Goal: Task Accomplishment & Management: Use online tool/utility

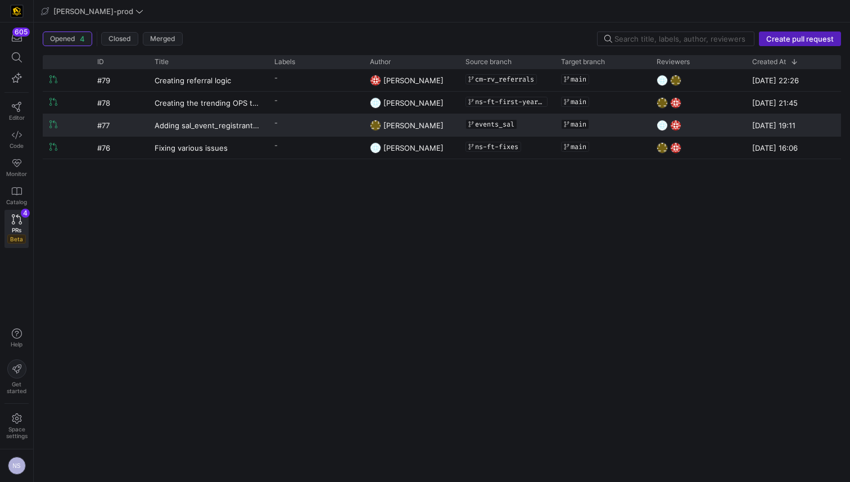
click at [400, 123] on span "[PERSON_NAME]" at bounding box center [414, 125] width 60 height 9
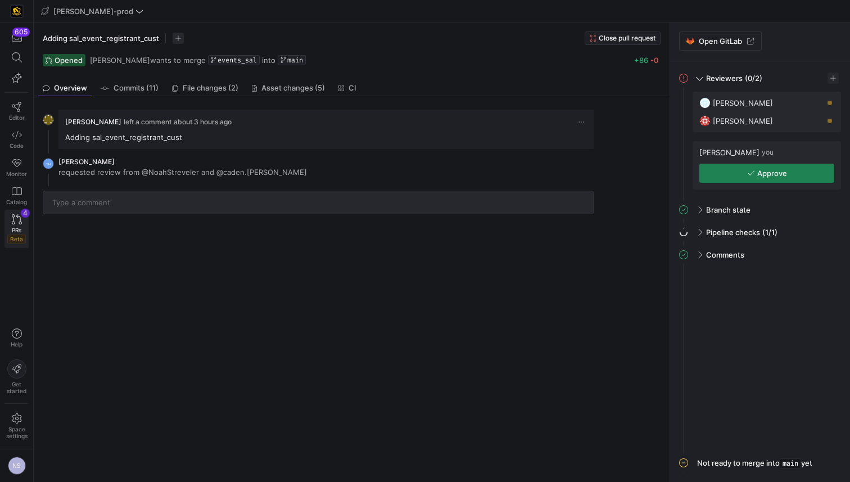
click at [6, 223] on link "PRs Beta 4" at bounding box center [16, 229] width 24 height 38
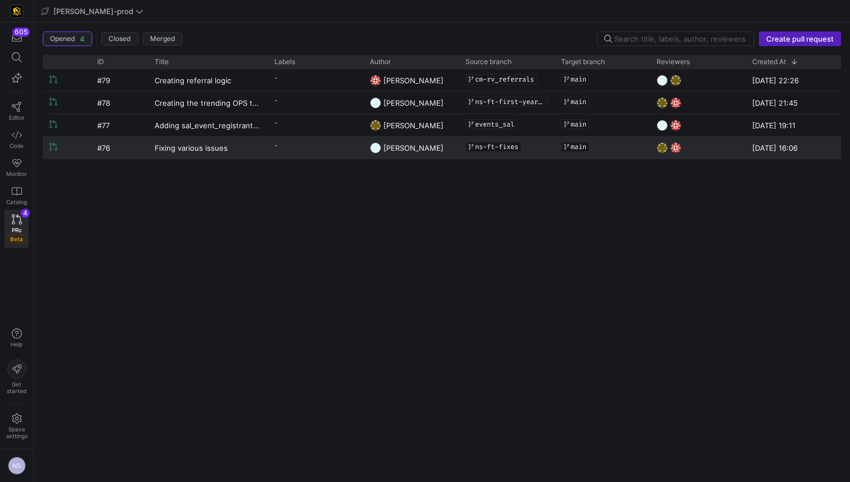
click at [332, 143] on y42-pull-request-list-view-label-cell-renderer "-" at bounding box center [315, 145] width 82 height 16
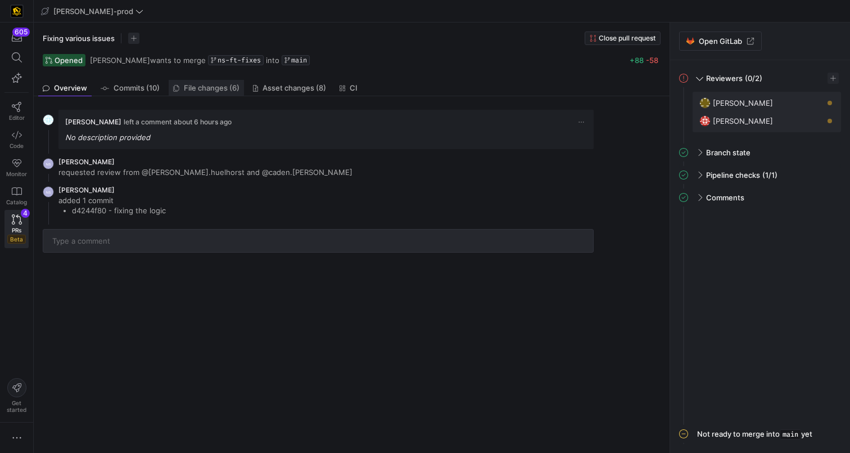
click at [202, 90] on span "File changes (6)" at bounding box center [212, 87] width 56 height 7
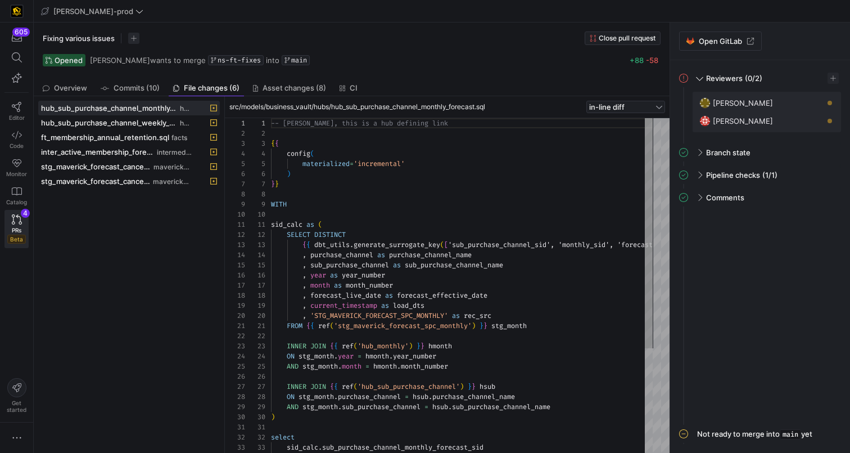
scroll to position [101, 0]
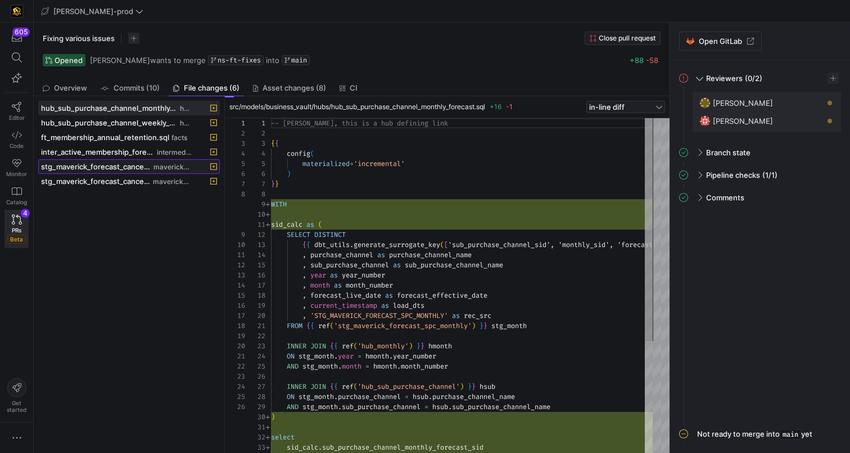
click at [95, 168] on span "stg_maverick_forecast_cancellations_monthly.sql" at bounding box center [96, 166] width 110 height 9
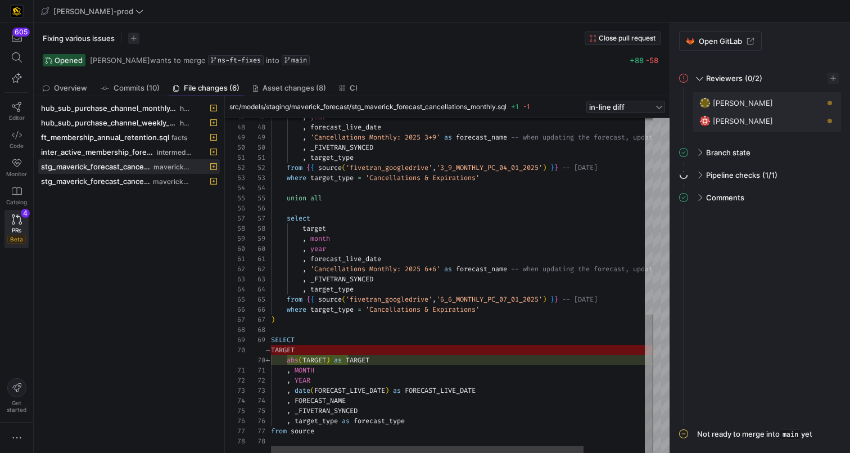
type textarea ", forecast_live_date , 'Cancellations Monthly: 2025 6+6' as forecast_name -- wh…"
click at [376, 356] on div ", year , forecast_live_date , 'Cancellations Monthly: 2025 3+9' as forecast_nam…" at bounding box center [499, 49] width 457 height 807
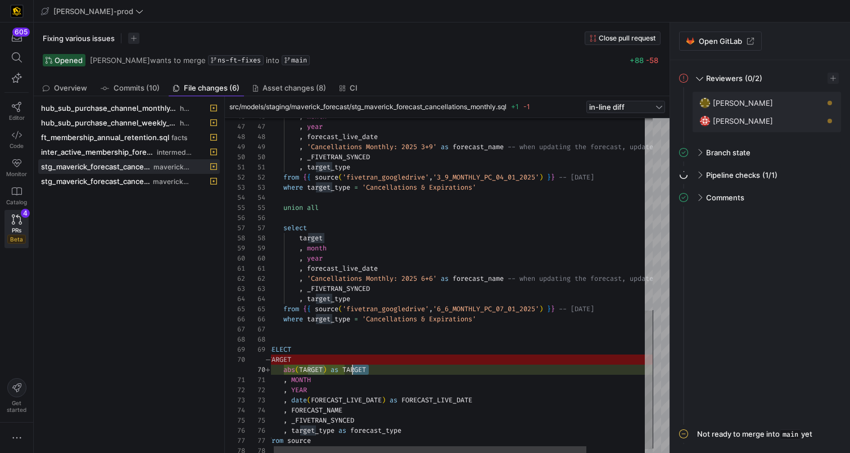
scroll to position [91, 77]
drag, startPoint x: 380, startPoint y: 358, endPoint x: 370, endPoint y: 371, distance: 16.0
click at [346, 369] on div ", year , forecast_live_date , 'Cancellations Monthly: 2025 3+9' as forecast_nam…" at bounding box center [496, 59] width 457 height 807
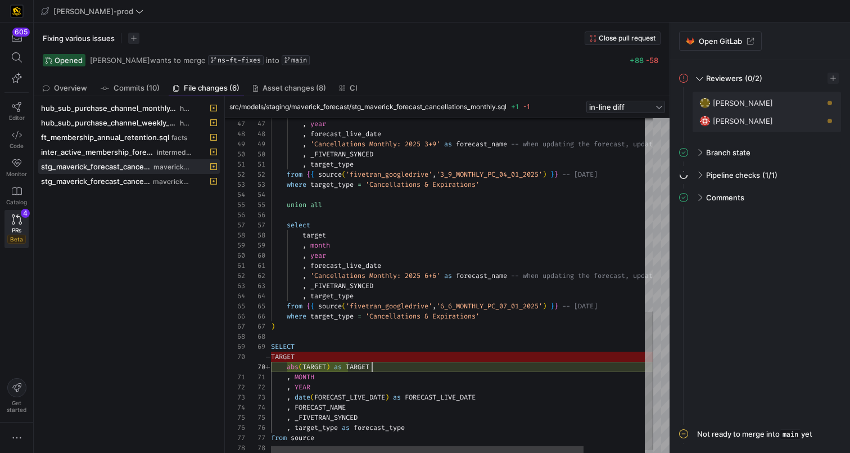
click at [413, 369] on div ", year , forecast_live_date , 'Cancellations Monthly: 2025 3+9' as forecast_nam…" at bounding box center [499, 56] width 457 height 807
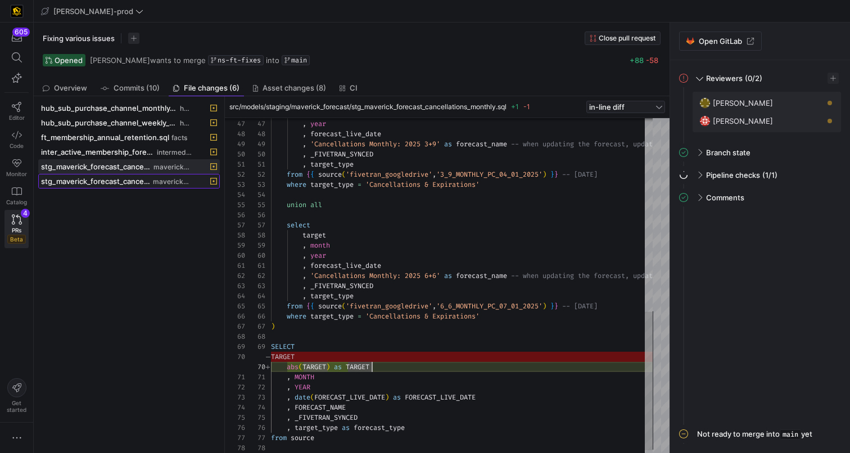
click at [136, 179] on span "stg_maverick_forecast_cancellations_weekly.sql" at bounding box center [96, 181] width 110 height 9
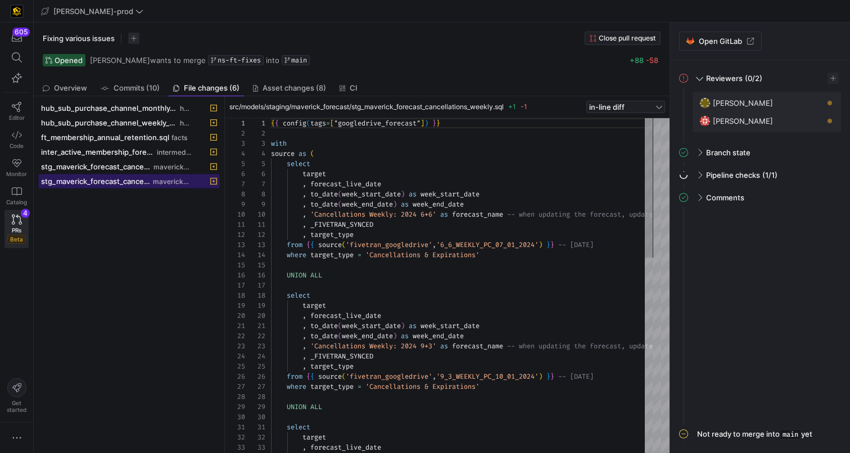
scroll to position [101, 0]
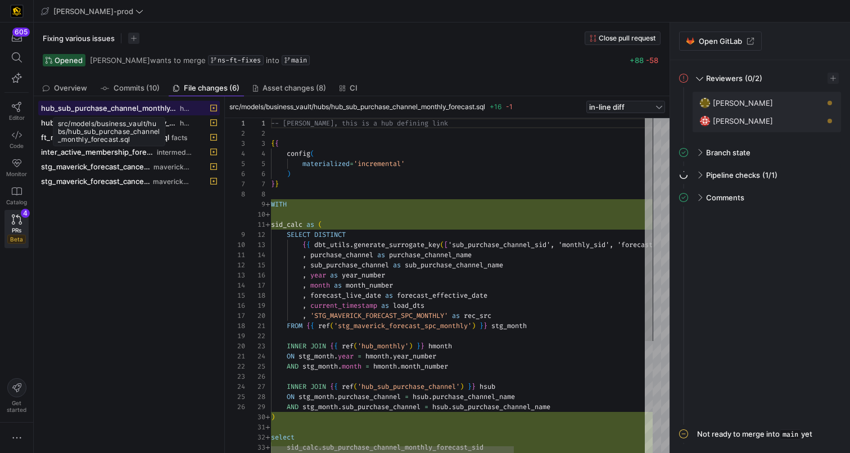
click at [120, 106] on span "hub_sub_purchase_channel_monthly_forecast.sql" at bounding box center [109, 107] width 137 height 9
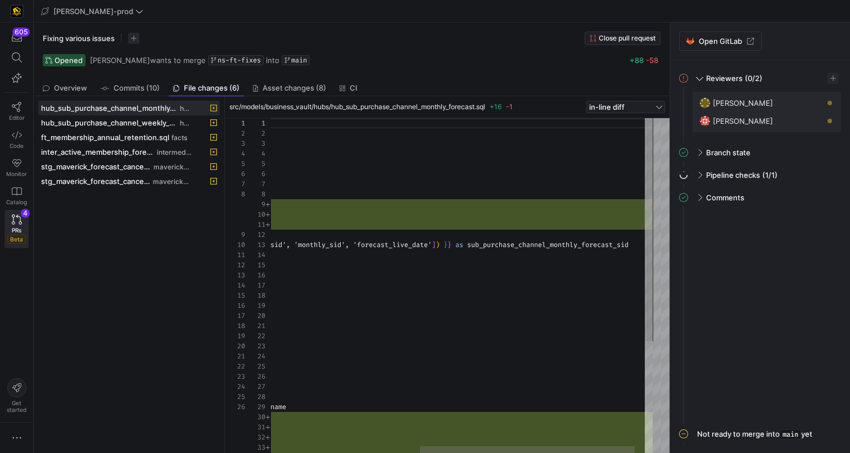
click at [426, 246] on div ", month as month_number , forecast_live_date as forecast_effective_date , curre…" at bounding box center [339, 369] width 664 height 503
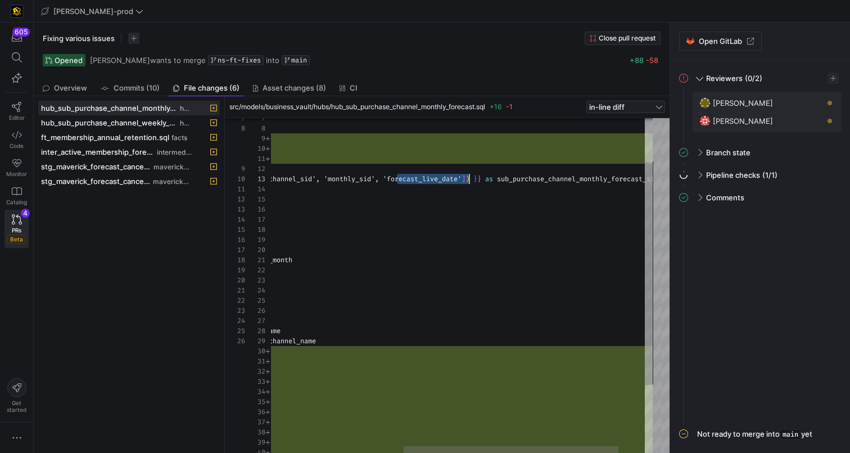
click at [440, 181] on div ", month as month_number , forecast_live_date as forecast_effective_date , curre…" at bounding box center [369, 303] width 664 height 503
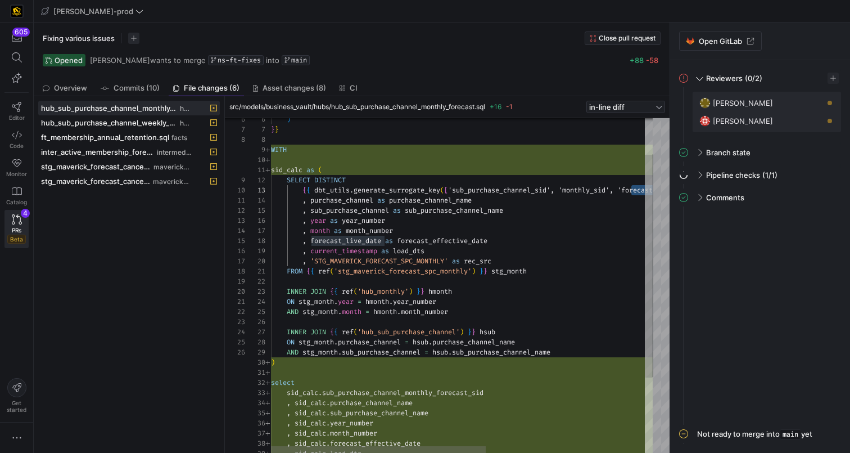
click at [291, 169] on div ", month as month_number , forecast_live_date as forecast_effective_date , curre…" at bounding box center [603, 315] width 664 height 503
type textarea "sid_calc as ( SELECT DISTINCT {{ dbt_utils.generate_surrogate_key(['sub_purchas…"
click at [291, 169] on div ", month as month_number , forecast_live_date as forecast_effective_date , curre…" at bounding box center [603, 315] width 664 height 503
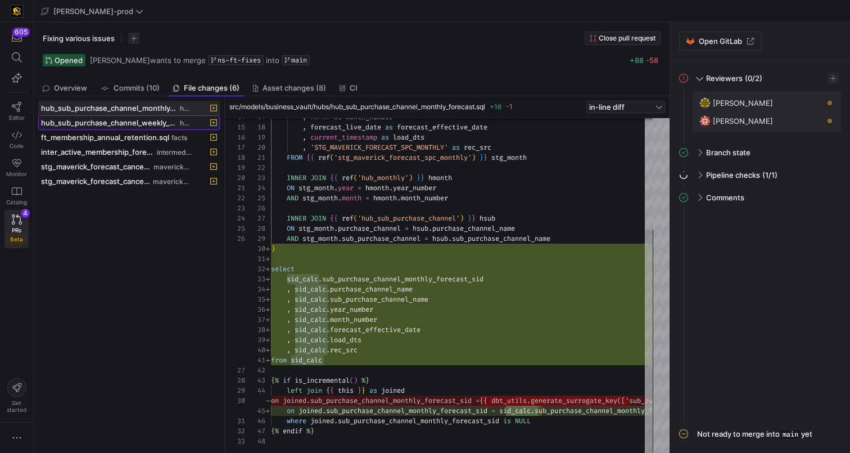
click at [152, 121] on span "hub_sub_purchase_channel_weekly_forecast.sql" at bounding box center [109, 122] width 137 height 9
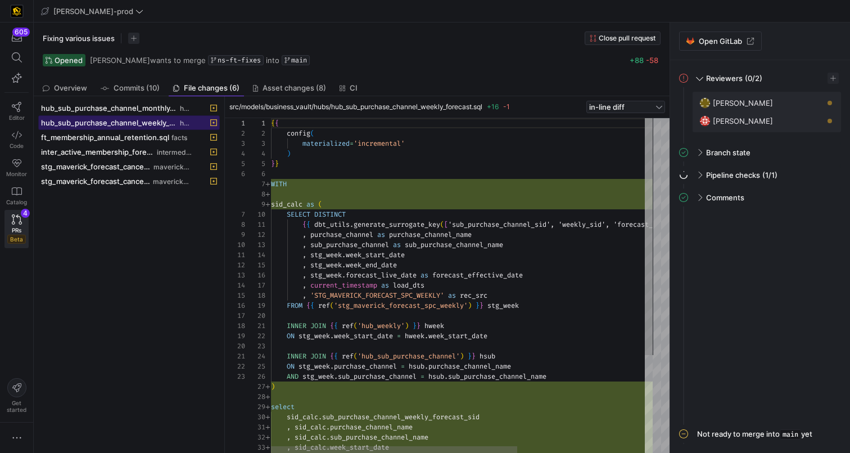
scroll to position [101, 0]
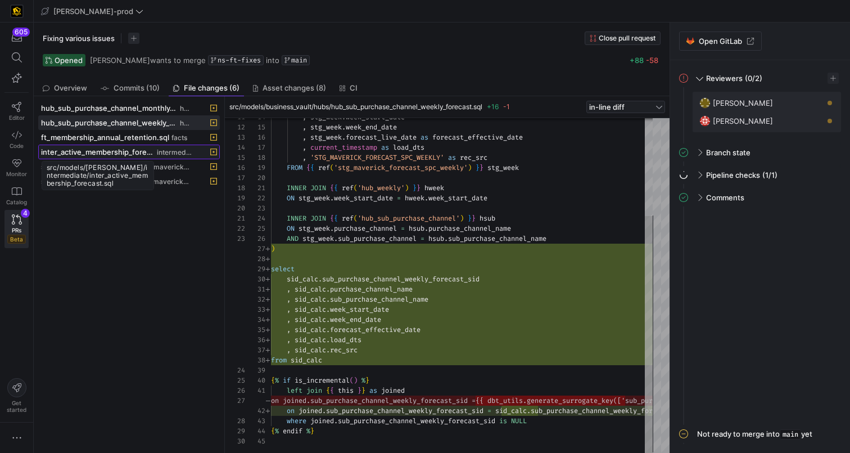
click at [141, 152] on span "inter_active_membership_forecast.sql" at bounding box center [98, 151] width 114 height 9
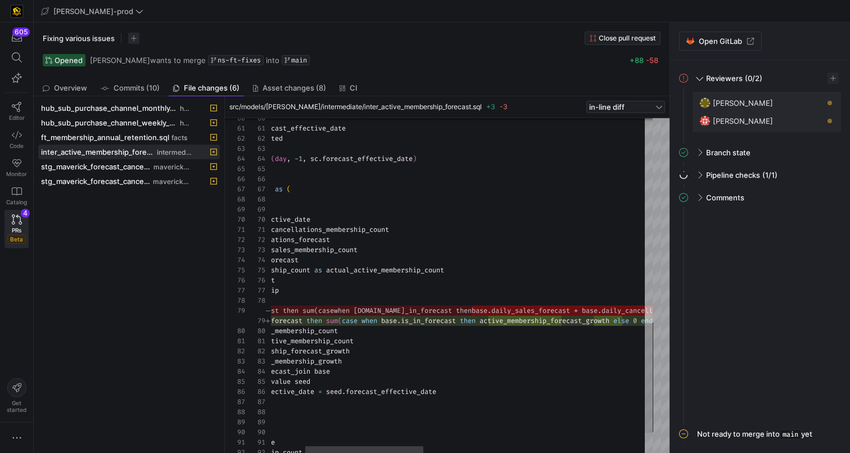
type textarea ", base.actual_daily_cancellations_membership_count , base.daily_cancellations_f…"
click at [530, 320] on div "inner join ( select distinct forecast_effective_date from sales_consolidated ) …" at bounding box center [764, 4] width 1207 height 1019
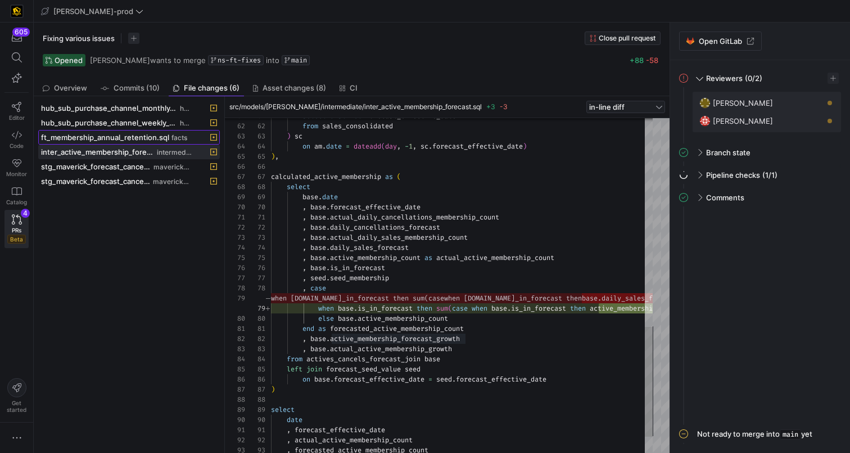
click at [141, 138] on span "ft_membership_annual_retention.sql" at bounding box center [105, 137] width 128 height 9
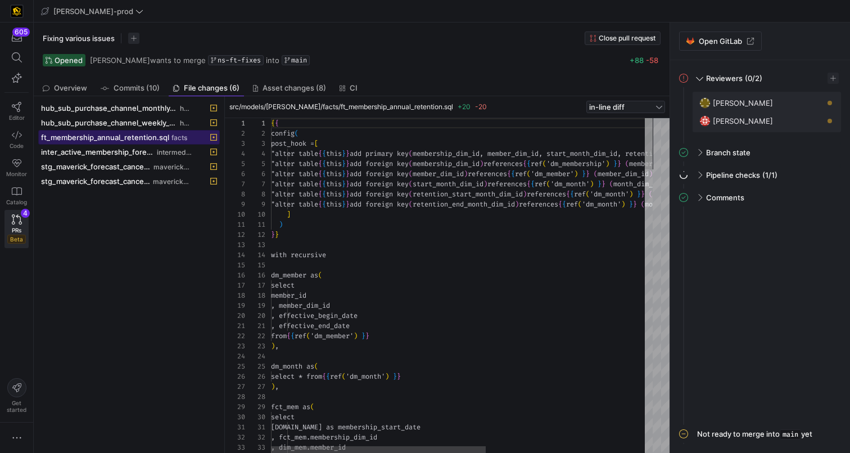
scroll to position [61, 0]
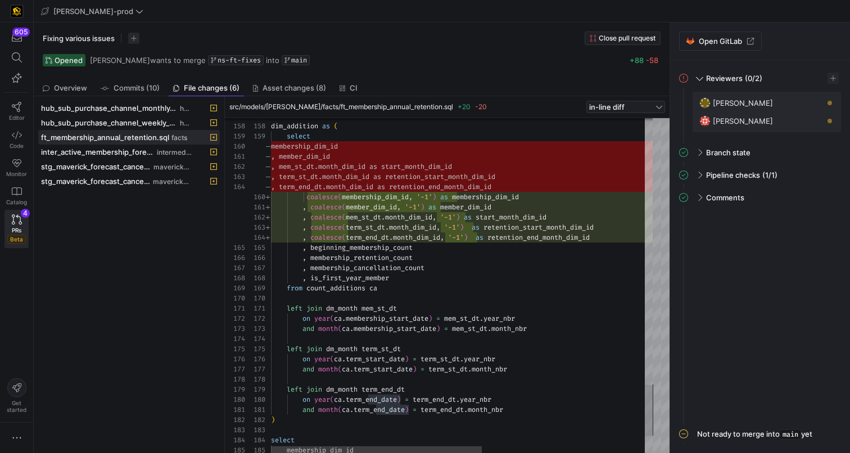
scroll to position [0, 44]
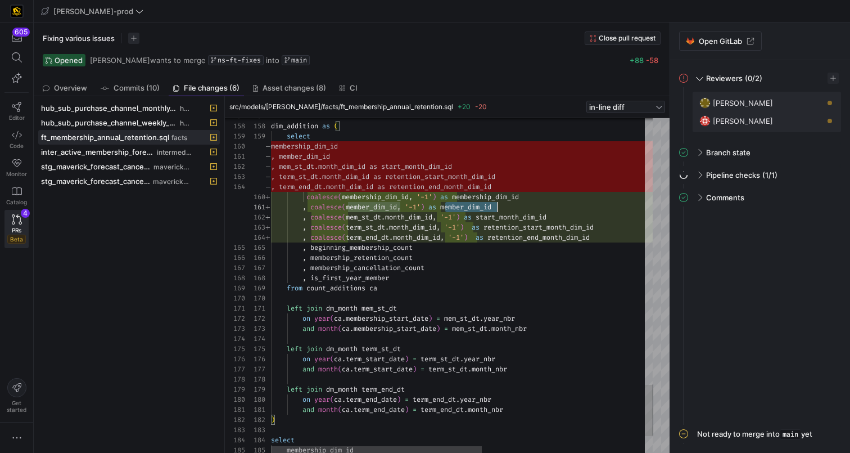
drag, startPoint x: 442, startPoint y: 196, endPoint x: 303, endPoint y: 196, distance: 139.5
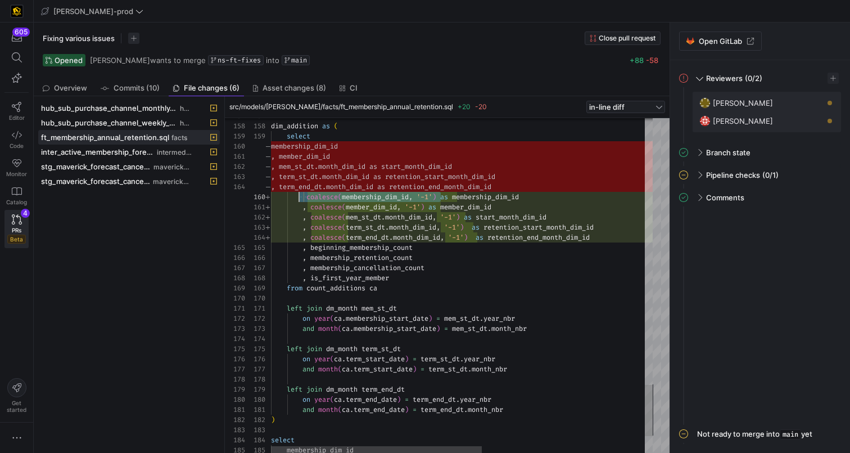
type textarea ", coalesce(member_dim_id, '-1') as member_dim_id , coalesce(mem_st_dt.month_dim…"
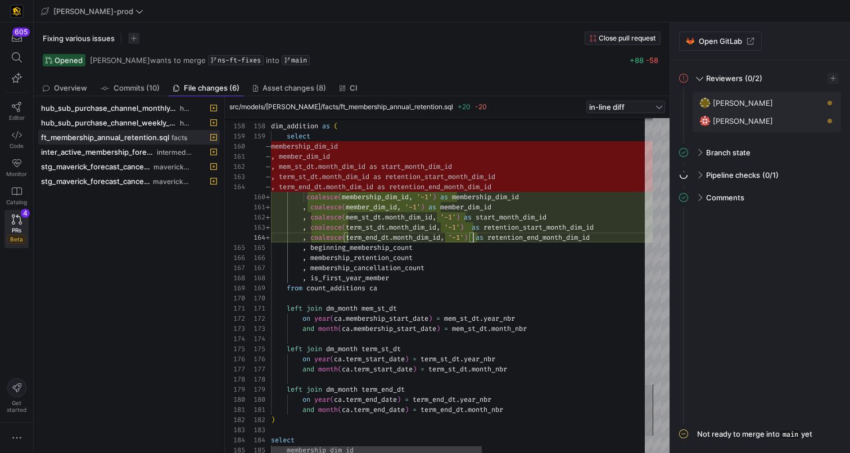
click at [17, 220] on icon at bounding box center [17, 219] width 10 height 10
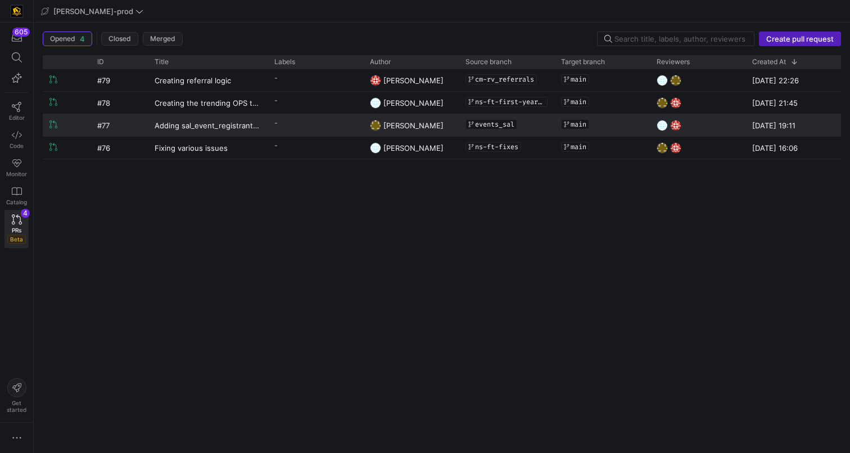
click at [340, 124] on y42-pull-request-list-view-label-cell-renderer "-" at bounding box center [315, 123] width 82 height 16
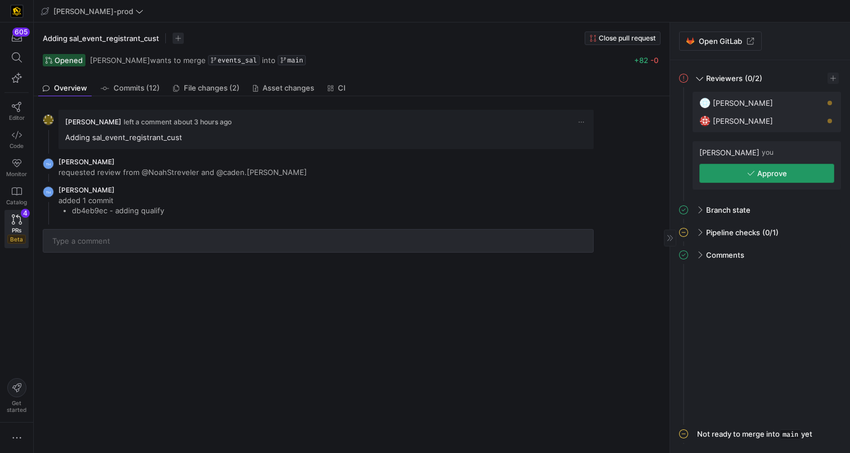
click at [785, 169] on span "Approve" at bounding box center [773, 173] width 30 height 9
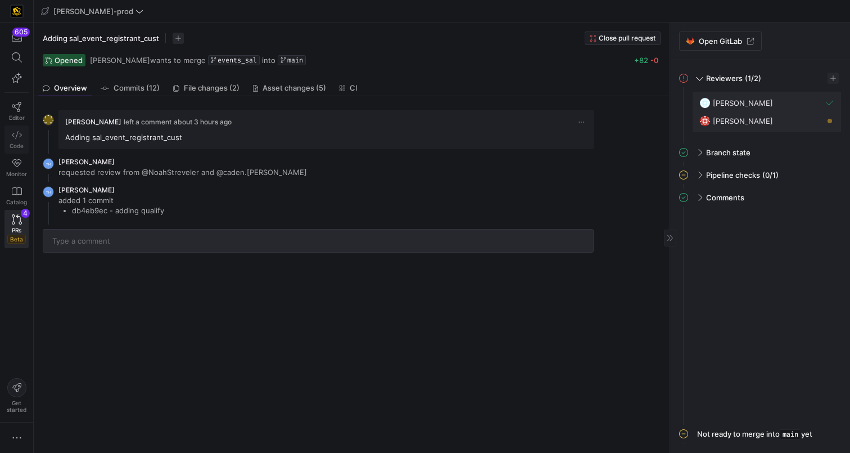
click at [17, 133] on icon at bounding box center [17, 135] width 10 height 8
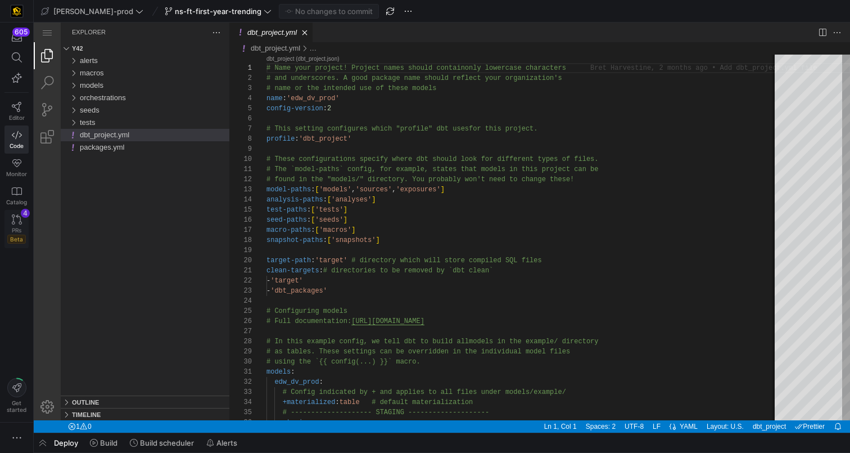
click at [14, 218] on icon at bounding box center [17, 219] width 10 height 10
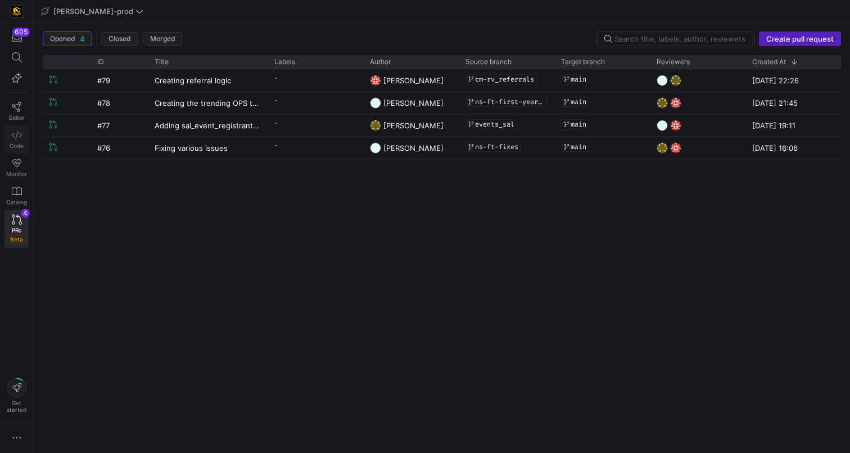
click at [13, 138] on icon at bounding box center [17, 135] width 10 height 10
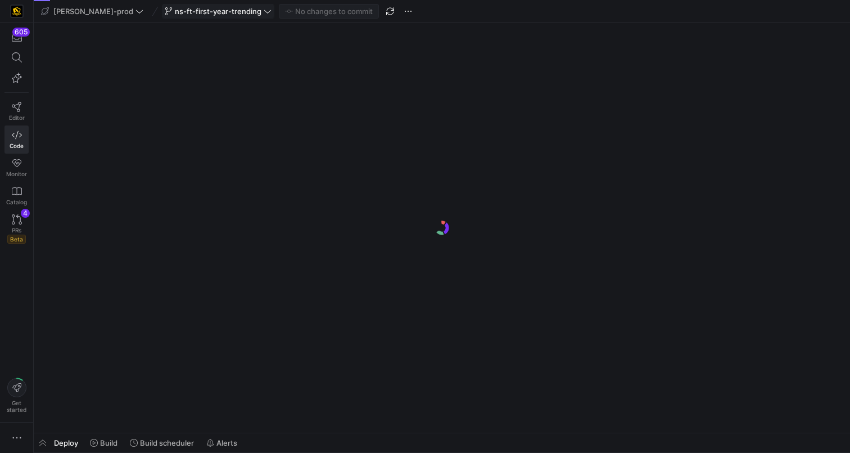
click at [218, 12] on span "ns-ft-first-year-trending" at bounding box center [218, 11] width 87 height 9
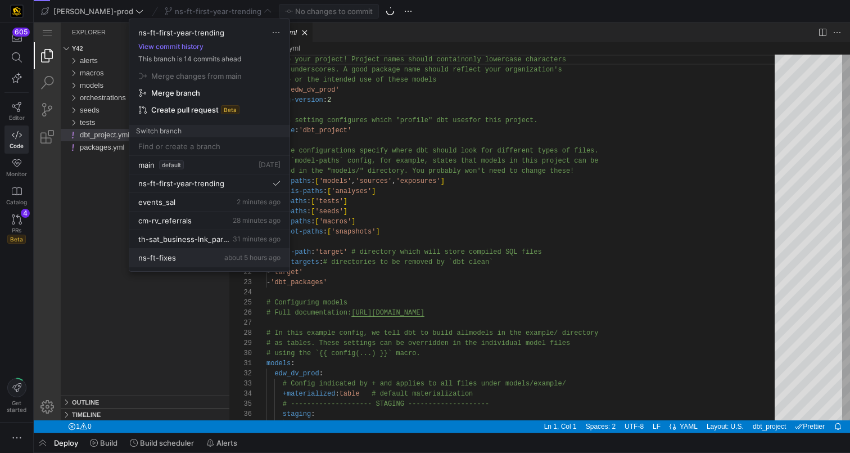
click at [197, 259] on div "ns-ft-fixes about 5 hours ago" at bounding box center [209, 257] width 142 height 9
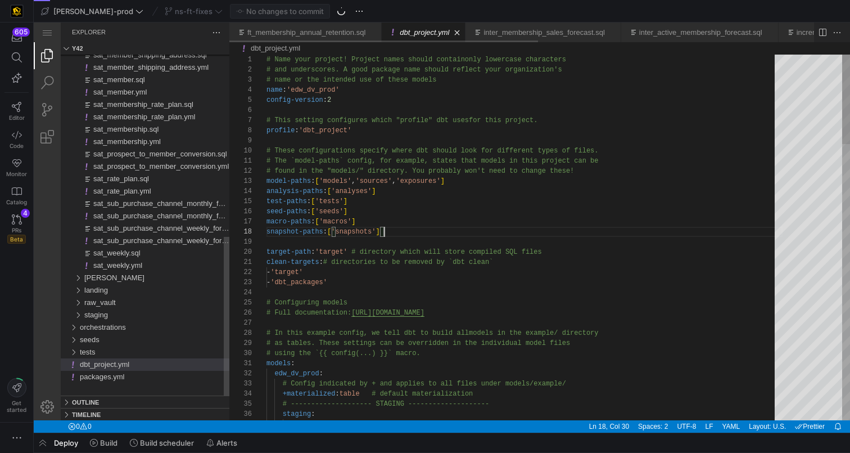
scroll to position [71, 118]
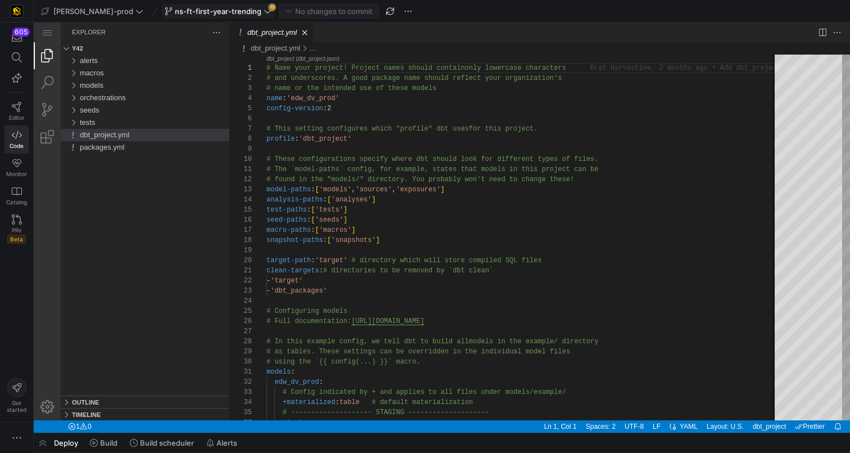
click at [205, 10] on span "ns-ft-first-year-trending" at bounding box center [218, 11] width 87 height 9
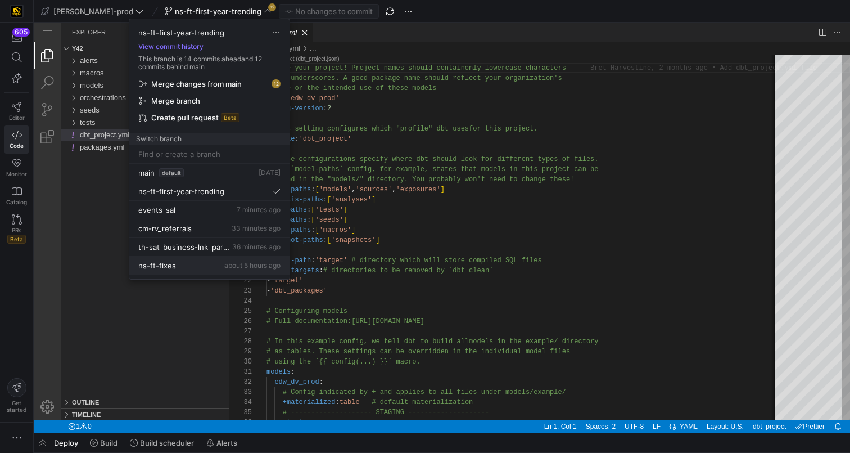
click at [224, 263] on span "about 5 hours ago" at bounding box center [252, 265] width 56 height 8
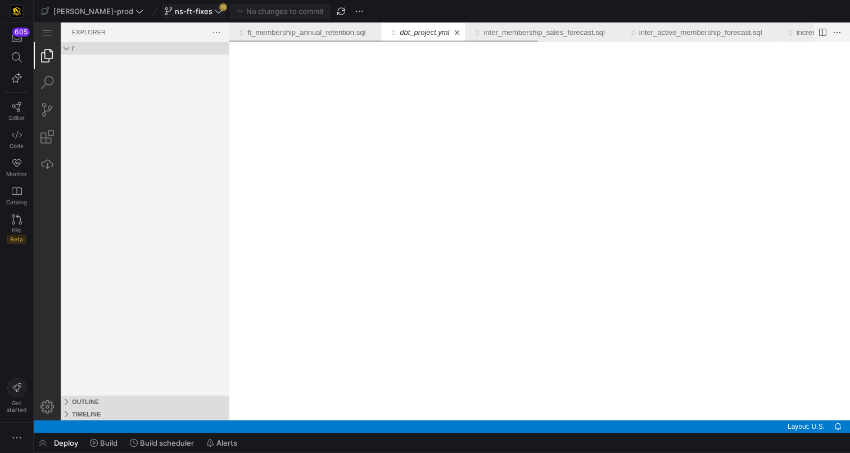
click at [215, 10] on icon at bounding box center [219, 11] width 8 height 8
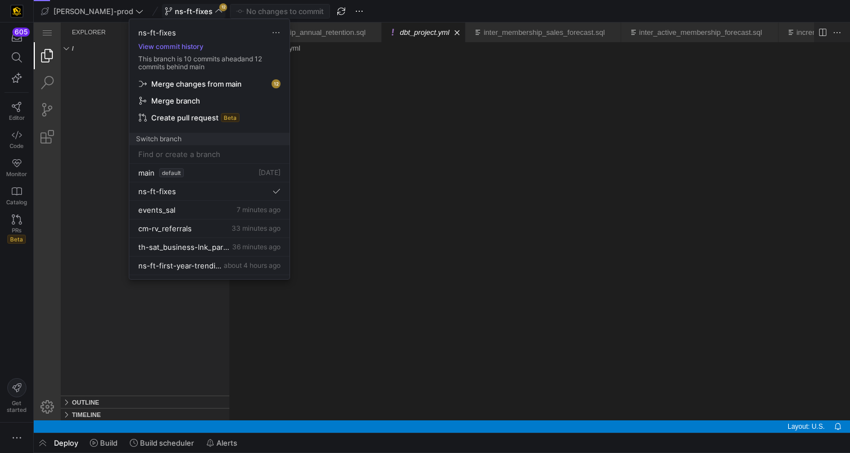
click at [207, 76] on span "button" at bounding box center [209, 84] width 150 height 16
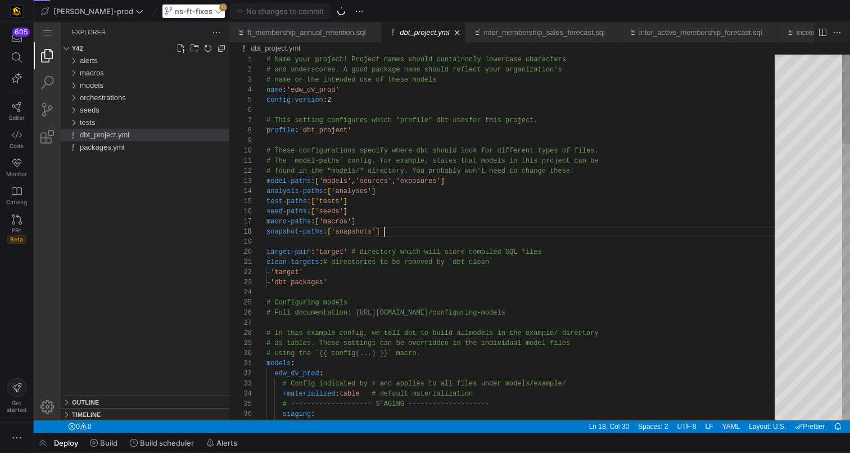
scroll to position [71, 118]
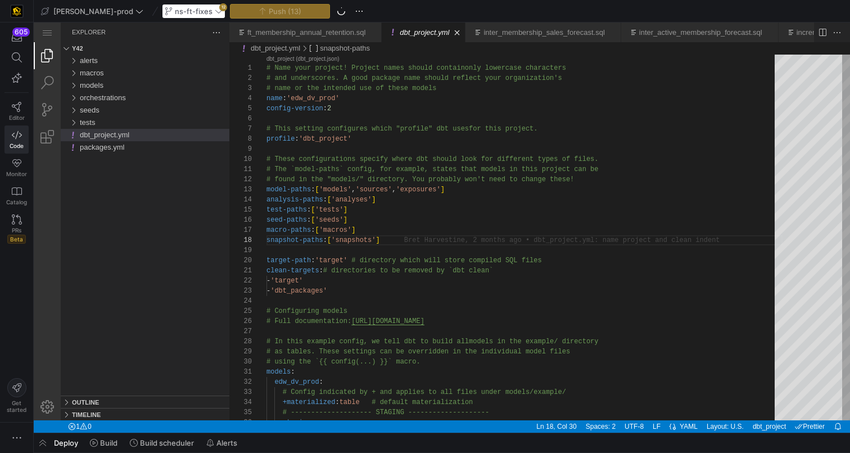
click at [178, 11] on div "ns-ft-fixes 12" at bounding box center [194, 11] width 64 height 15
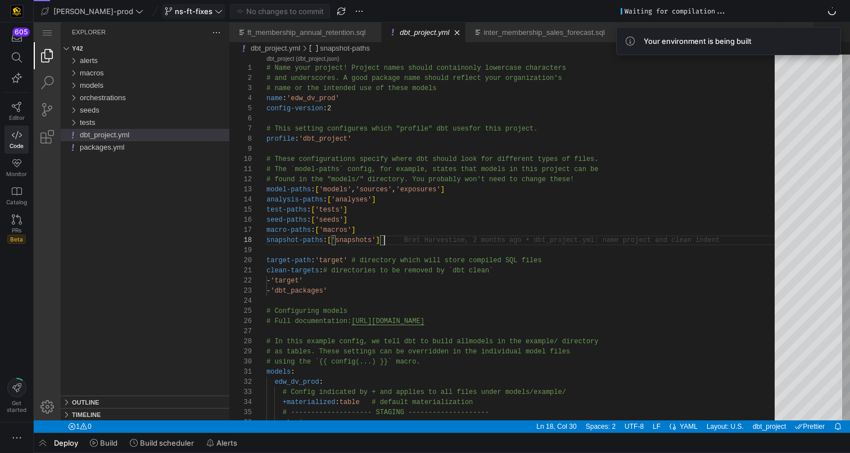
click at [175, 12] on span "ns-ft-fixes" at bounding box center [194, 11] width 38 height 9
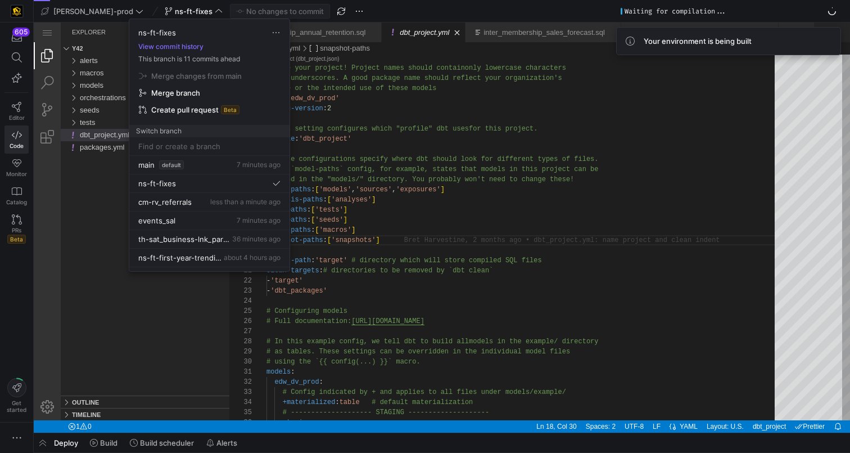
click at [425, 113] on div at bounding box center [425, 226] width 850 height 453
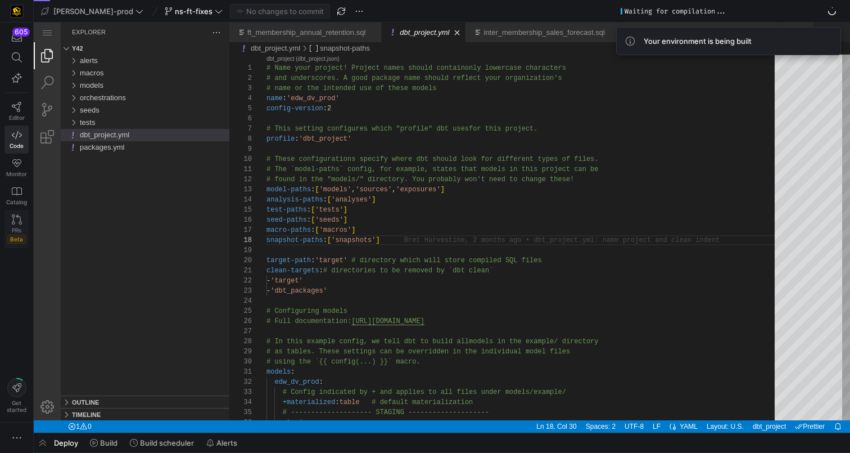
click at [17, 223] on icon at bounding box center [17, 219] width 10 height 10
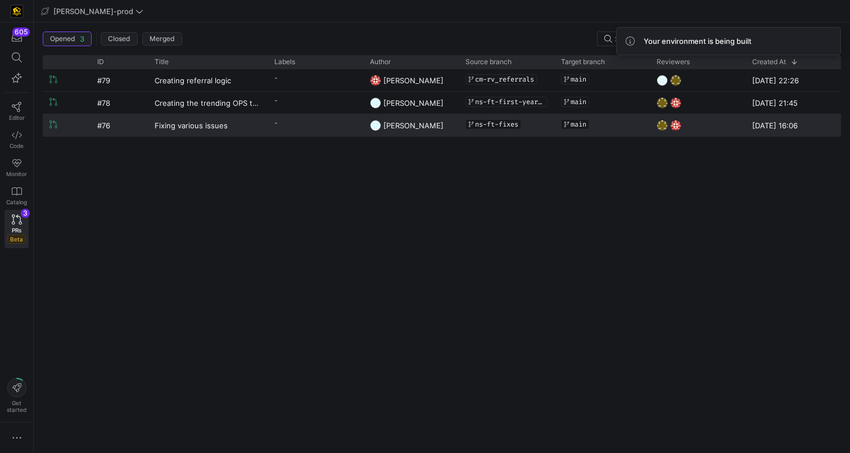
click at [312, 131] on div "-" at bounding box center [316, 125] width 96 height 22
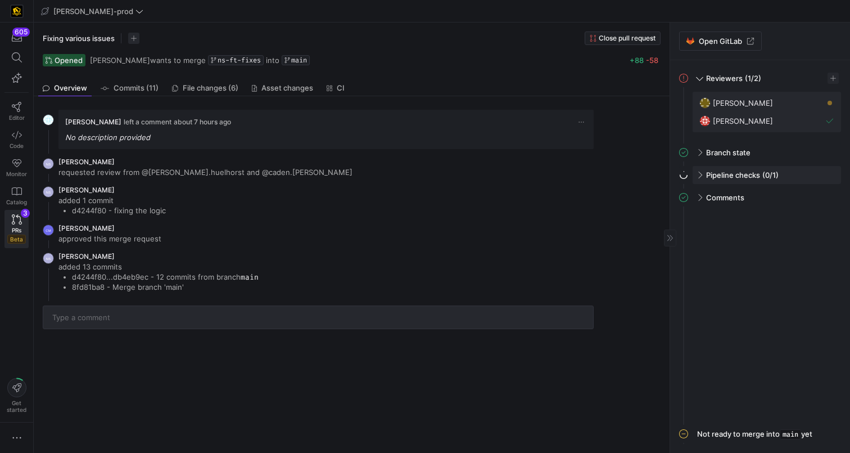
click at [791, 173] on div "Pipeline checks (0/1)" at bounding box center [767, 175] width 148 height 18
click at [823, 201] on span "button" at bounding box center [826, 198] width 11 height 11
click at [790, 213] on span "Open" at bounding box center [786, 213] width 78 height 9
click at [15, 138] on icon at bounding box center [17, 135] width 10 height 10
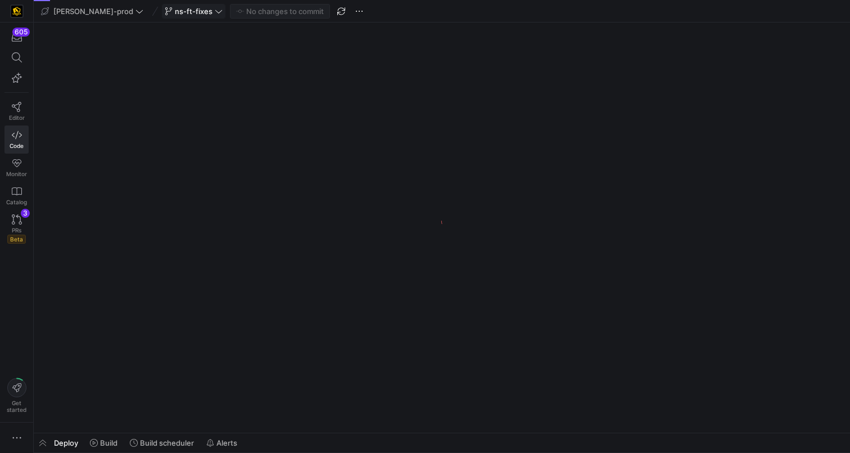
click at [175, 7] on span "ns-ft-fixes" at bounding box center [194, 11] width 38 height 9
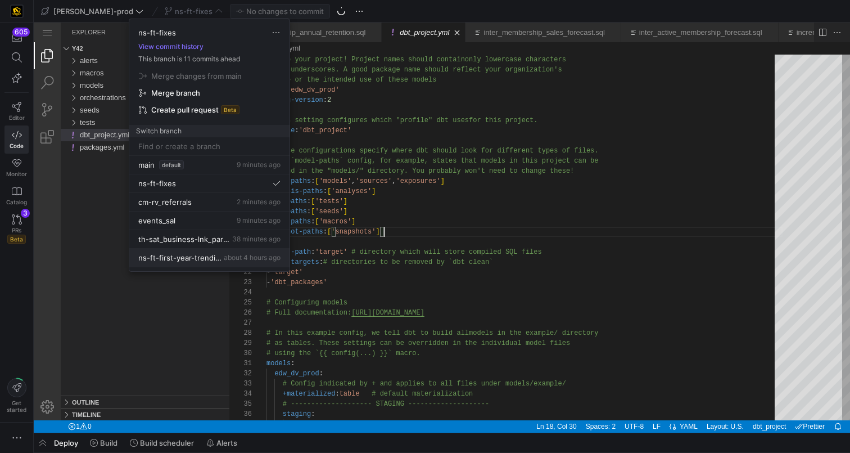
click at [210, 254] on span "ns-ft-first-year-trending" at bounding box center [179, 257] width 83 height 9
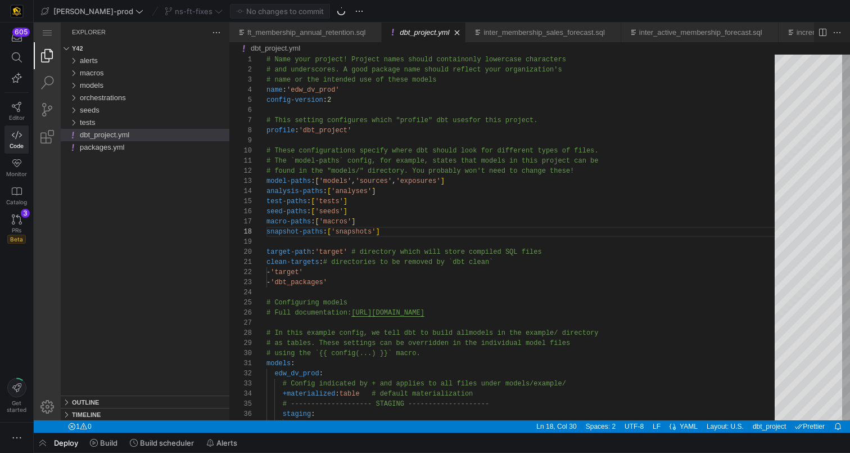
scroll to position [3, 0]
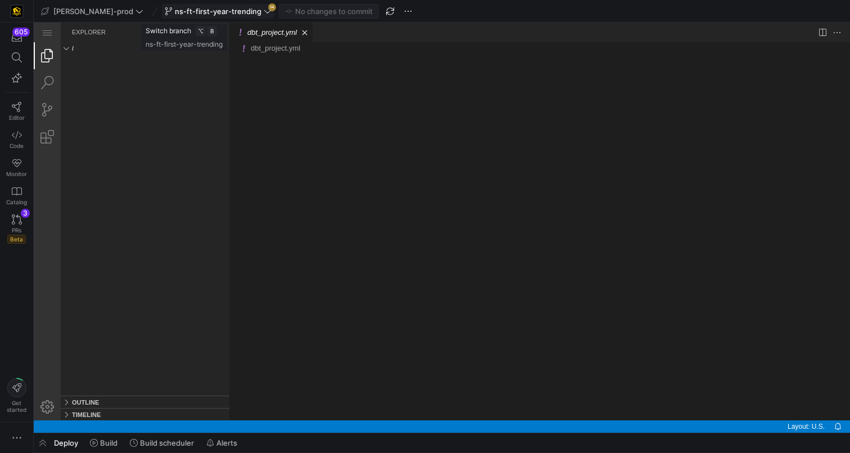
click at [206, 14] on span "ns-ft-first-year-trending" at bounding box center [218, 11] width 87 height 9
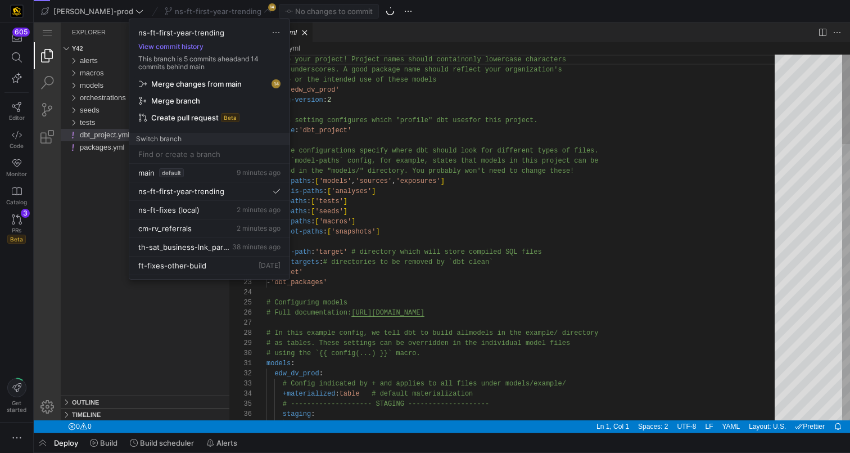
click at [223, 80] on span "Merge changes from main" at bounding box center [196, 83] width 91 height 9
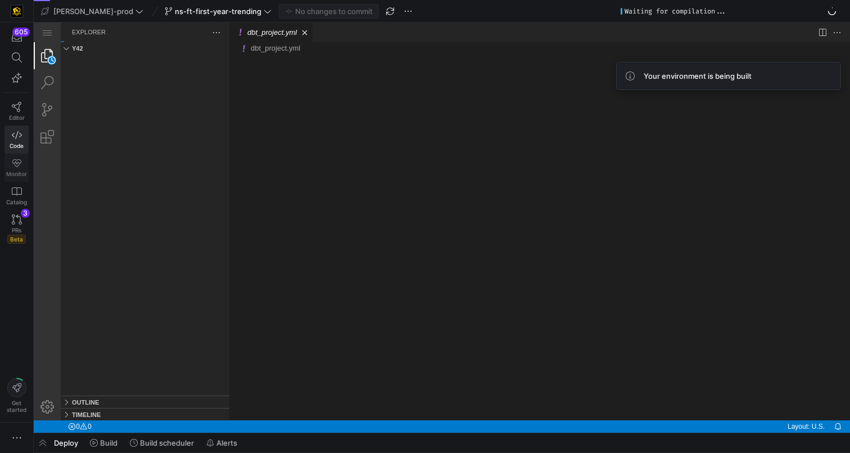
click at [24, 169] on link "Monitor" at bounding box center [16, 168] width 24 height 28
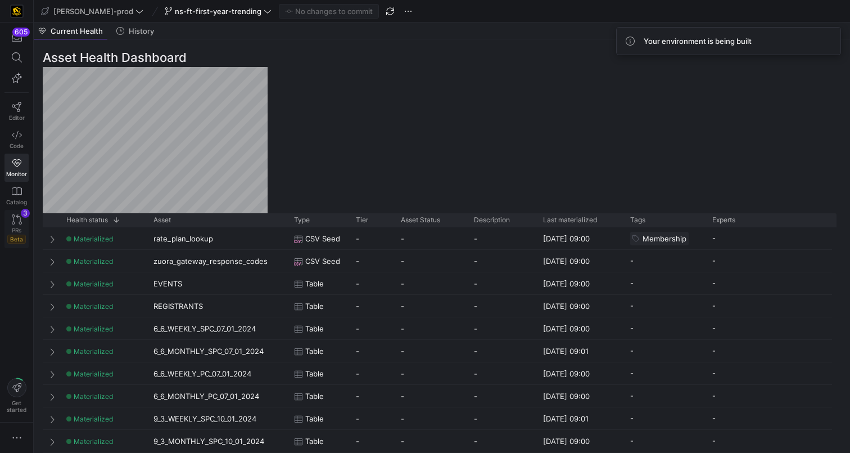
click at [13, 223] on icon at bounding box center [17, 219] width 10 height 10
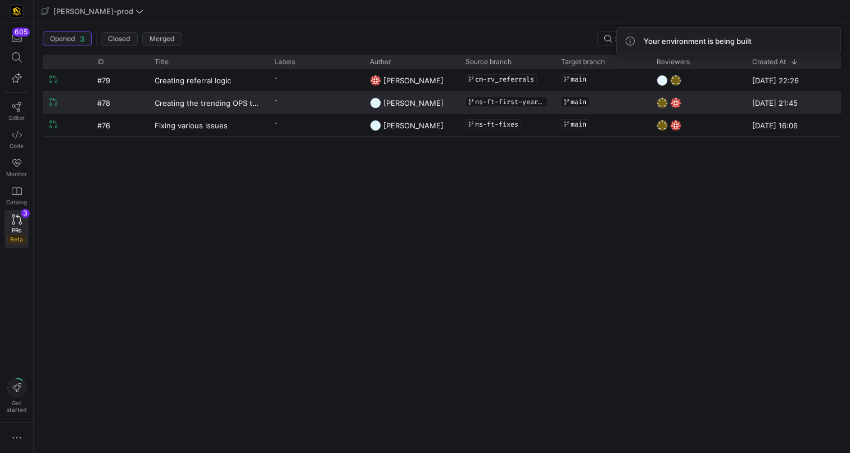
click at [443, 103] on y42-pull-request-list-view-author-cell-renderer "[PERSON_NAME]" at bounding box center [411, 102] width 82 height 21
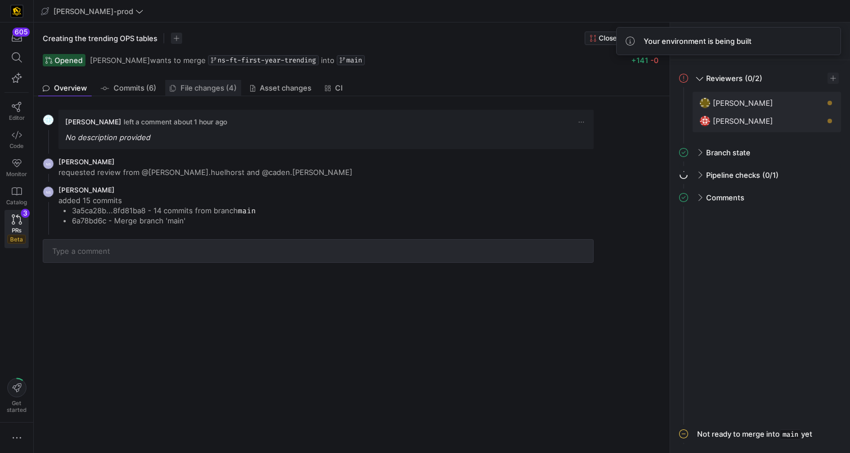
click at [223, 91] on span "File changes (4)" at bounding box center [209, 87] width 56 height 7
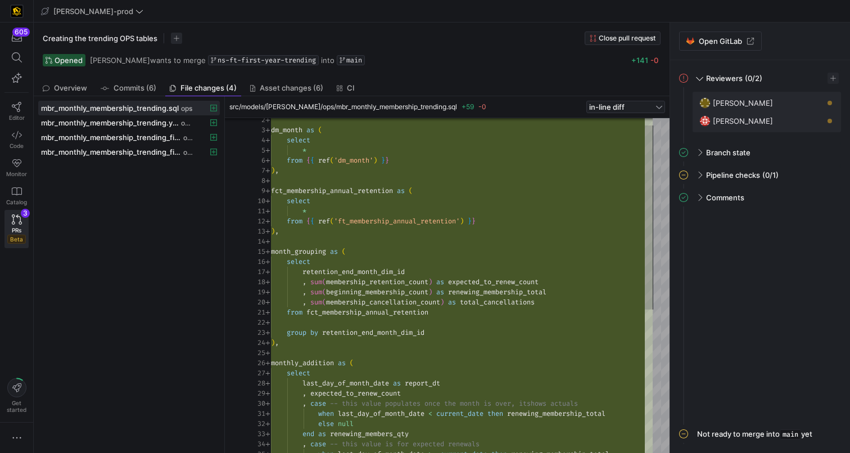
scroll to position [51, 121]
click at [411, 157] on div "dm_month as ( select * from { { ref ( 'dm_month' ) } } ) , fct_membership_annua…" at bounding box center [462, 408] width 382 height 607
click at [495, 222] on div "dm_month as ( select * from { { ref ( 'dm_month' ) } } ) , fct_membership_annua…" at bounding box center [462, 408] width 382 height 607
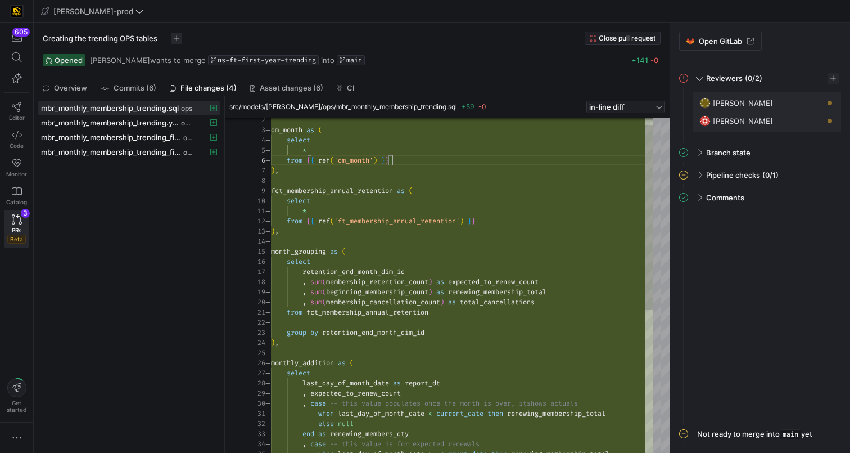
click at [406, 160] on div "dm_month as ( select * from { { ref ( 'dm_month' ) } } ) , fct_membership_annua…" at bounding box center [462, 408] width 382 height 607
click at [494, 219] on div "dm_month as ( select * from { { ref ( 'dm_month' ) } } ) , fct_membership_annua…" at bounding box center [462, 408] width 382 height 607
click at [367, 271] on div "dm_month as ( select * from { { ref ( 'dm_month' ) } } ) , fct_membership_annua…" at bounding box center [462, 408] width 382 height 607
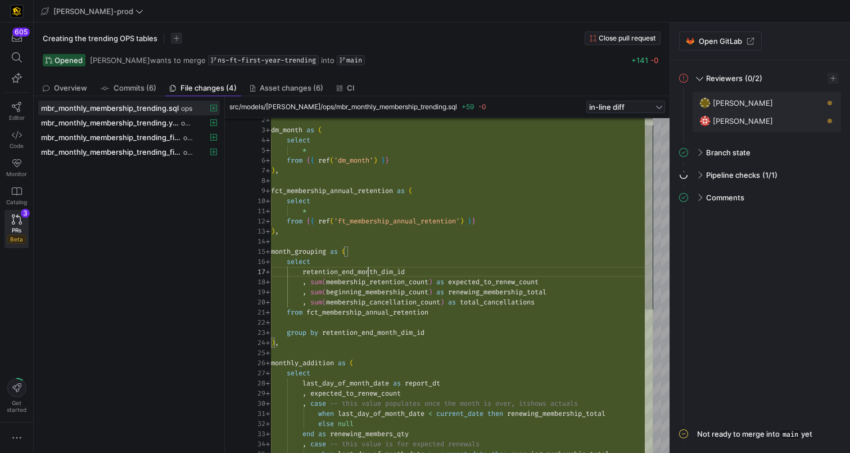
scroll to position [61, 138]
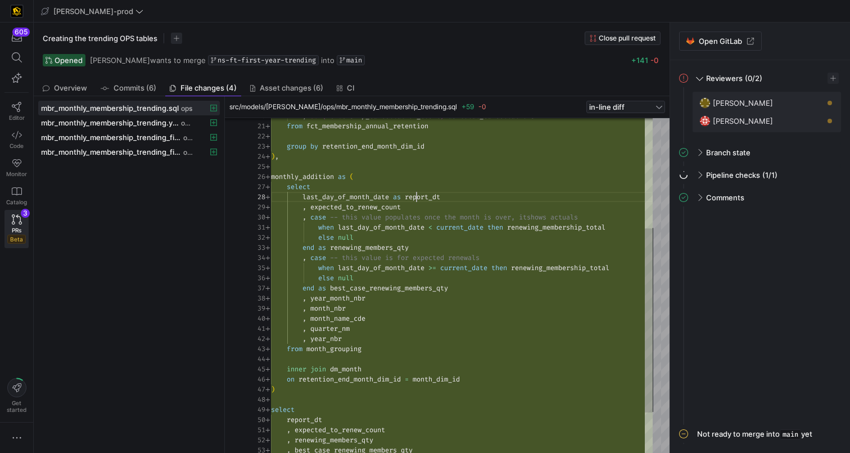
click at [418, 196] on div "group by retention_end_month_dim_id ) , monthly_addition as ( select last_day_o…" at bounding box center [462, 221] width 382 height 607
click at [340, 301] on div "group by retention_end_month_dim_id ) , monthly_addition as ( select last_day_o…" at bounding box center [462, 221] width 382 height 607
drag, startPoint x: 340, startPoint y: 301, endPoint x: 335, endPoint y: 307, distance: 7.2
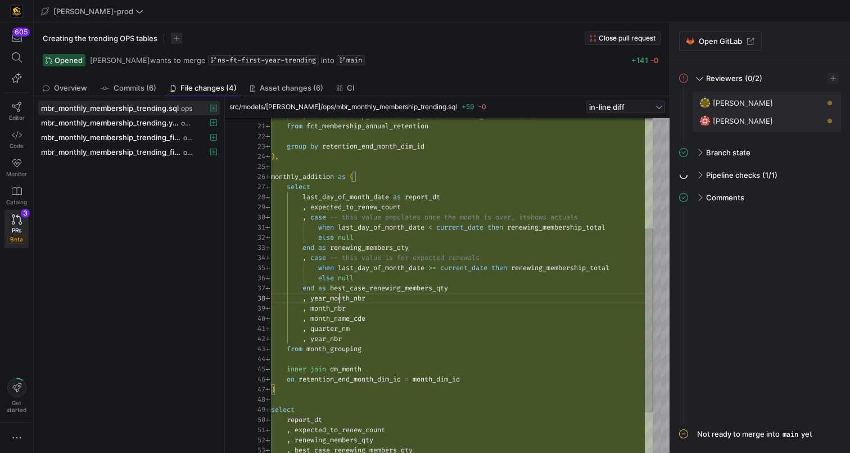
click at [340, 301] on div "group by retention_end_month_dim_id ) , monthly_addition as ( select last_day_o…" at bounding box center [462, 221] width 382 height 607
click at [334, 307] on div "group by retention_end_month_dim_id ) , monthly_addition as ( select last_day_o…" at bounding box center [462, 221] width 382 height 607
click at [334, 313] on div "group by retention_end_month_dim_id ) , monthly_addition as ( select last_day_o…" at bounding box center [462, 221] width 382 height 607
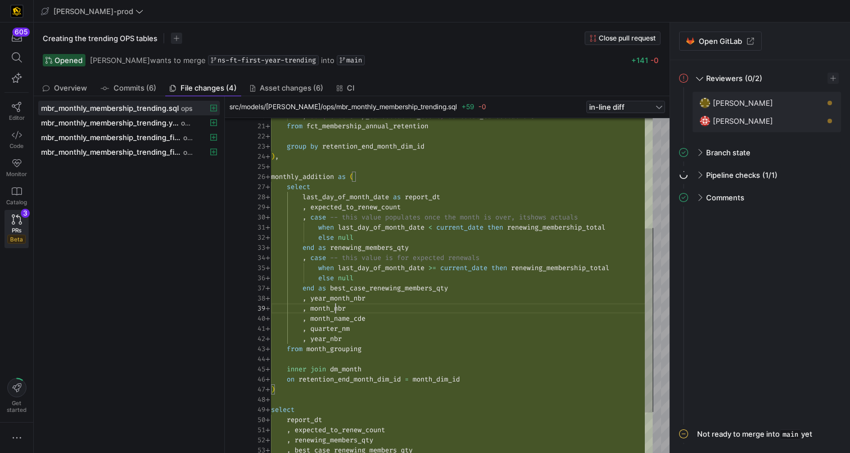
drag, startPoint x: 334, startPoint y: 313, endPoint x: 335, endPoint y: 324, distance: 11.3
click at [334, 313] on div "group by retention_end_month_dim_id ) , monthly_addition as ( select last_day_o…" at bounding box center [462, 221] width 382 height 607
click at [331, 332] on div "group by retention_end_month_dim_id ) , monthly_addition as ( select last_day_o…" at bounding box center [462, 221] width 382 height 607
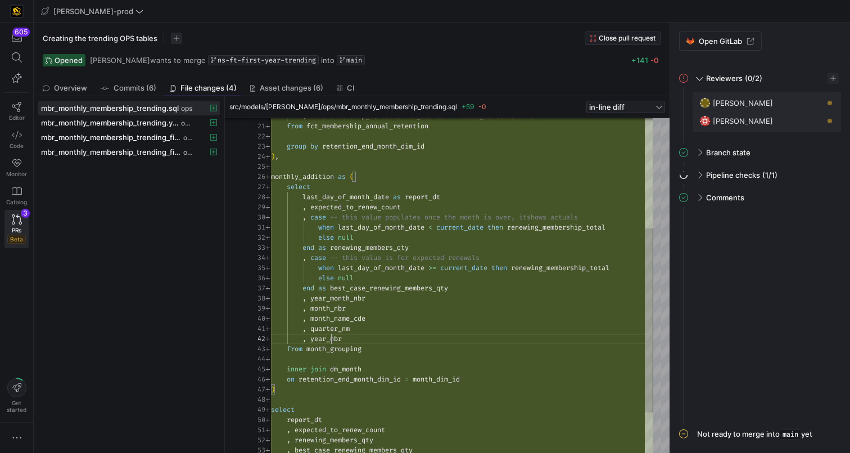
click at [330, 337] on div "group by retention_end_month_dim_id ) , monthly_addition as ( select last_day_o…" at bounding box center [462, 221] width 382 height 607
click at [460, 228] on div "group by retention_end_month_dim_id ) , monthly_addition as ( select last_day_o…" at bounding box center [462, 221] width 382 height 607
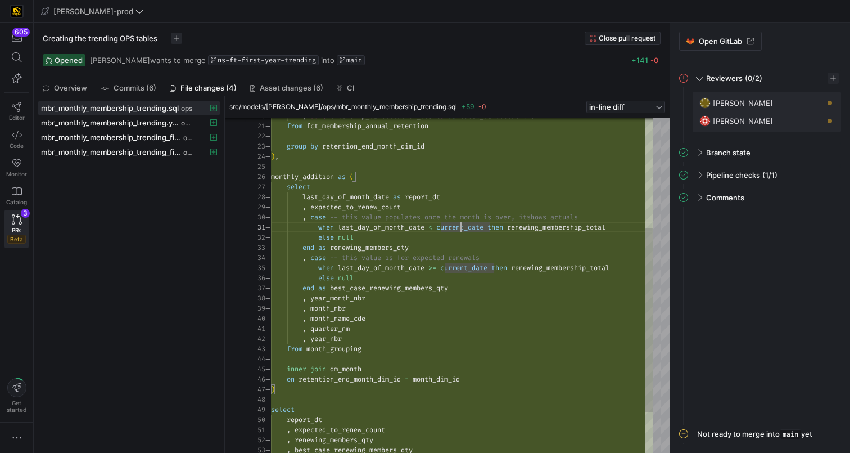
click at [423, 250] on div "group by retention_end_month_dim_id ) , monthly_addition as ( select last_day_o…" at bounding box center [462, 221] width 382 height 607
drag, startPoint x: 601, startPoint y: 217, endPoint x: 339, endPoint y: 217, distance: 262.7
click at [339, 217] on div "group by retention_end_month_dim_id ) , monthly_addition as ( select last_day_o…" at bounding box center [462, 221] width 382 height 607
click at [570, 215] on div "group by retention_end_month_dim_id ) , monthly_addition as ( select last_day_o…" at bounding box center [462, 221] width 382 height 607
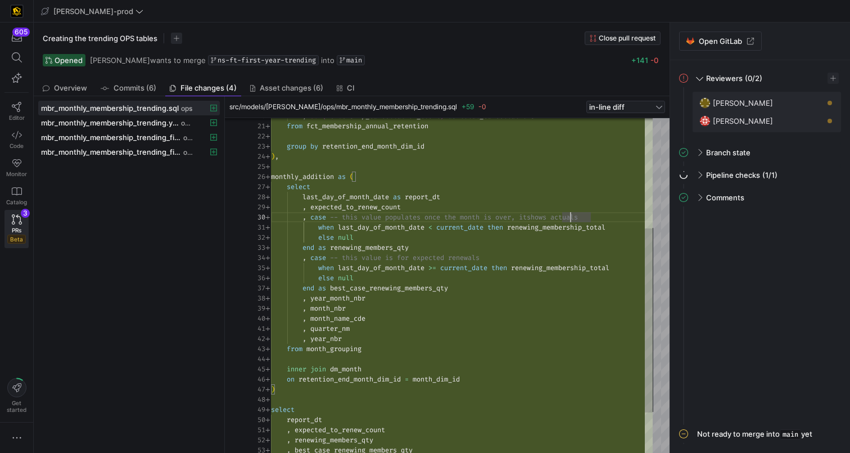
type textarea "when last_day_of_month_date < current_date then renewing_membership_total else …"
click at [415, 226] on div "group by retention_end_month_dim_id ) , monthly_addition as ( select last_day_o…" at bounding box center [462, 221] width 382 height 607
click at [471, 228] on div "group by retention_end_month_dim_id ) , monthly_addition as ( select last_day_o…" at bounding box center [462, 221] width 382 height 607
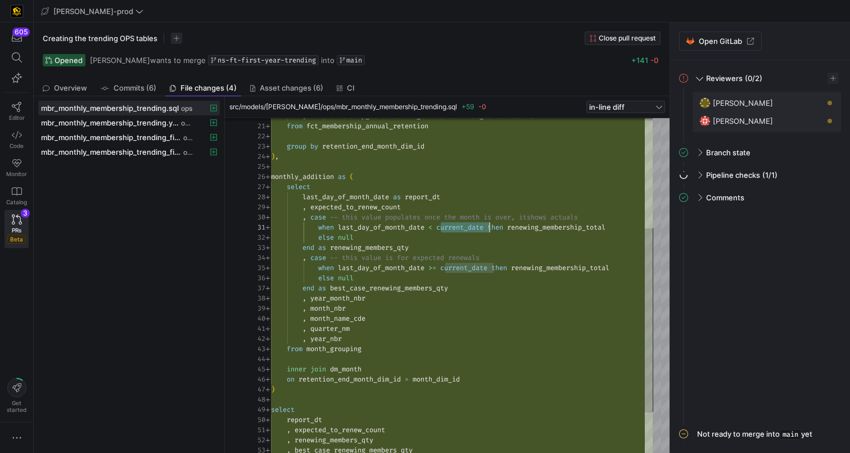
scroll to position [0, 219]
click at [471, 228] on div "group by retention_end_month_dim_id ) , monthly_addition as ( select last_day_o…" at bounding box center [462, 221] width 382 height 607
click at [404, 287] on div "group by retention_end_month_dim_id ) , monthly_addition as ( select last_day_o…" at bounding box center [462, 221] width 382 height 607
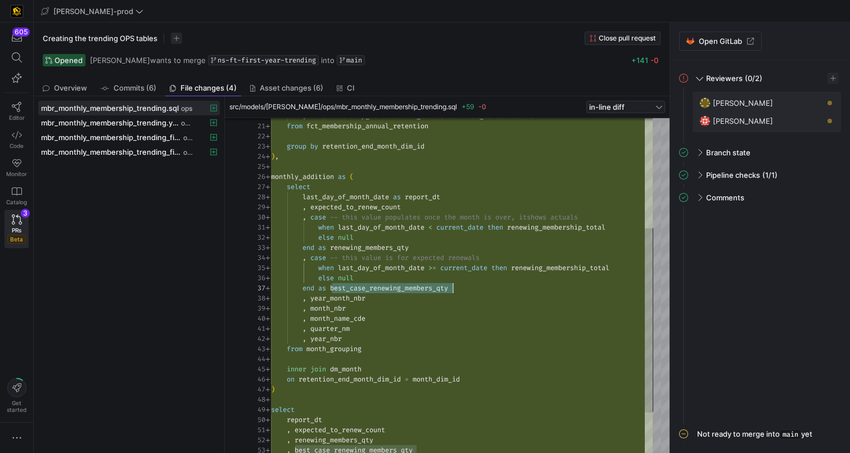
scroll to position [30, 215]
click at [501, 259] on div "group by retention_end_month_dim_id ) , monthly_addition as ( select last_day_o…" at bounding box center [462, 221] width 382 height 607
click at [399, 271] on div "group by retention_end_month_dim_id ) , monthly_addition as ( select last_day_o…" at bounding box center [462, 221] width 382 height 607
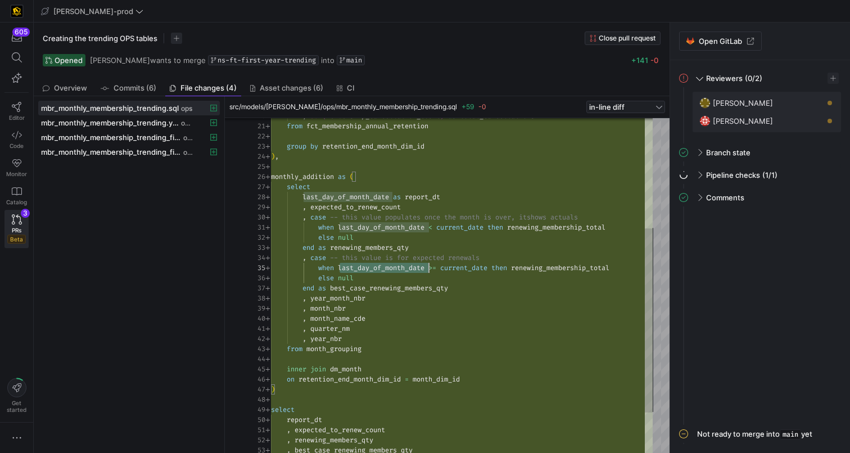
click at [399, 271] on div "group by retention_end_month_dim_id ) , monthly_addition as ( select last_day_o…" at bounding box center [462, 221] width 382 height 607
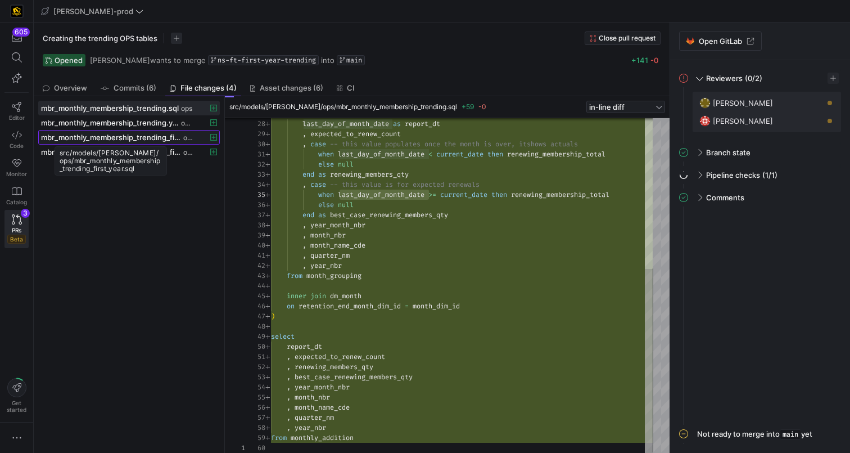
click at [151, 138] on span "mbr_monthly_membership_trending_first_year.sql" at bounding box center [111, 137] width 140 height 9
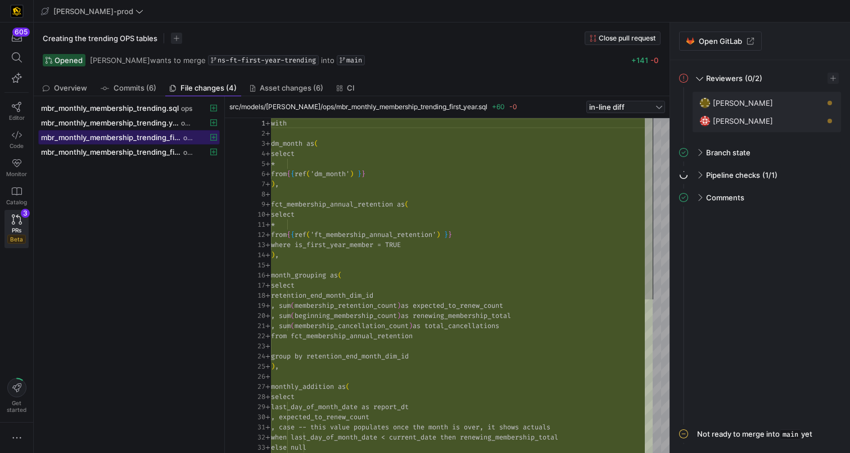
scroll to position [101, 0]
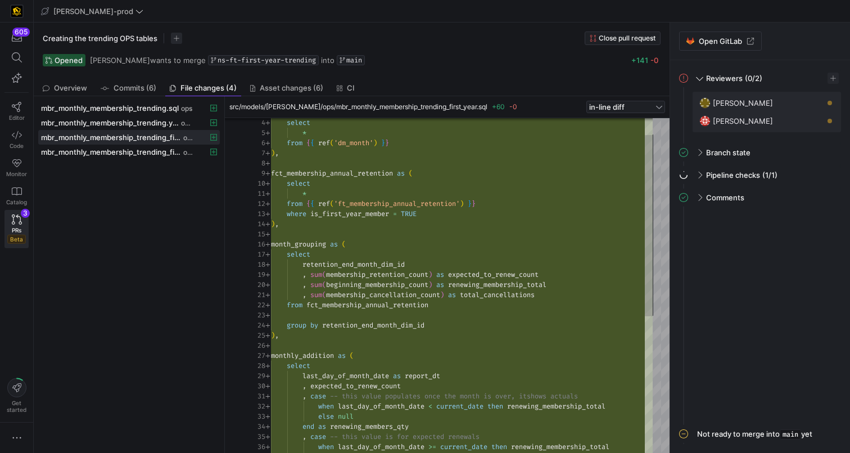
type textarea "* from {{ ref('ft_membership_annual_retention') }} where is_first_year_member =…"
drag, startPoint x: 429, startPoint y: 215, endPoint x: 488, endPoint y: 337, distance: 136.1
click at [287, 215] on div "select * from { { ref ( 'dm_month' ) } } ) , fct_membership_annual_retention as…" at bounding box center [462, 396] width 382 height 618
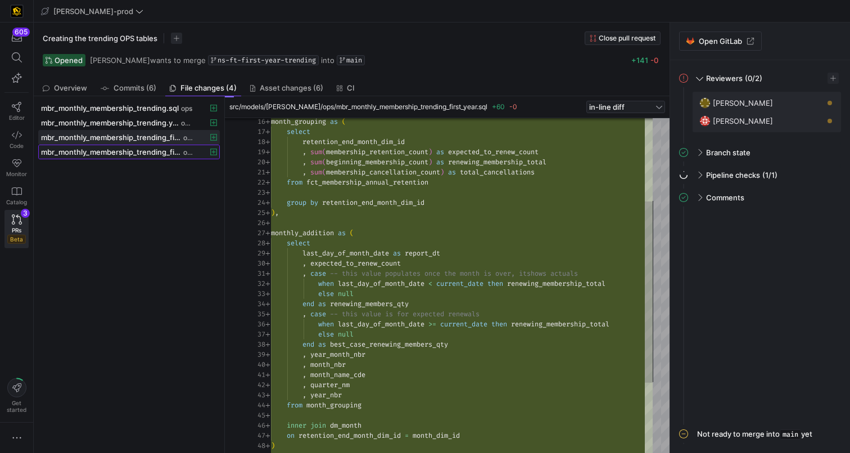
click at [156, 152] on span "mbr_monthly_membership_trending_first_year.yml" at bounding box center [111, 151] width 140 height 9
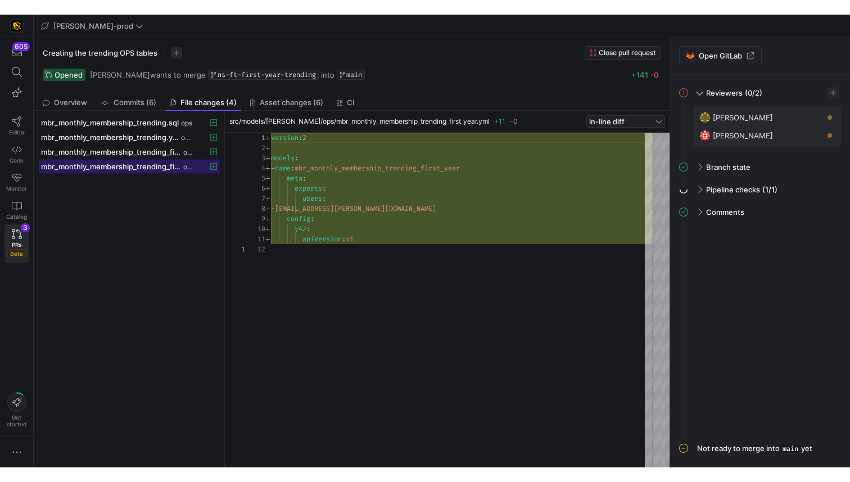
scroll to position [101, 0]
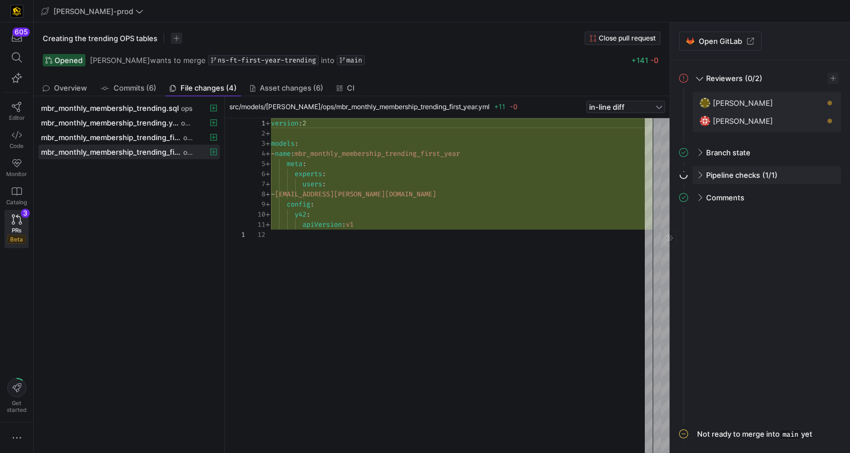
click at [772, 178] on span "(1/1)" at bounding box center [770, 174] width 15 height 9
click at [816, 199] on span "button" at bounding box center [818, 198] width 11 height 11
click at [794, 209] on span "Open" at bounding box center [778, 213] width 78 height 9
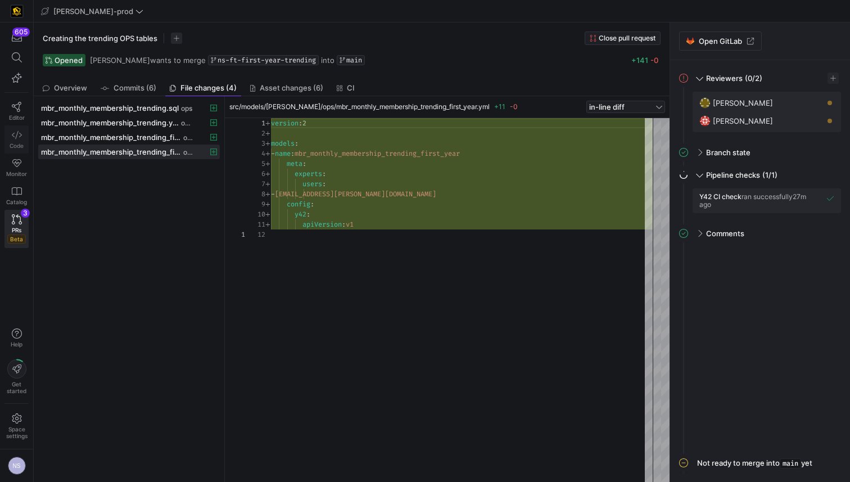
click at [14, 133] on icon at bounding box center [17, 135] width 10 height 10
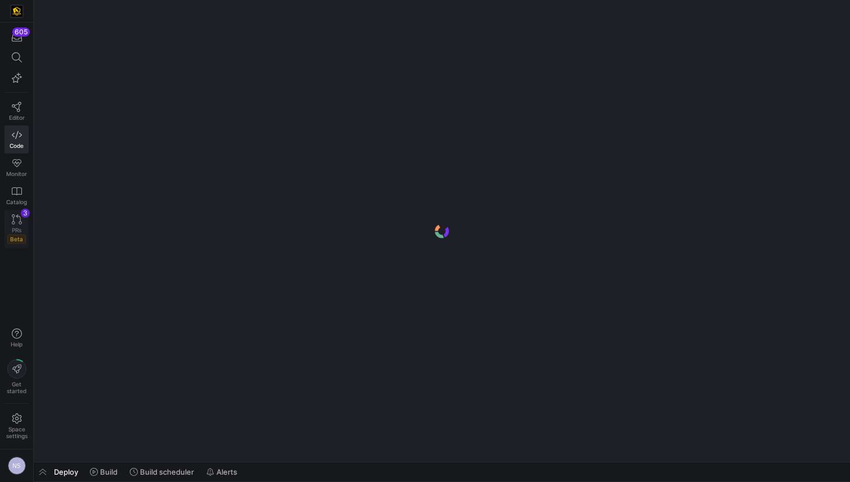
click at [17, 227] on span "PRs" at bounding box center [17, 230] width 10 height 7
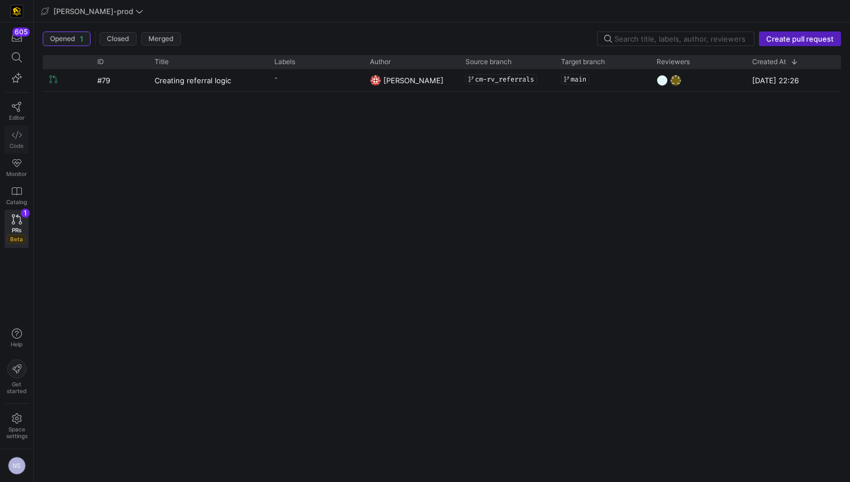
click at [14, 137] on icon at bounding box center [17, 135] width 10 height 10
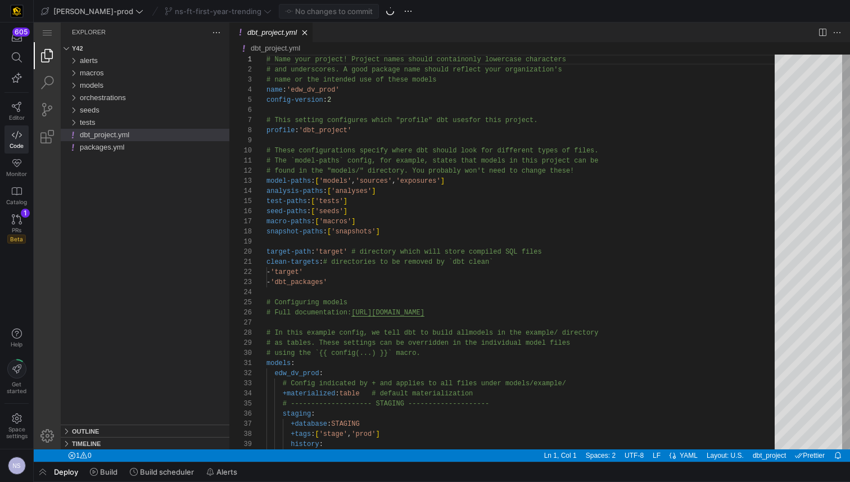
click at [193, 8] on div "ns-ft-first-year-trending" at bounding box center [218, 11] width 112 height 15
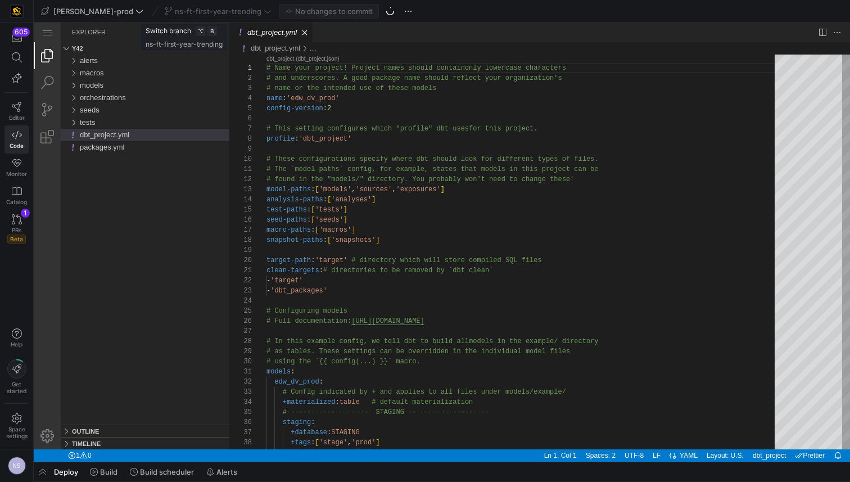
click at [219, 10] on div "ns-ft-first-year-trending" at bounding box center [218, 11] width 112 height 15
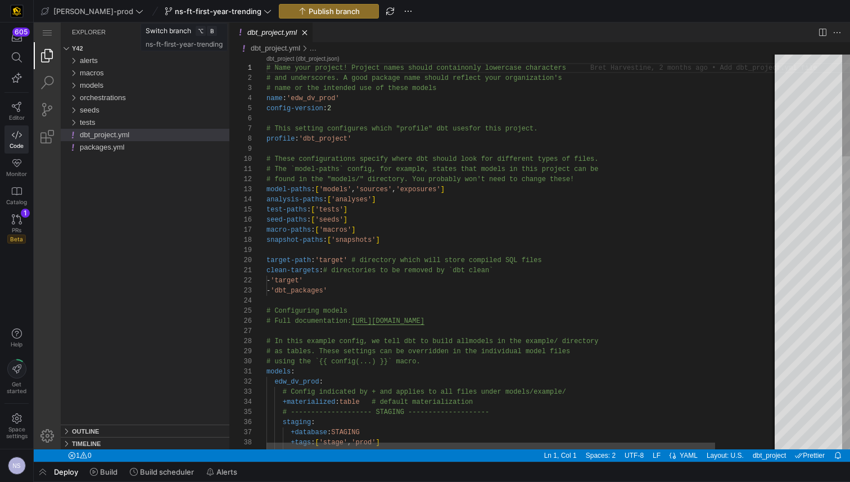
click at [264, 10] on icon at bounding box center [268, 11] width 8 height 8
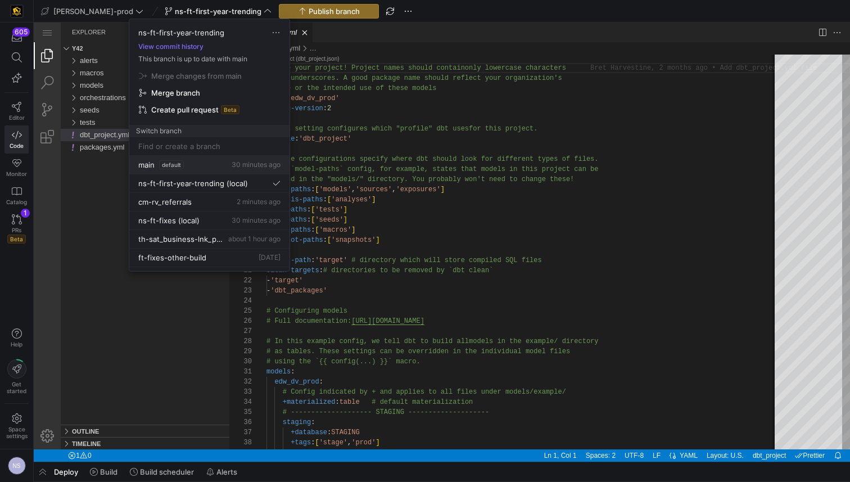
click at [197, 165] on div "main default 30 minutes ago" at bounding box center [209, 164] width 142 height 9
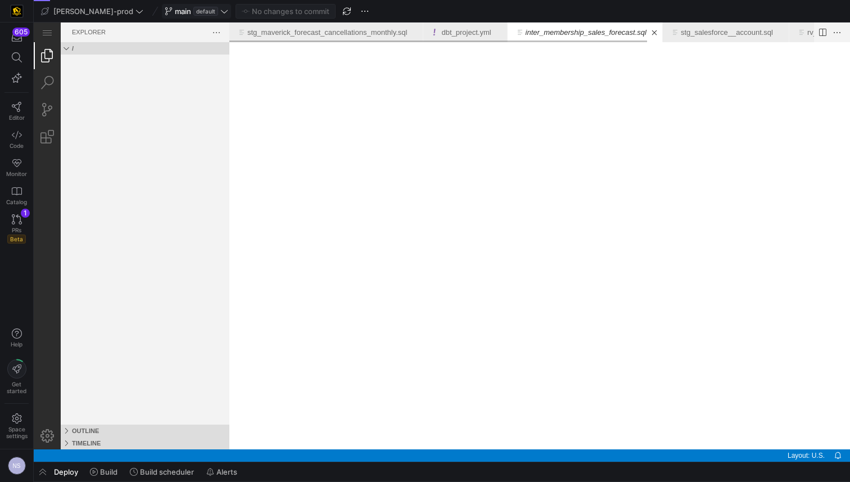
click at [193, 12] on span "default" at bounding box center [205, 11] width 25 height 9
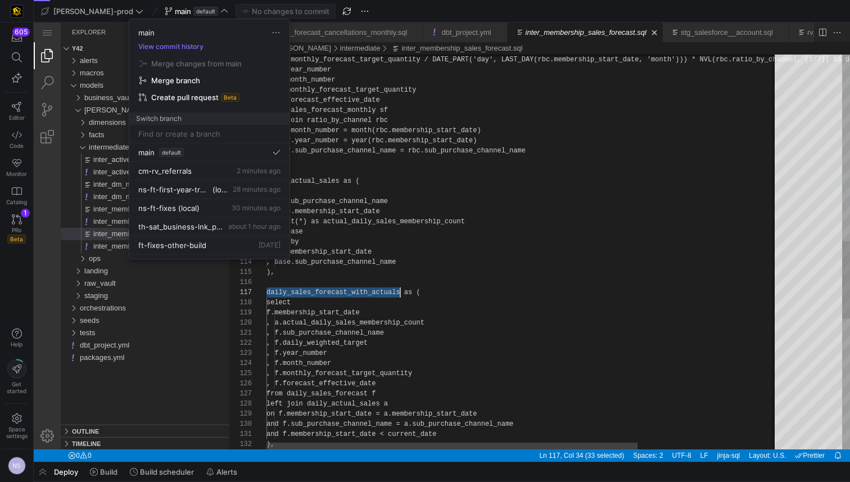
scroll to position [101, 0]
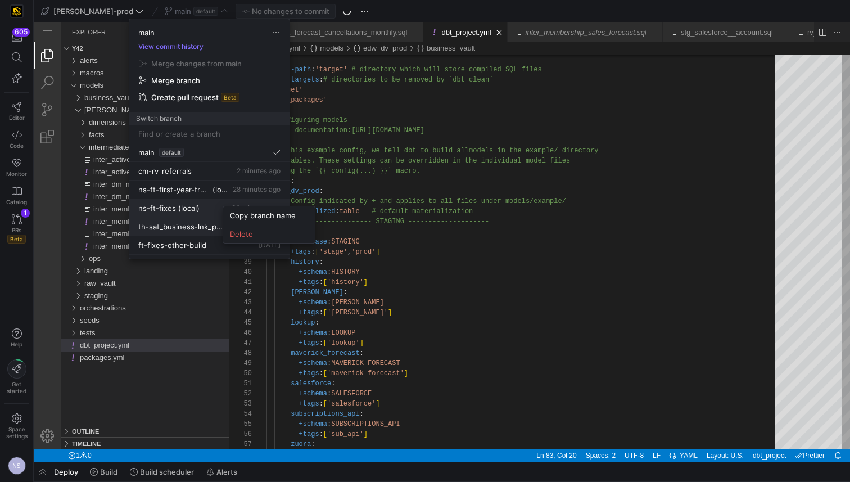
click at [262, 233] on span "Delete" at bounding box center [269, 233] width 78 height 9
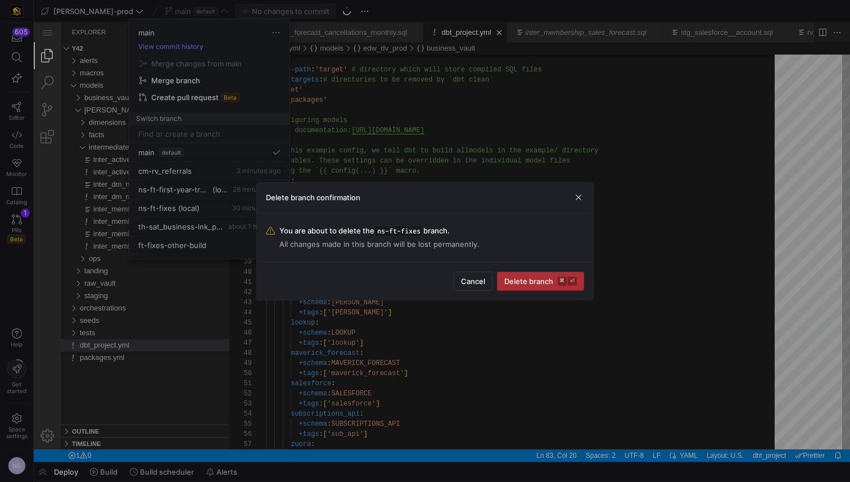
click at [525, 286] on span "submit" at bounding box center [541, 281] width 86 height 18
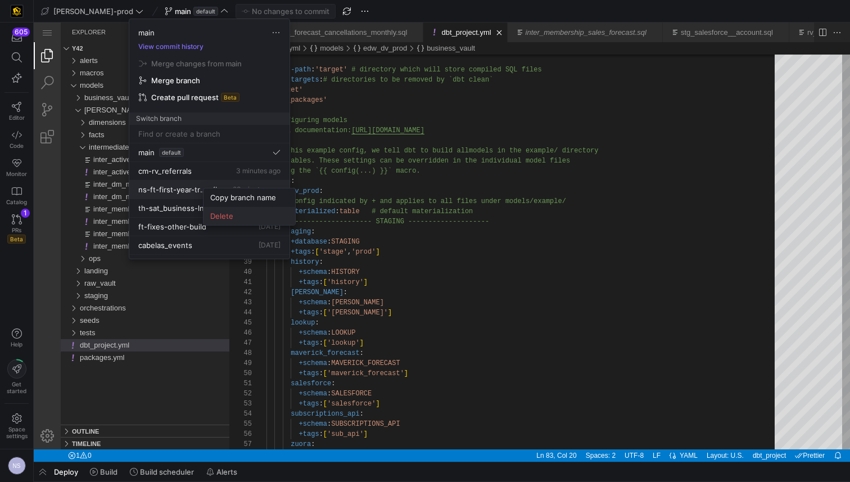
click at [239, 211] on span "Delete" at bounding box center [249, 215] width 78 height 9
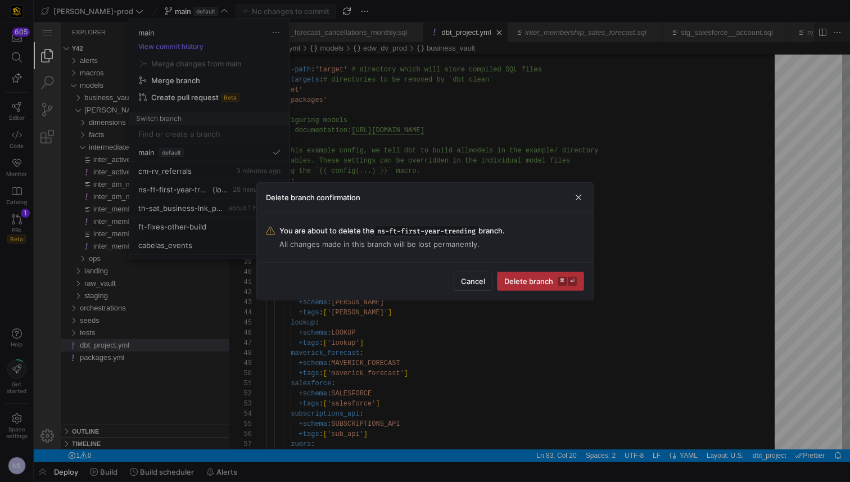
click at [542, 277] on span "Delete branch ⌘ ⏎" at bounding box center [541, 281] width 73 height 9
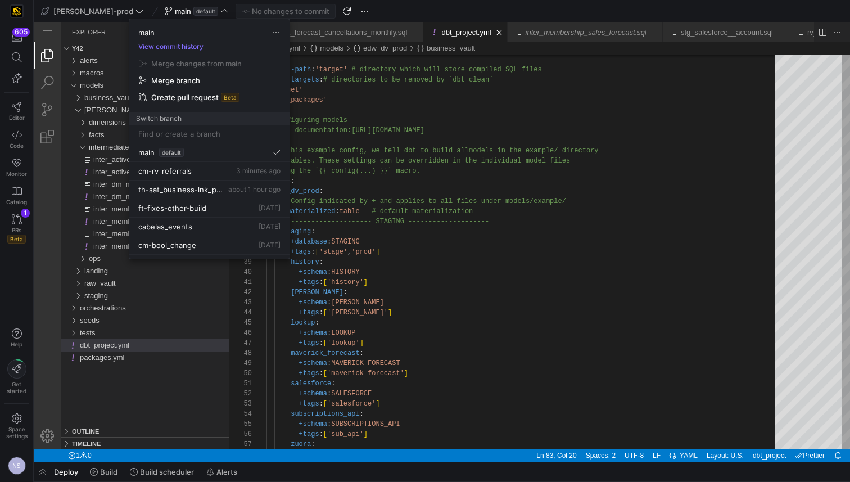
click at [507, 250] on div at bounding box center [425, 241] width 850 height 482
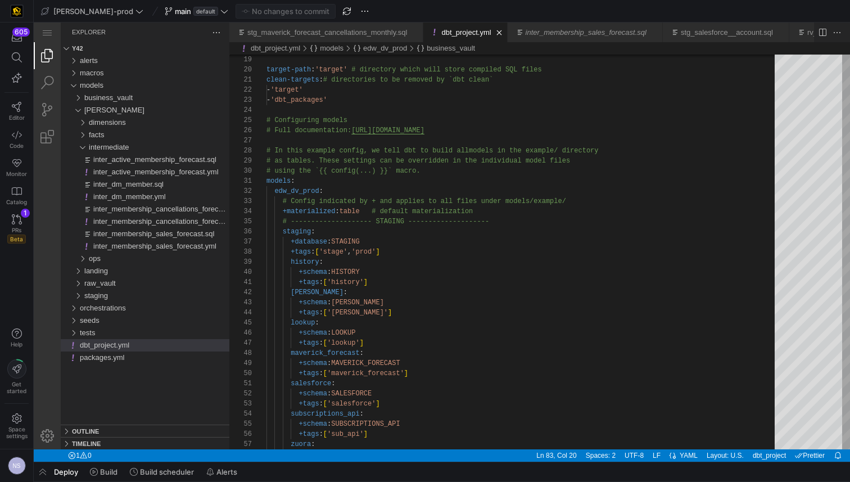
click at [29, 164] on div "605 Editor Code Monitor Catalog PRs Beta 1" at bounding box center [16, 137] width 33 height 230
click at [22, 164] on link "Monitor" at bounding box center [16, 168] width 24 height 28
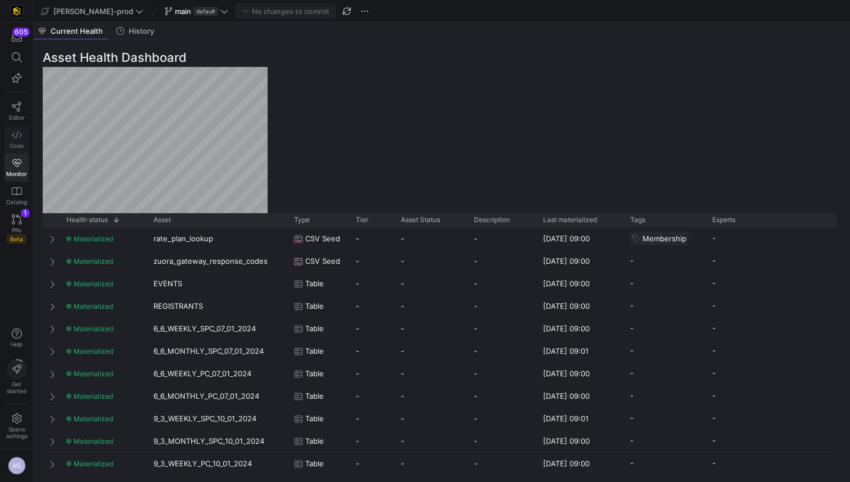
click at [17, 143] on span "Code" at bounding box center [17, 145] width 14 height 7
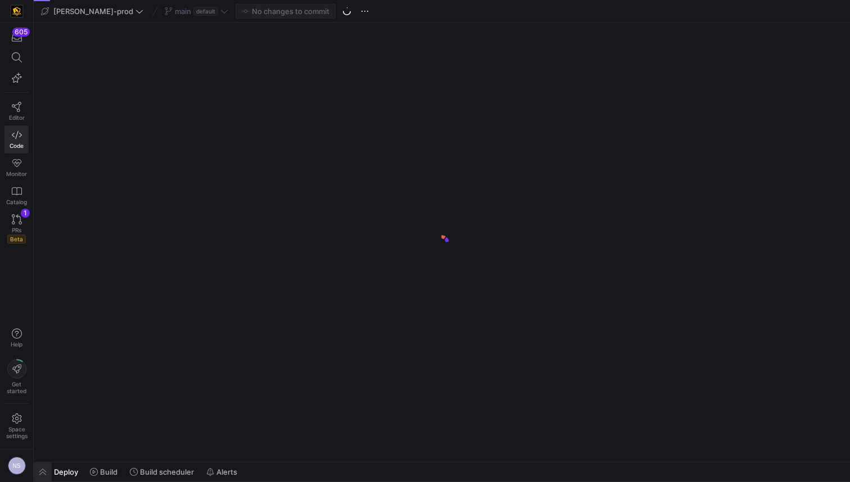
click at [44, 476] on span "button" at bounding box center [43, 471] width 18 height 19
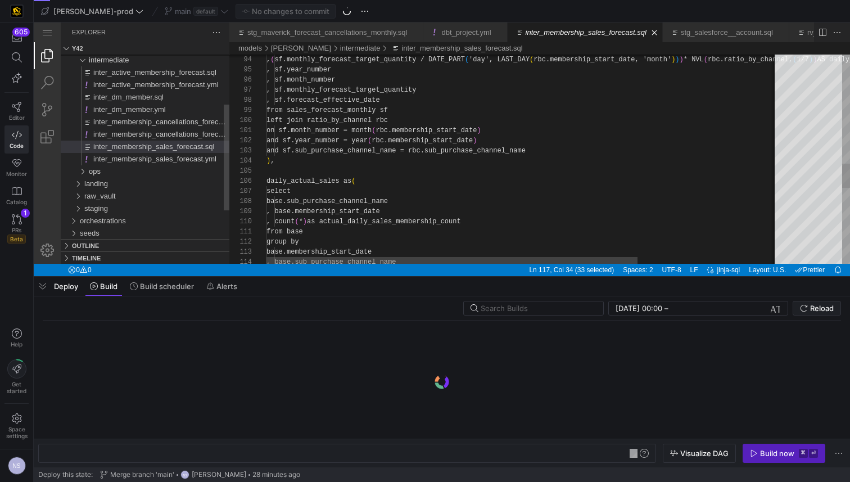
scroll to position [0, 34]
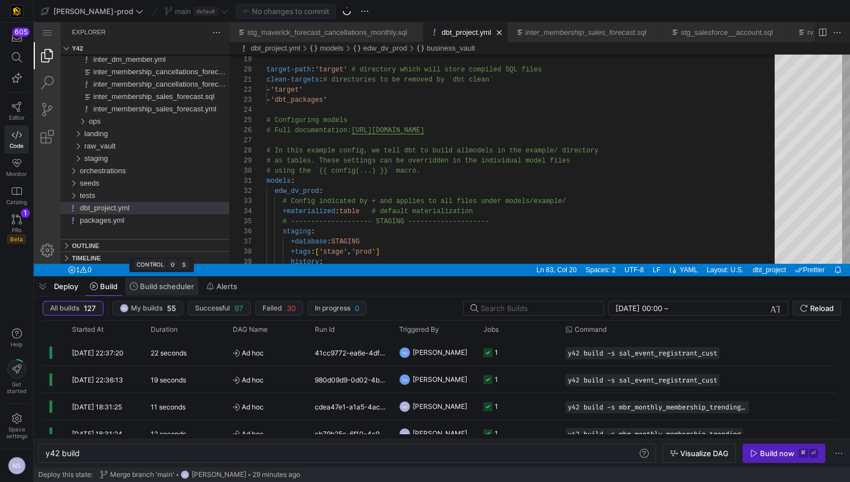
click at [164, 283] on span "Build scheduler" at bounding box center [167, 286] width 54 height 9
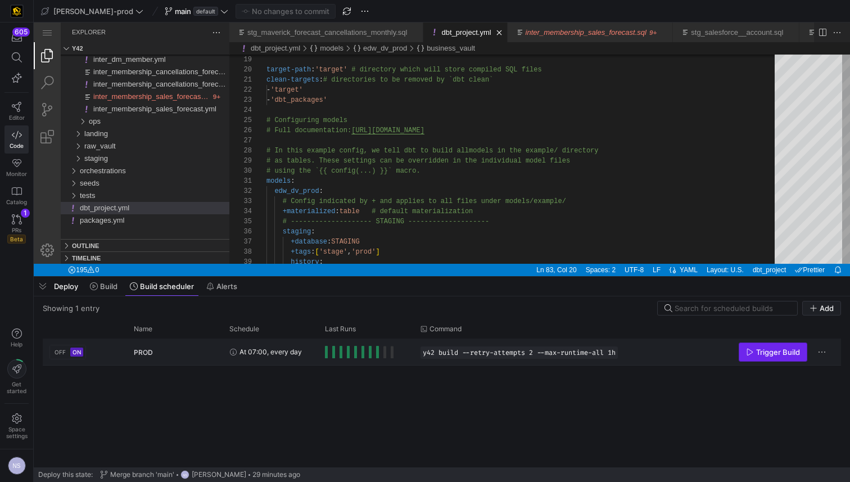
click at [771, 353] on span "Trigger Build" at bounding box center [779, 352] width 44 height 9
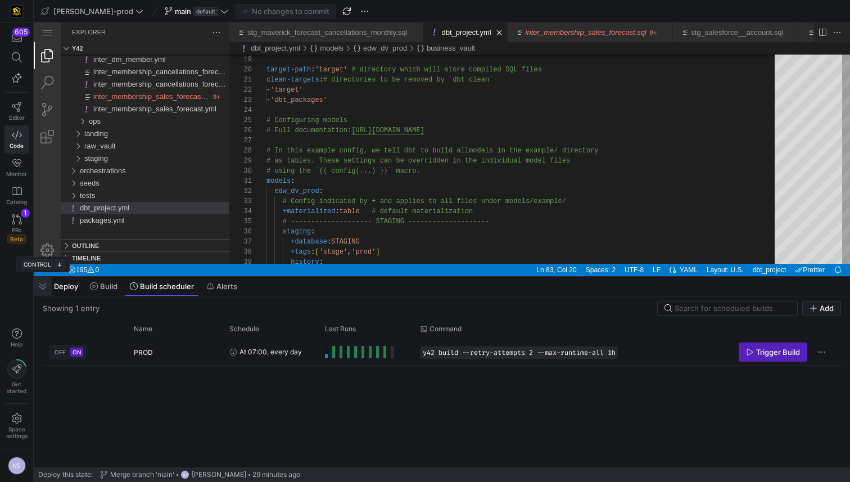
click at [43, 290] on span "button" at bounding box center [43, 286] width 18 height 19
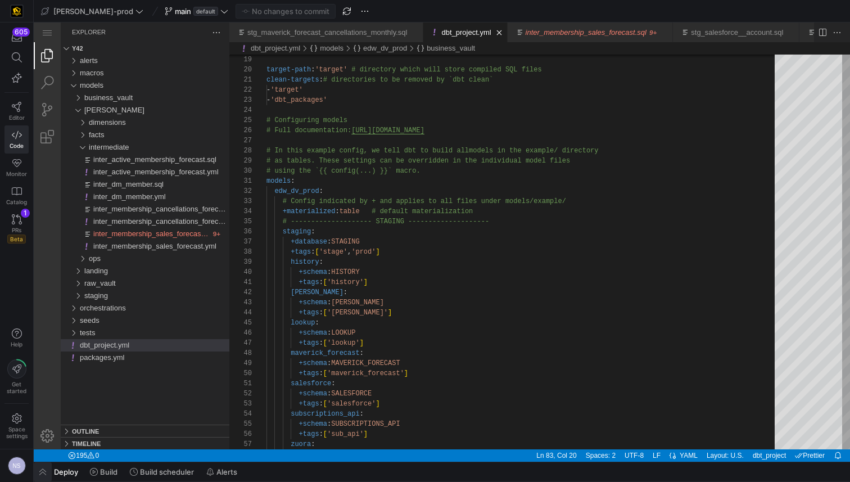
click at [45, 475] on span "button" at bounding box center [43, 471] width 18 height 19
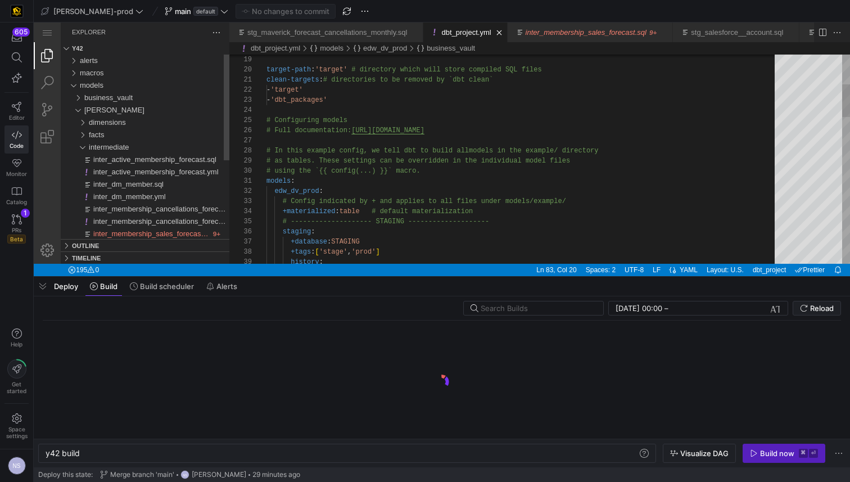
scroll to position [0, 34]
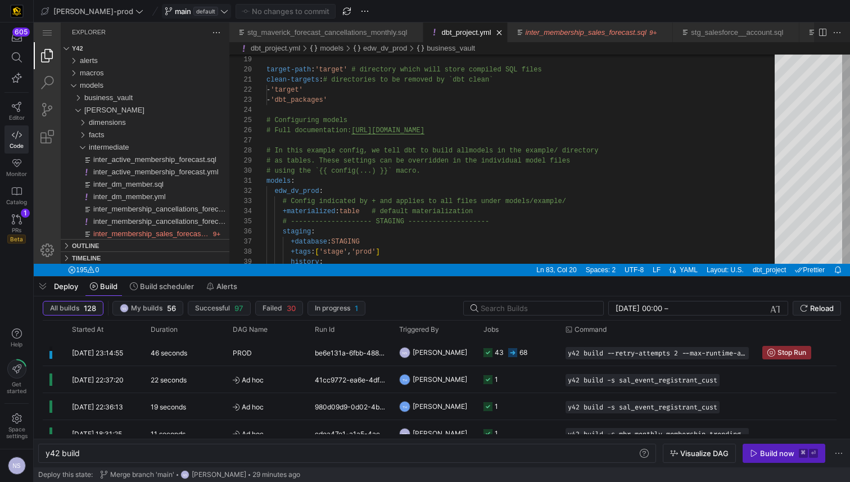
click at [220, 10] on icon at bounding box center [224, 11] width 8 height 8
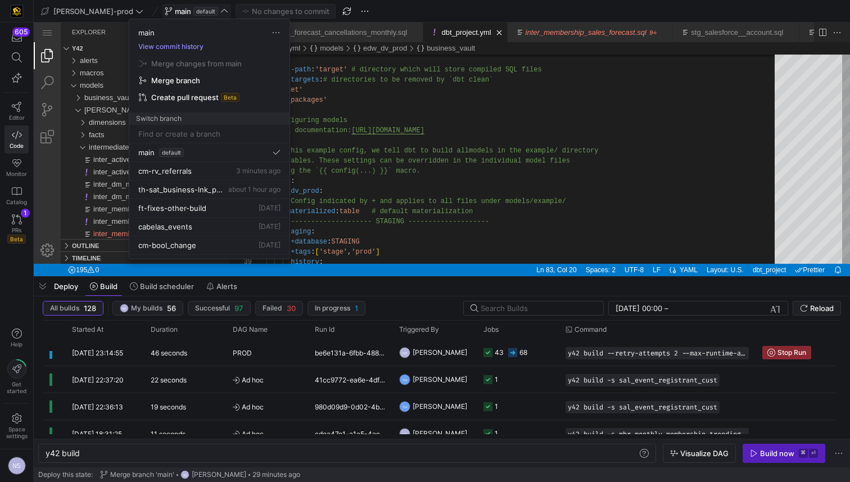
click at [186, 46] on button "View commit history" at bounding box center [170, 47] width 83 height 8
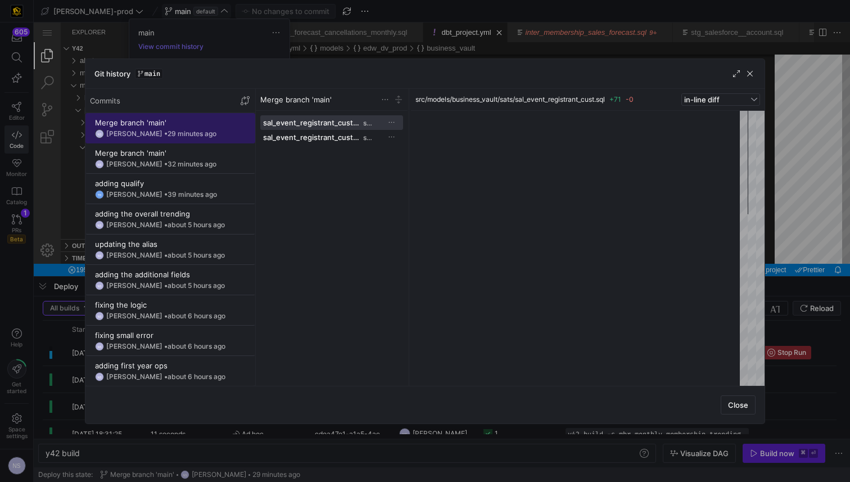
scroll to position [101, 0]
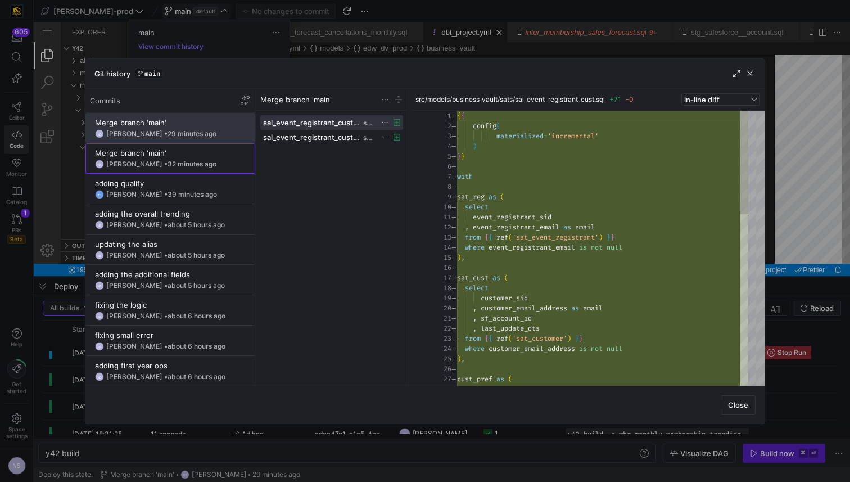
click at [192, 161] on span "32 minutes ago" at bounding box center [192, 164] width 49 height 8
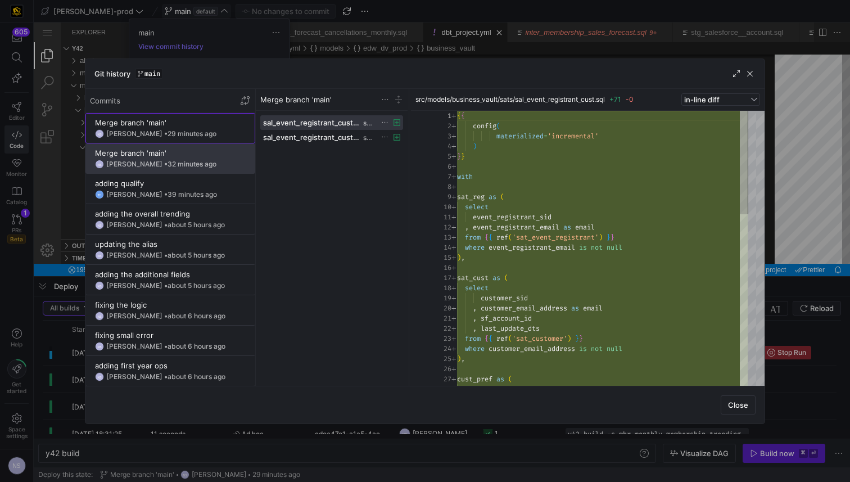
click at [181, 136] on span "29 minutes ago" at bounding box center [192, 133] width 49 height 8
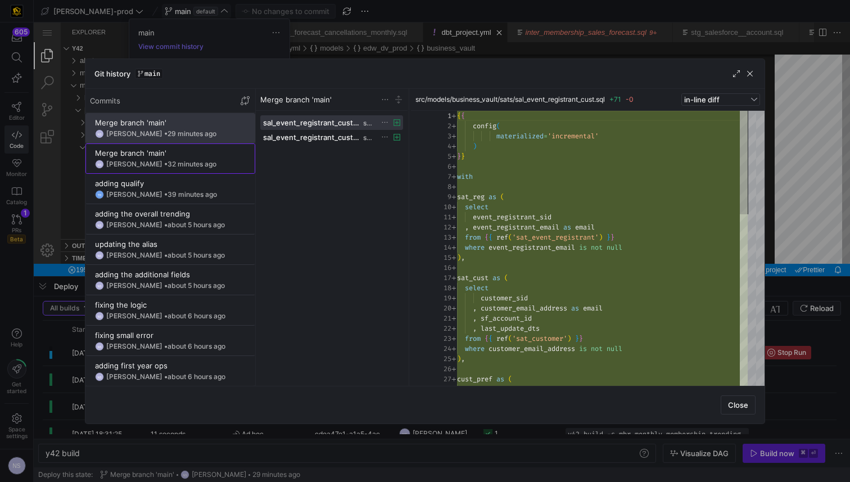
click at [183, 151] on div "Merge branch 'main'" at bounding box center [170, 152] width 151 height 9
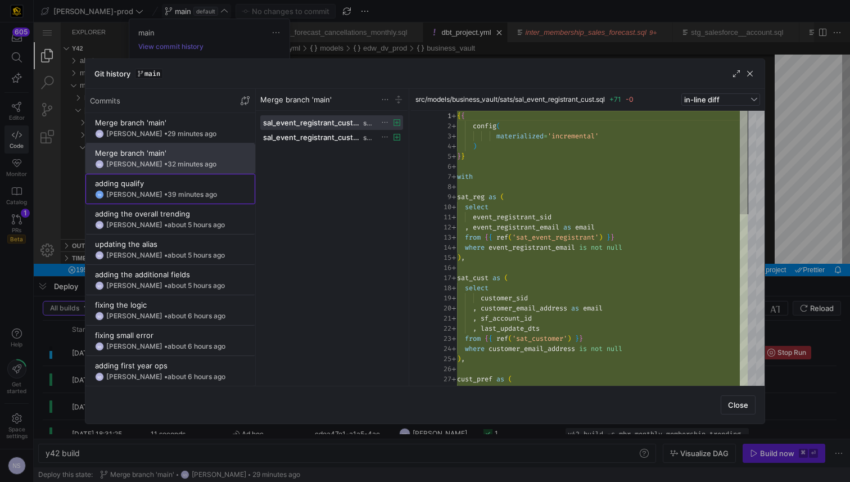
click at [164, 191] on div "Tommy Huelhorst • 39 minutes ago" at bounding box center [161, 195] width 111 height 8
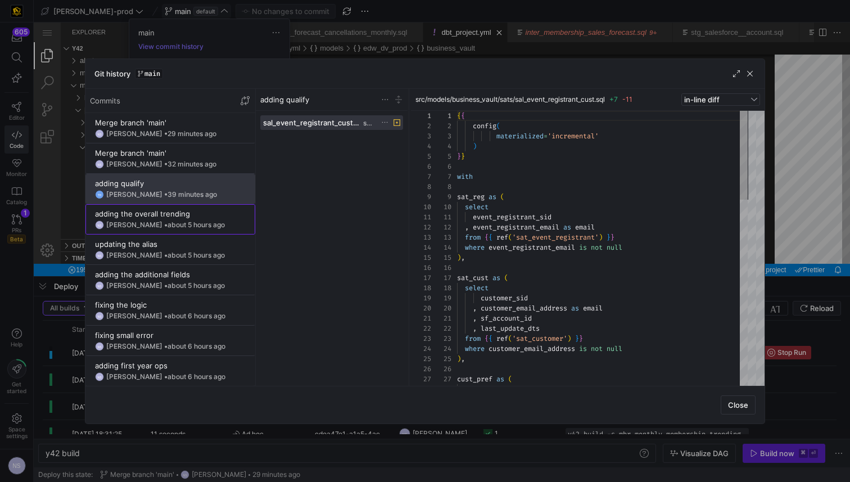
click at [161, 215] on div "adding the overall trending" at bounding box center [170, 213] width 151 height 9
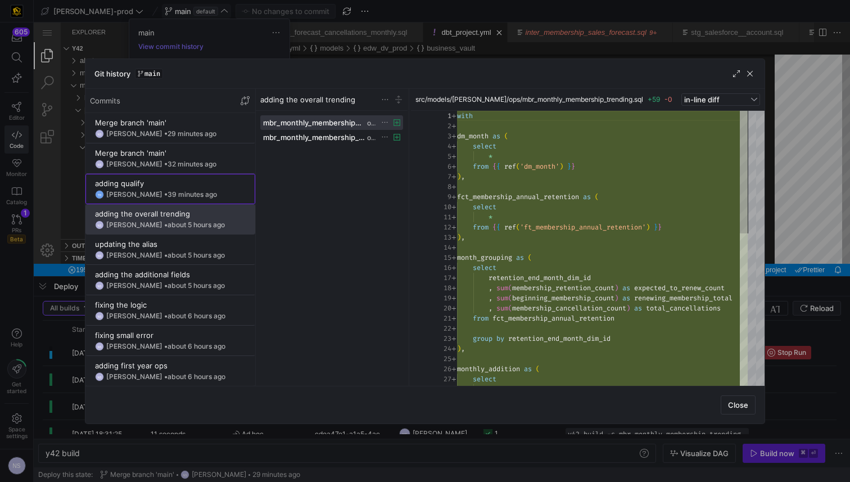
click at [159, 194] on div "Tommy Huelhorst • 39 minutes ago" at bounding box center [161, 195] width 111 height 8
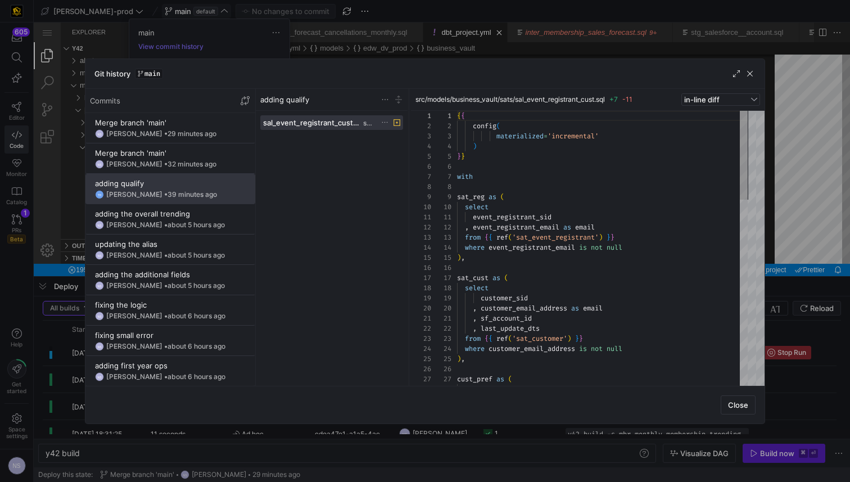
click at [800, 267] on div at bounding box center [425, 241] width 850 height 482
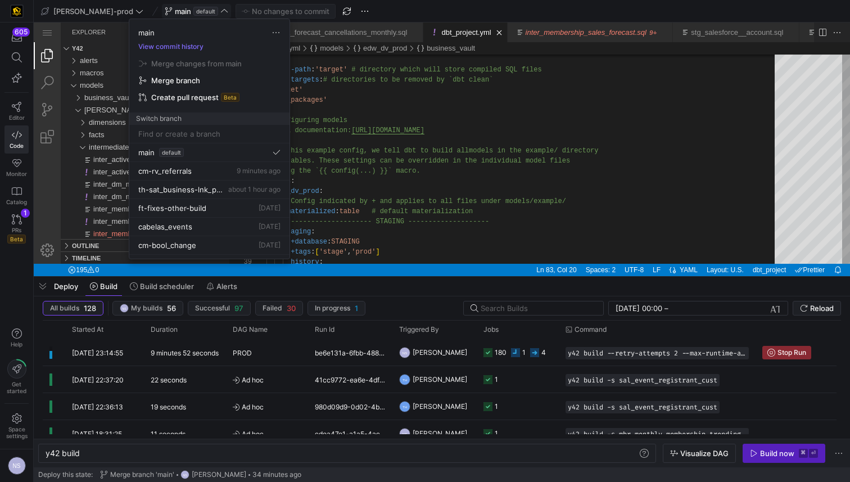
click at [492, 348] on div at bounding box center [425, 241] width 850 height 482
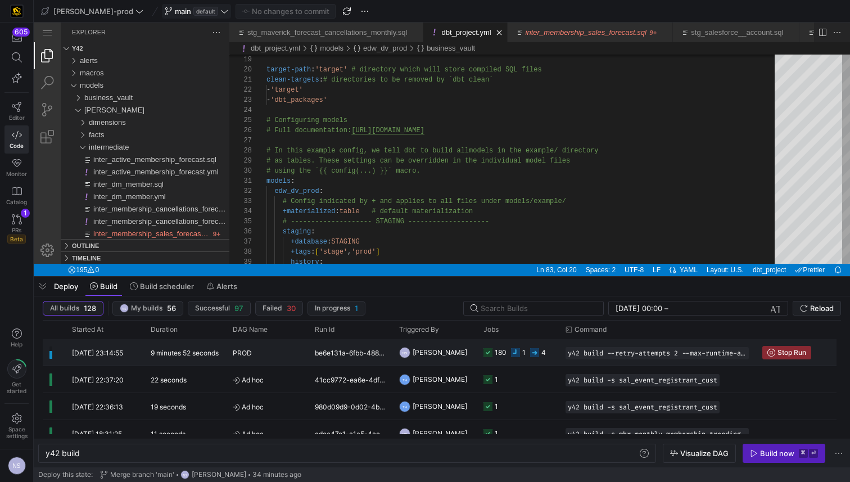
click at [501, 349] on div "180" at bounding box center [501, 352] width 12 height 26
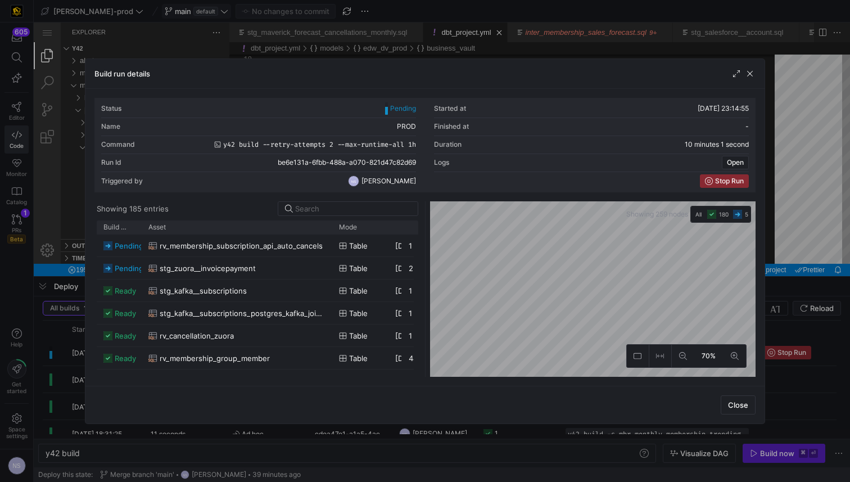
drag, startPoint x: 170, startPoint y: 229, endPoint x: 331, endPoint y: 217, distance: 161.3
click at [331, 217] on y42-list-view "Showing 185 entries Drag here to set row groups Drag here to set column labels …" at bounding box center [257, 288] width 326 height 175
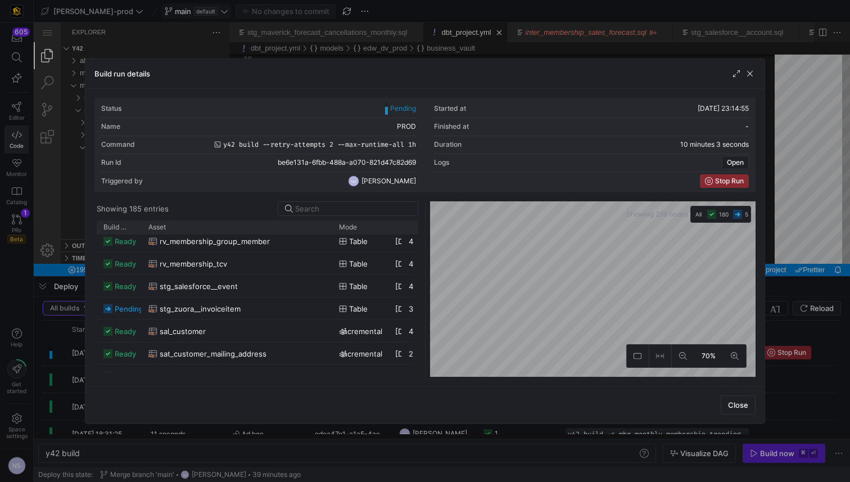
click at [803, 285] on div at bounding box center [425, 241] width 850 height 482
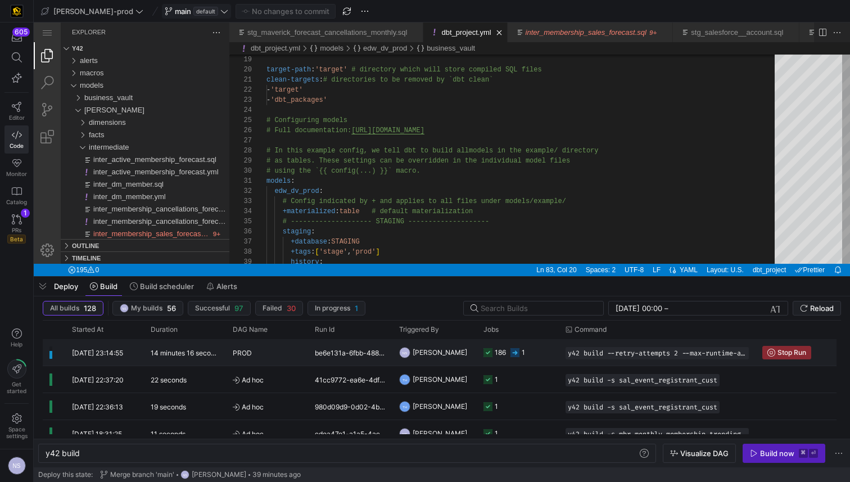
click at [501, 350] on div "186" at bounding box center [500, 352] width 11 height 26
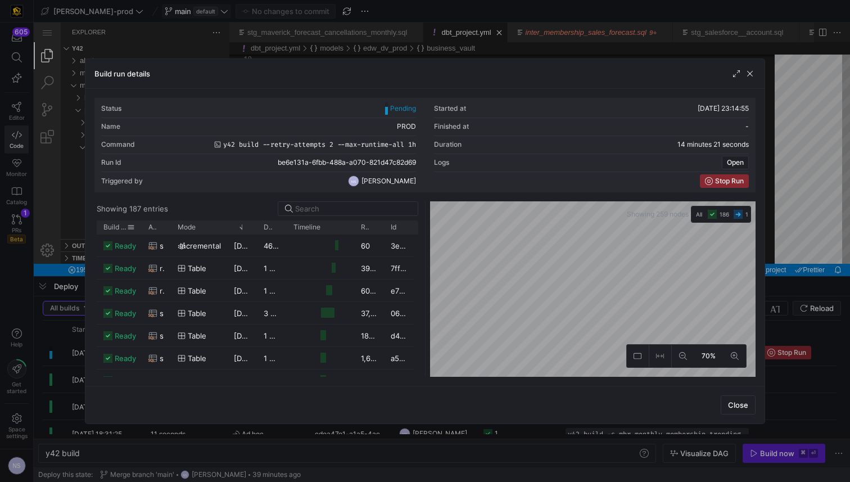
click at [119, 224] on span "Build status" at bounding box center [115, 227] width 24 height 8
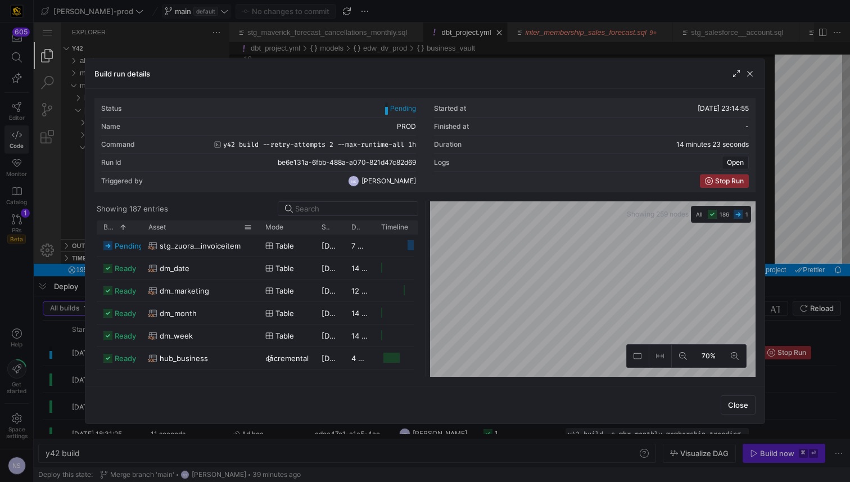
drag, startPoint x: 169, startPoint y: 229, endPoint x: 257, endPoint y: 229, distance: 87.7
click at [257, 229] on div at bounding box center [258, 226] width 4 height 13
click at [826, 260] on div at bounding box center [425, 241] width 850 height 482
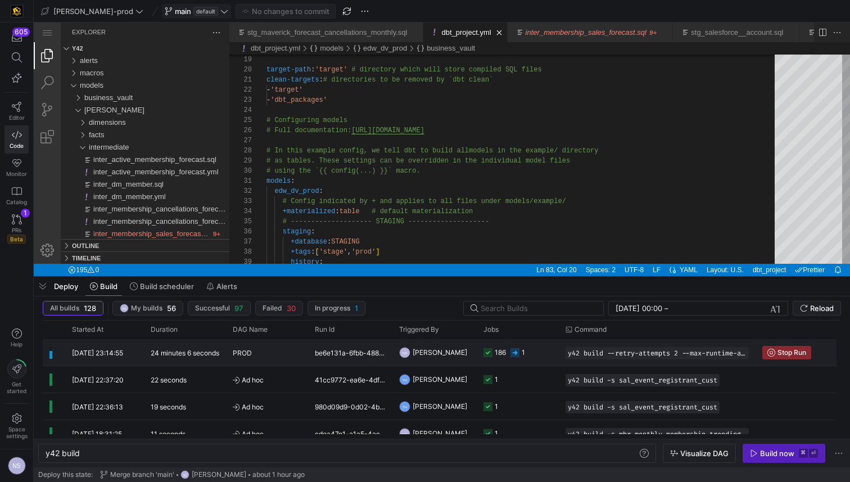
click at [427, 362] on span "[PERSON_NAME]" at bounding box center [440, 352] width 55 height 26
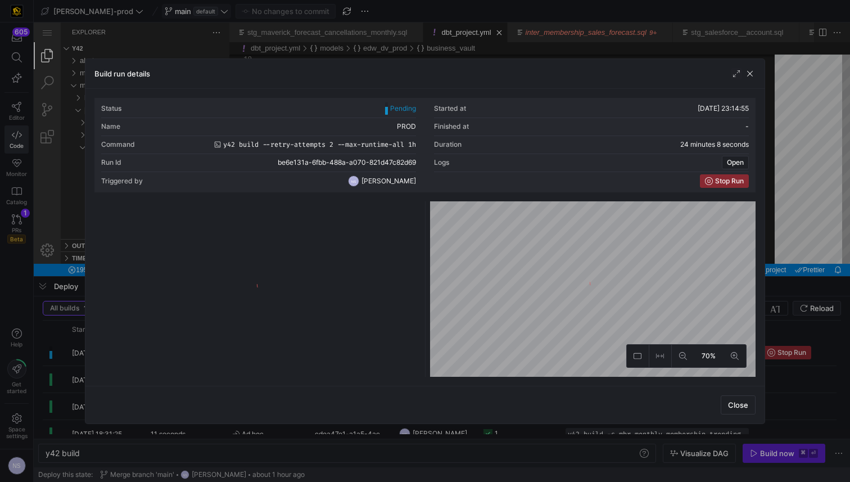
click at [818, 197] on div at bounding box center [425, 241] width 850 height 482
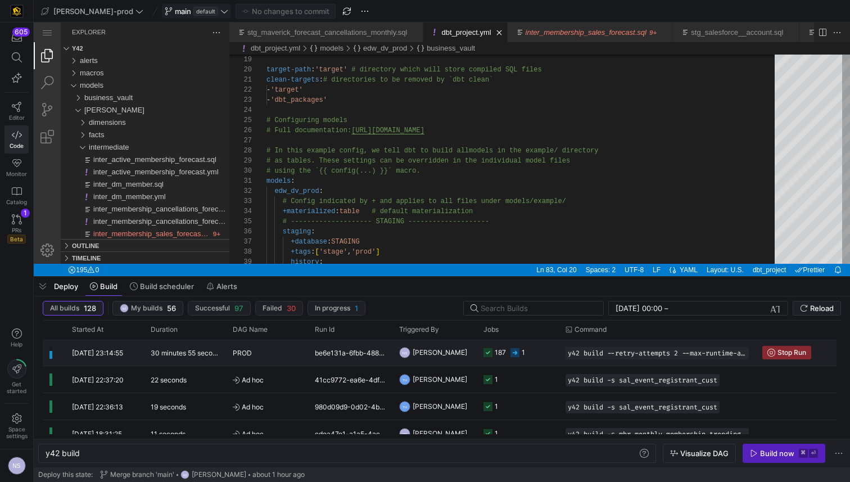
click at [525, 364] on y42-job-status-cell-renderer "187 1" at bounding box center [518, 352] width 69 height 25
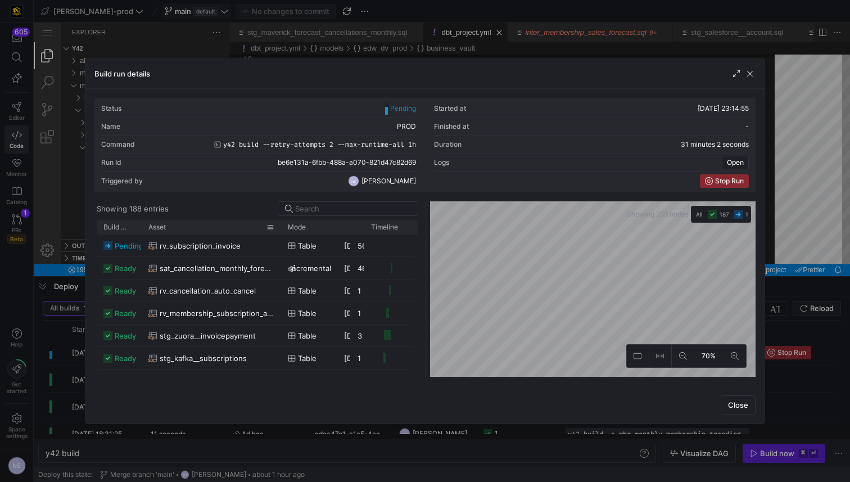
drag, startPoint x: 170, startPoint y: 229, endPoint x: 280, endPoint y: 229, distance: 109.7
click at [280, 229] on div at bounding box center [281, 226] width 4 height 13
drag, startPoint x: 782, startPoint y: 265, endPoint x: 745, endPoint y: 241, distance: 43.5
click at [782, 265] on div at bounding box center [425, 241] width 850 height 482
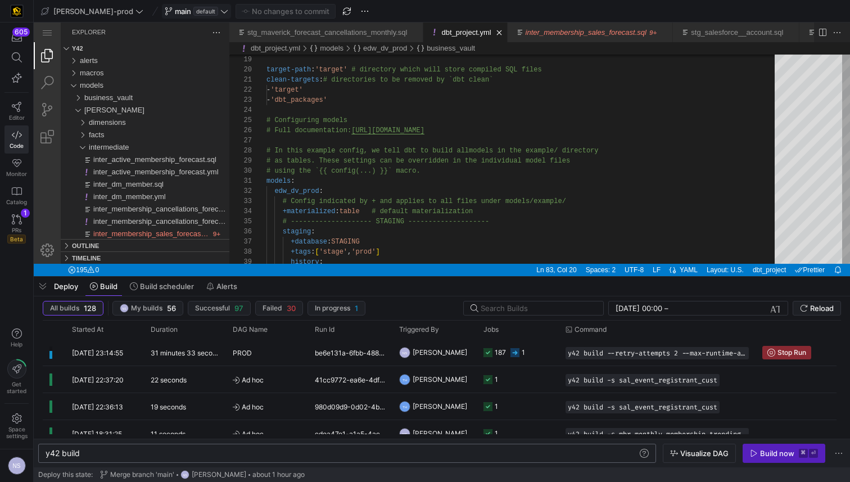
scroll to position [0, 0]
click at [205, 452] on div "y42 build" at bounding box center [342, 453] width 592 height 9
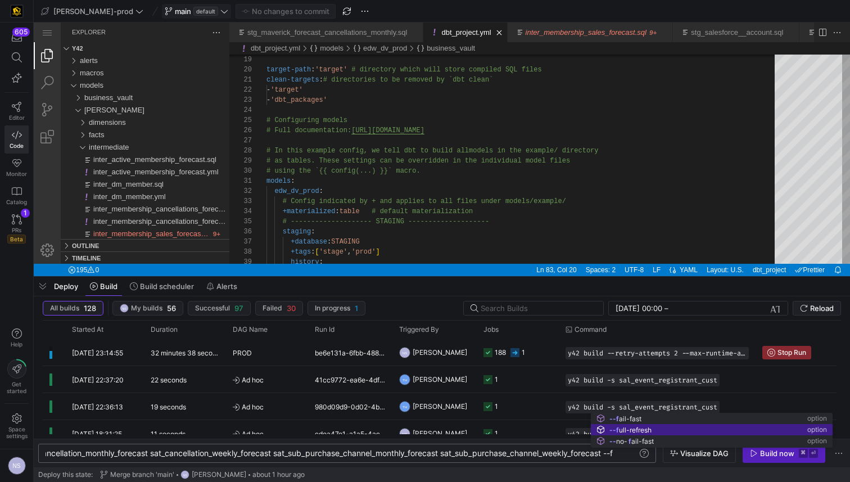
scroll to position [0, 1282]
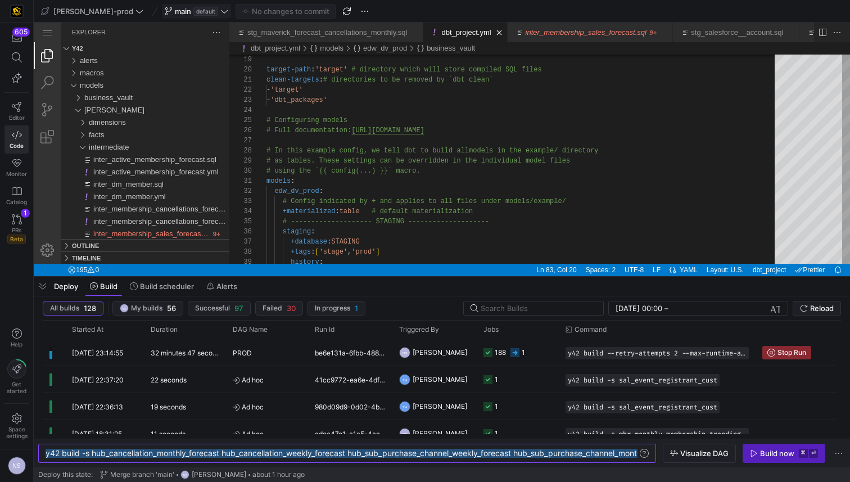
type textarea "y42 build -s hub_cancellation_monthly_forecast hub_cancellation_weekly_forecast…"
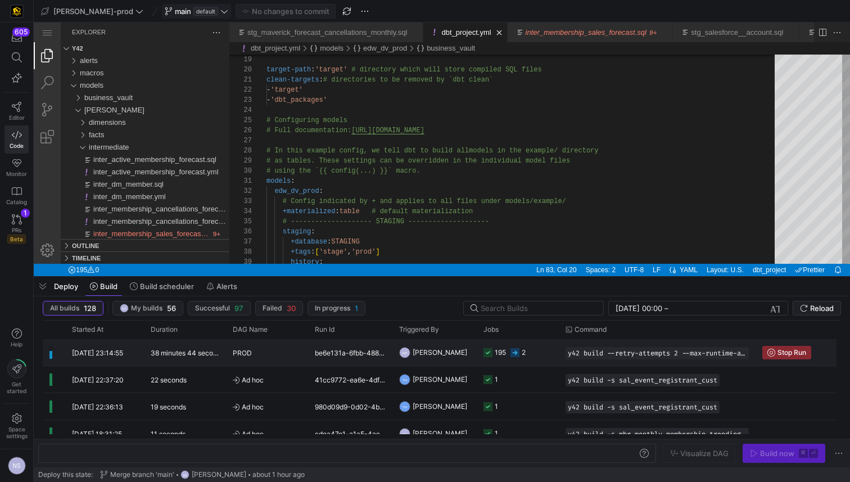
click at [469, 353] on y42-orchestration-triggered-by "NS Noah Streveler" at bounding box center [434, 352] width 71 height 25
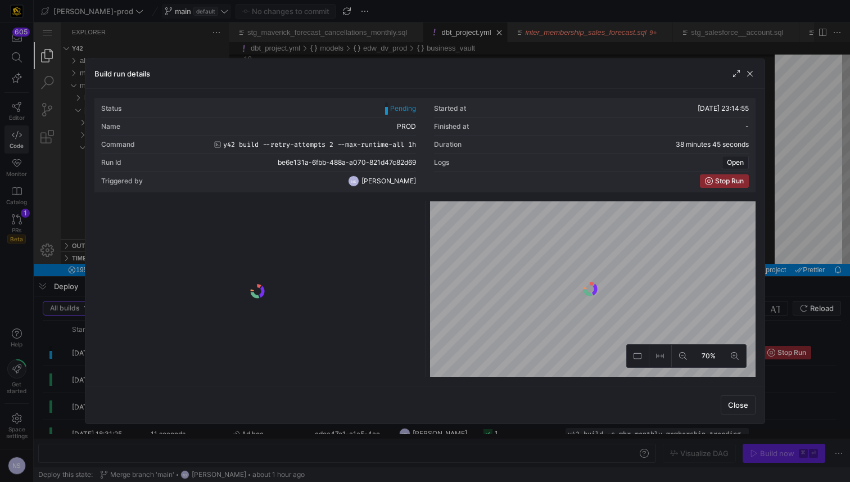
drag, startPoint x: 795, startPoint y: 210, endPoint x: 706, endPoint y: 209, distance: 89.4
click at [795, 210] on div at bounding box center [425, 241] width 850 height 482
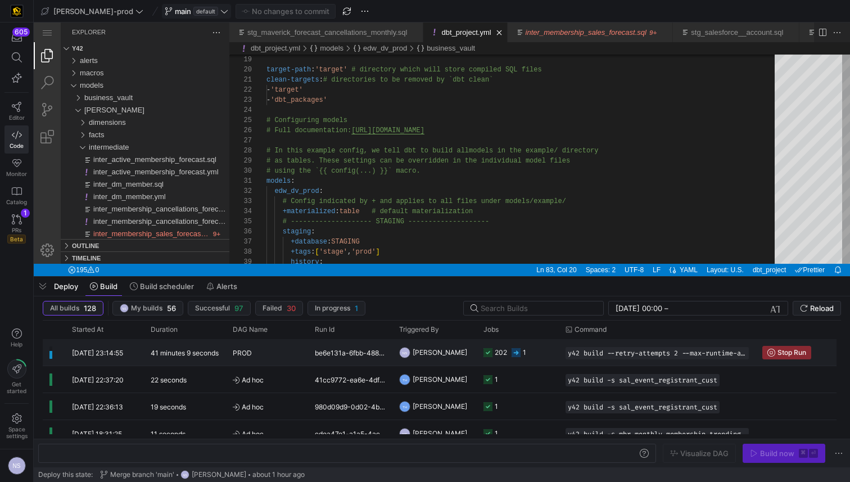
click at [366, 353] on div "be6e131a-6fbb-488a-a070-821d47c82d69" at bounding box center [350, 352] width 84 height 26
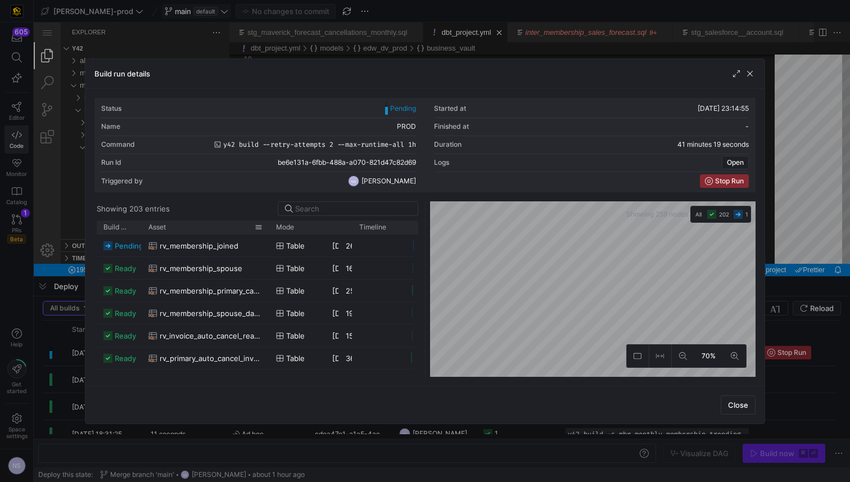
drag, startPoint x: 170, startPoint y: 230, endPoint x: 268, endPoint y: 226, distance: 98.0
click at [268, 226] on div at bounding box center [269, 226] width 4 height 13
click at [784, 278] on div at bounding box center [425, 241] width 850 height 482
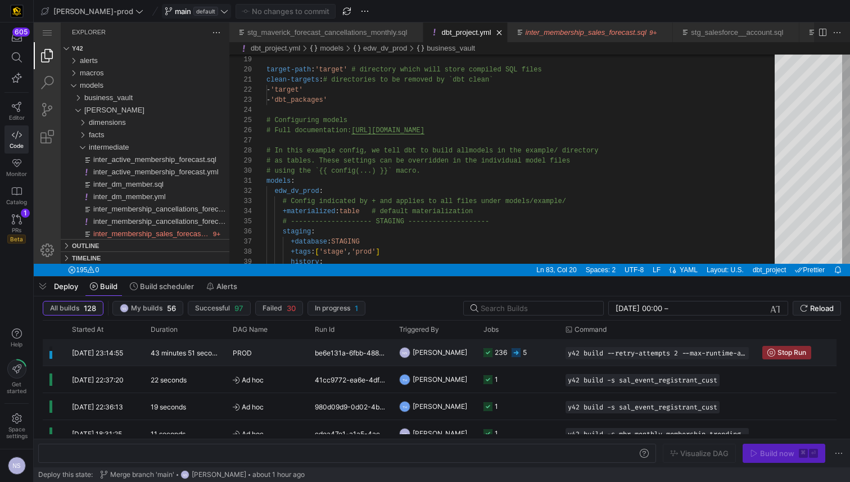
click at [508, 350] on div "236 5" at bounding box center [505, 352] width 43 height 26
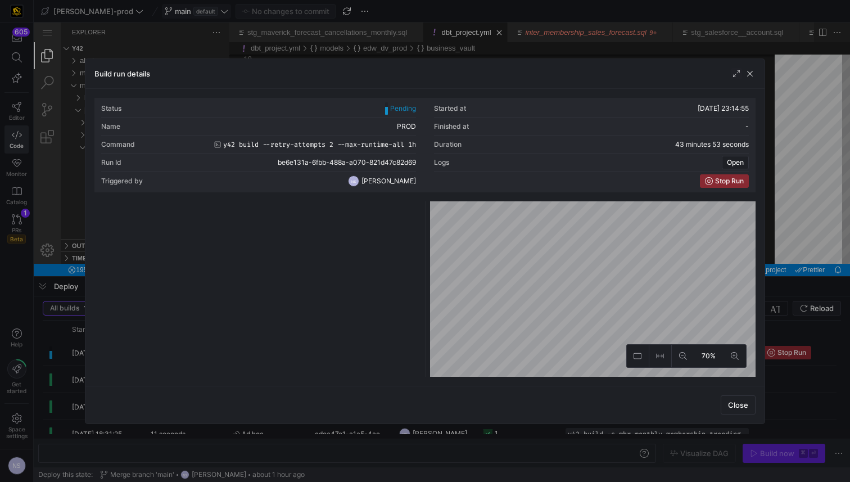
click at [371, 216] on y42-logo-loader at bounding box center [257, 291] width 321 height 171
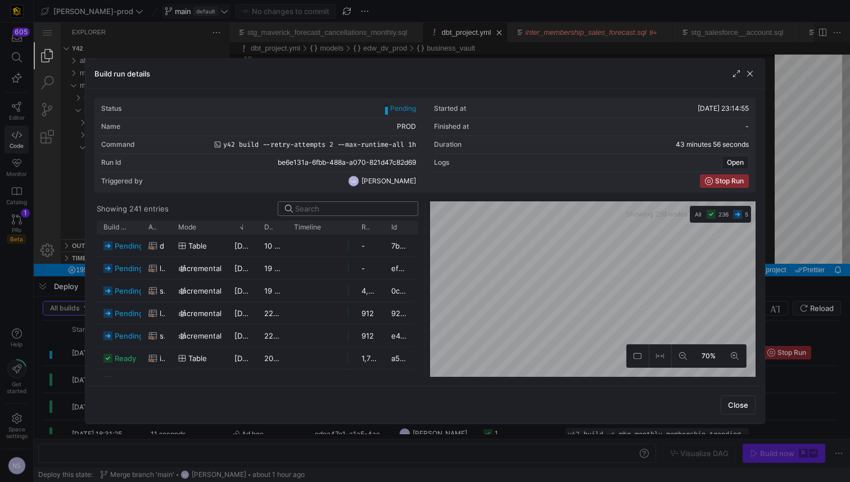
click at [343, 206] on input at bounding box center [353, 208] width 116 height 9
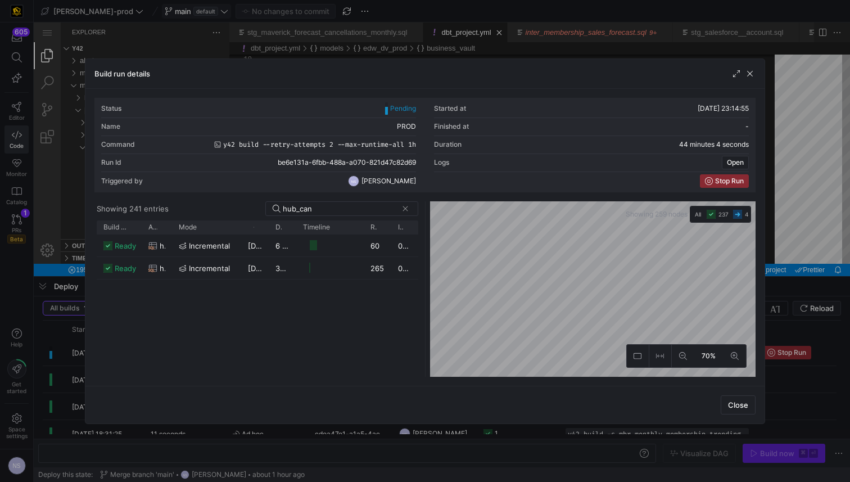
drag, startPoint x: 227, startPoint y: 226, endPoint x: 237, endPoint y: 238, distance: 16.1
click at [240, 238] on div "Build status Asset Mode 1" at bounding box center [257, 298] width 321 height 156
click at [209, 245] on span "incremental" at bounding box center [201, 246] width 41 height 22
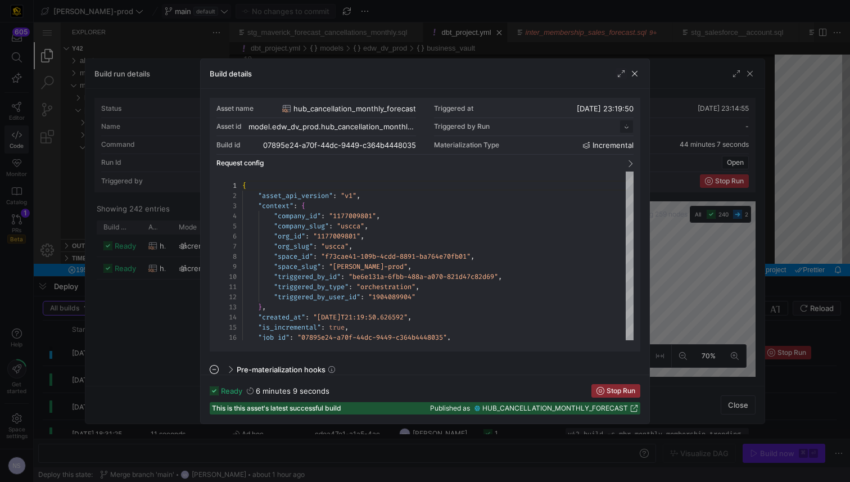
scroll to position [101, 0]
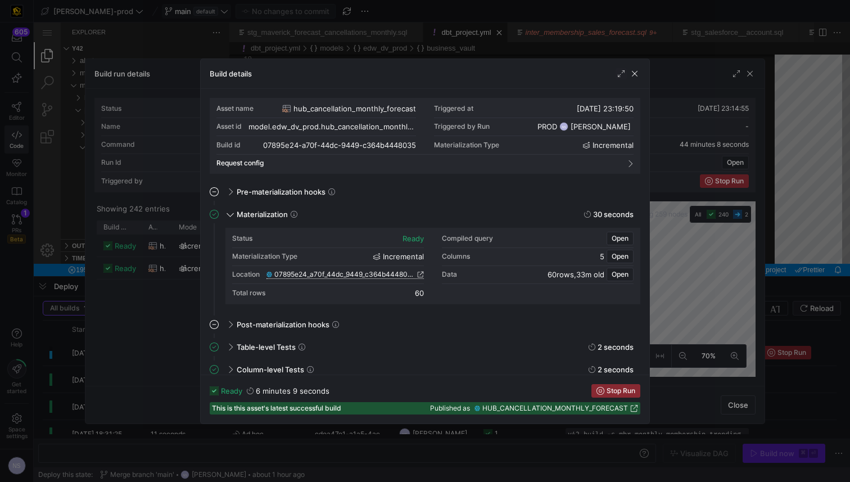
click at [408, 276] on span "07895e24_a70f_44dc_9449_c364b4448035" at bounding box center [344, 275] width 141 height 8
click at [699, 197] on div at bounding box center [425, 241] width 850 height 482
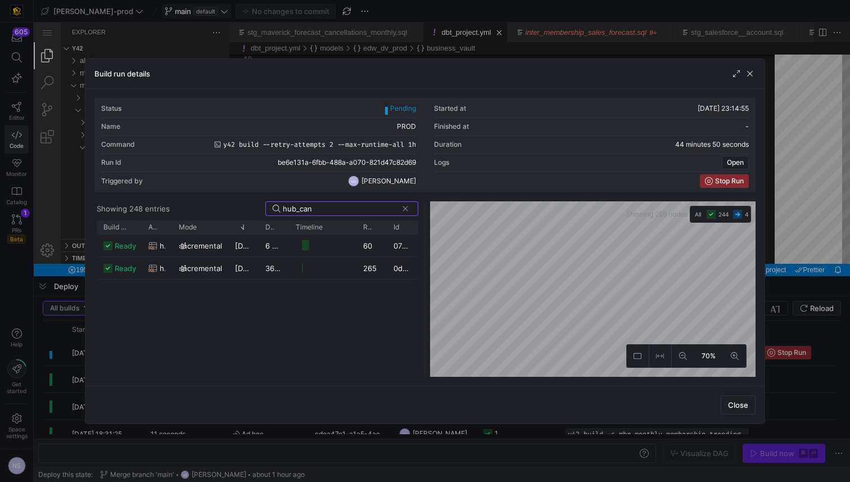
drag, startPoint x: 308, startPoint y: 208, endPoint x: 263, endPoint y: 211, distance: 45.7
click at [263, 211] on div "Showing 248 entries hub_can" at bounding box center [257, 208] width 321 height 15
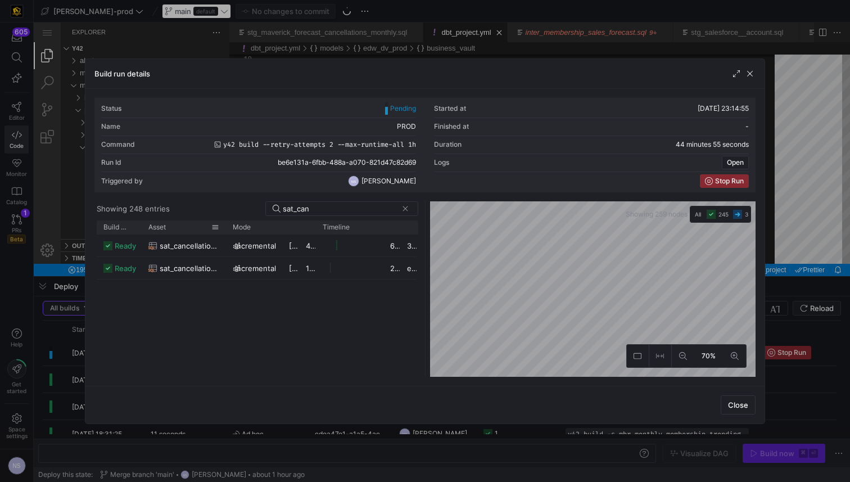
drag, startPoint x: 172, startPoint y: 226, endPoint x: 208, endPoint y: 247, distance: 41.9
click at [224, 230] on div at bounding box center [226, 226] width 4 height 13
click at [208, 247] on span "sat_cancellation_monthly_forecast" at bounding box center [185, 246] width 51 height 22
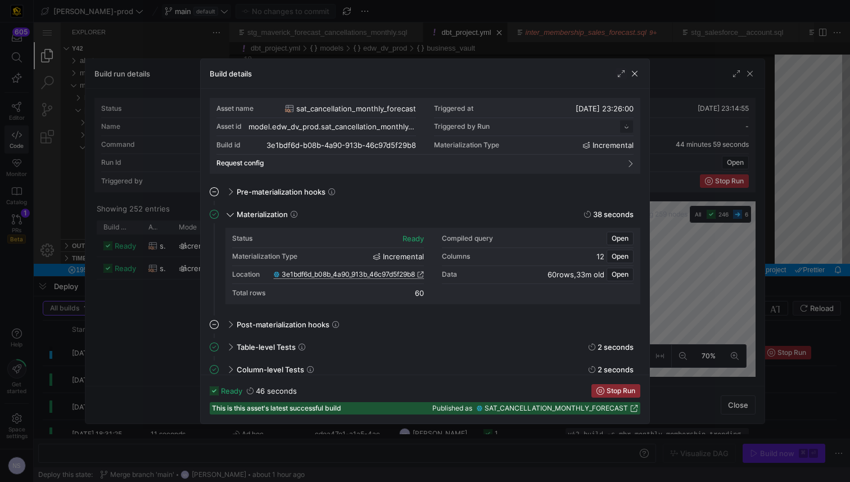
click at [414, 273] on span "3e1bdf6d_b08b_4a90_913b_46c97d5f29b8" at bounding box center [348, 275] width 133 height 8
click at [705, 213] on div at bounding box center [425, 241] width 850 height 482
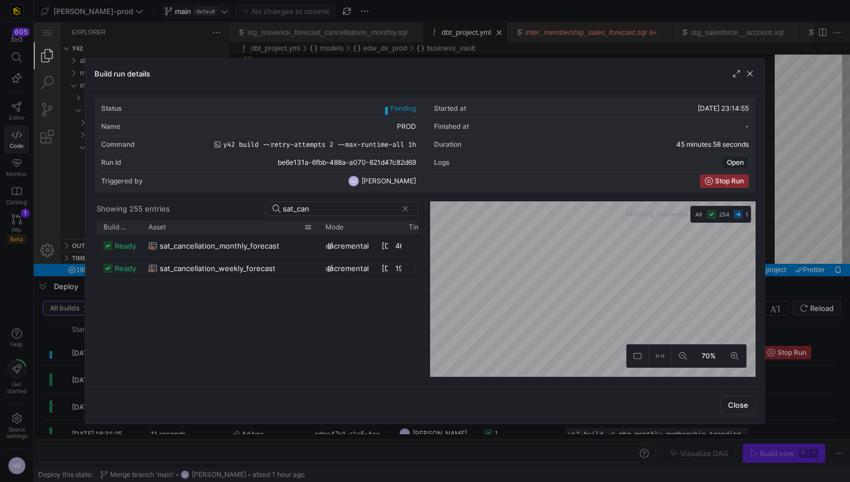
drag, startPoint x: 170, startPoint y: 228, endPoint x: 315, endPoint y: 221, distance: 145.3
click at [317, 222] on div at bounding box center [319, 226] width 4 height 13
click at [233, 268] on span "sat_cancellation_weekly_forecast" at bounding box center [218, 269] width 116 height 22
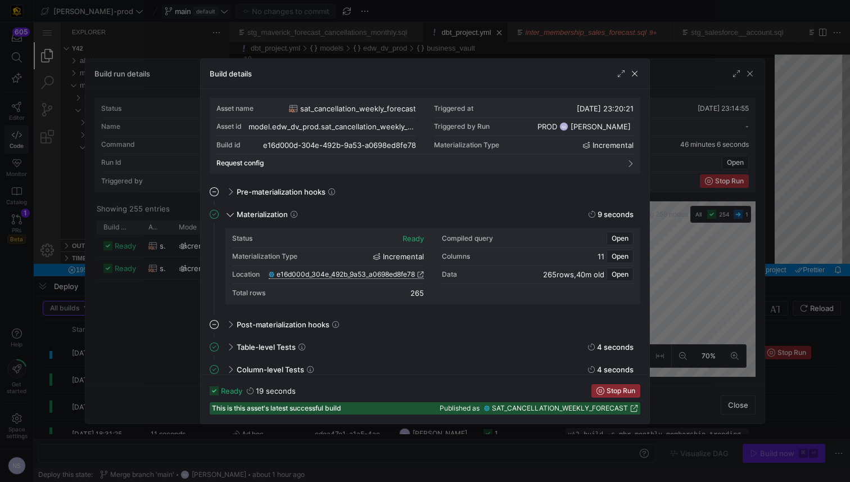
click at [412, 276] on span "e16d000d_304e_492b_9a53_a0698ed8fe78" at bounding box center [346, 275] width 138 height 8
click at [741, 232] on div at bounding box center [425, 241] width 850 height 482
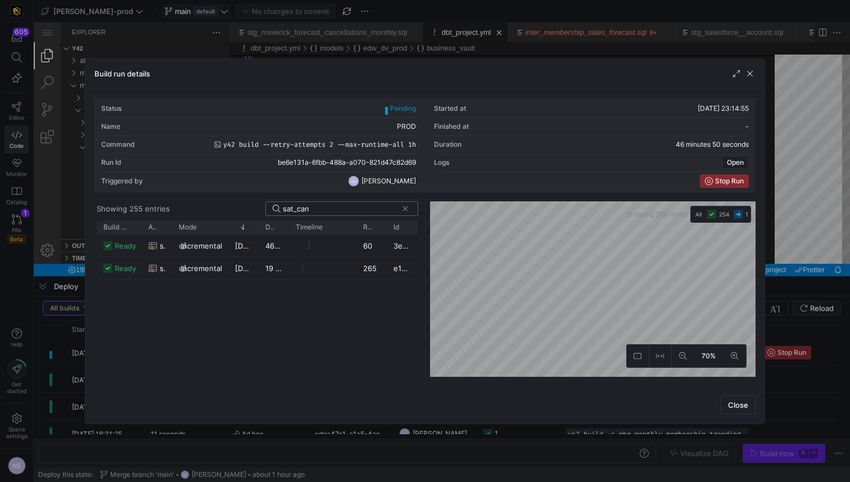
click at [327, 207] on input "sat_can" at bounding box center [340, 208] width 115 height 9
type input "s"
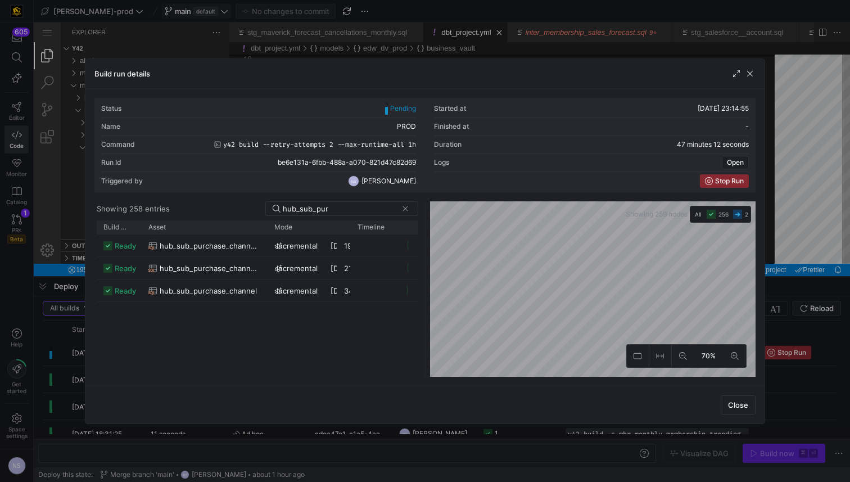
drag, startPoint x: 172, startPoint y: 228, endPoint x: 247, endPoint y: 247, distance: 77.8
click at [269, 251] on div "Build status Asset Mode 1" at bounding box center [257, 298] width 321 height 156
click at [235, 241] on span "hub_sub_purchase_channel_monthly_forecast" at bounding box center [211, 246] width 102 height 22
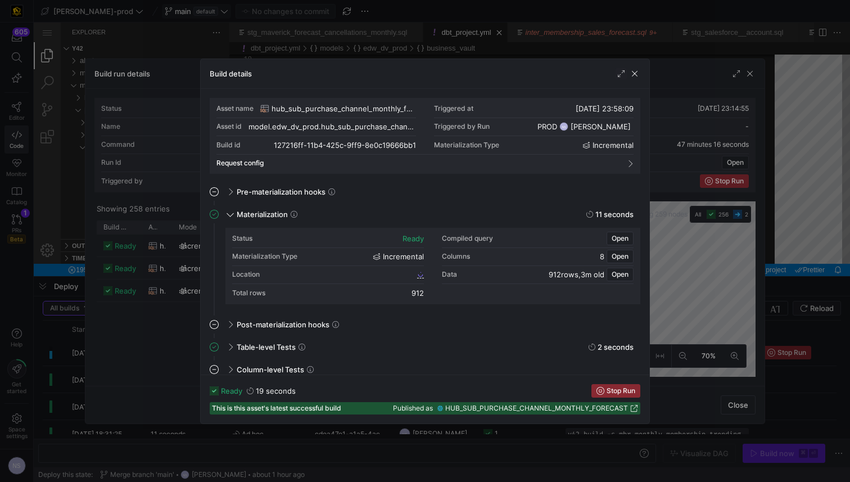
click at [395, 273] on div "Location" at bounding box center [328, 275] width 192 height 18
click at [384, 273] on span "127216ff_11b4_425c_9ff9_8e0c19666bb1" at bounding box center [352, 275] width 126 height 8
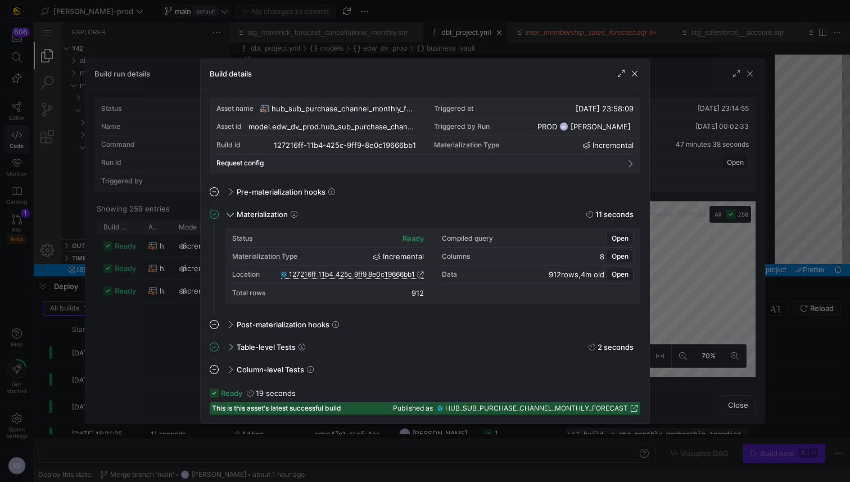
click at [696, 216] on div at bounding box center [425, 241] width 850 height 482
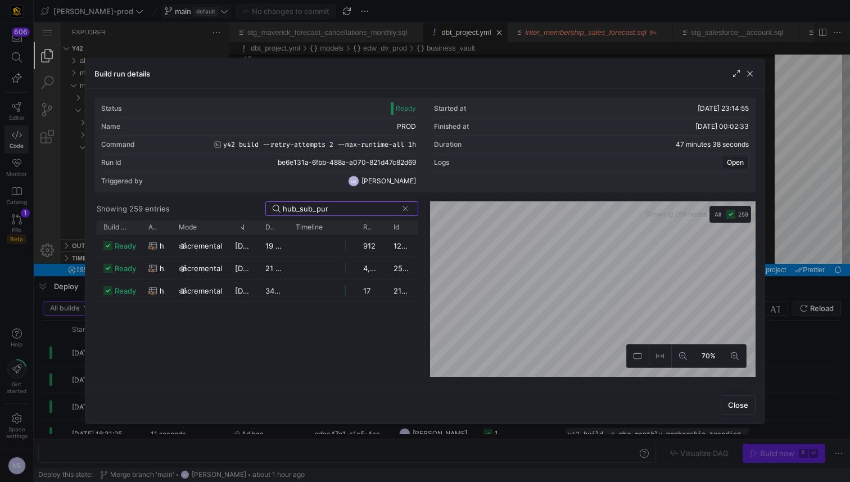
drag, startPoint x: 308, startPoint y: 209, endPoint x: 261, endPoint y: 210, distance: 46.7
click at [261, 210] on div "Showing 259 entries hub_sub_pur" at bounding box center [257, 208] width 321 height 15
type input "sat_sub_pur"
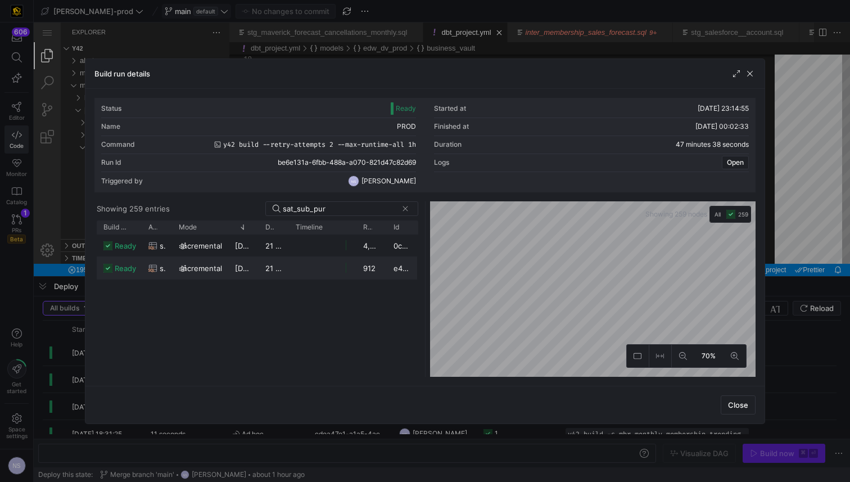
click at [288, 263] on div "21 seconds" at bounding box center [274, 268] width 30 height 22
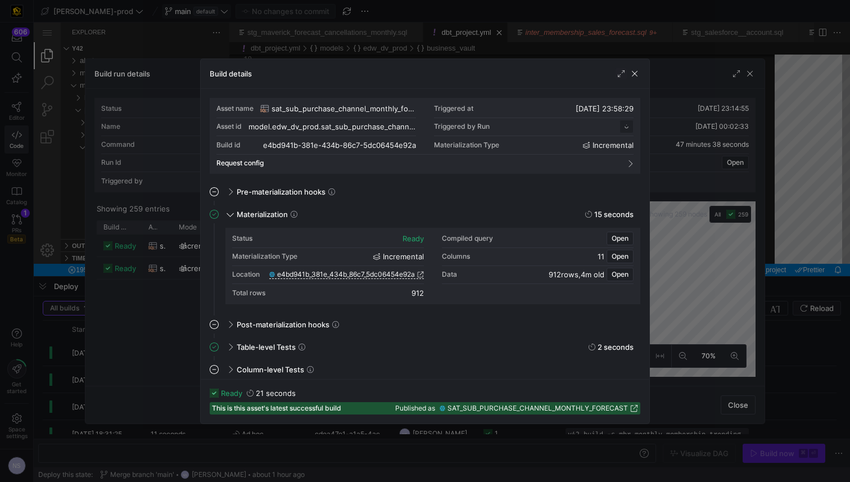
click at [402, 279] on div "Location e4bd941b_381e_434b_86c7_5dc06454e92a" at bounding box center [328, 275] width 192 height 18
click at [402, 277] on span "e4bd941b_381e_434b_86c7_5dc06454e92a" at bounding box center [346, 275] width 138 height 8
click at [172, 227] on div at bounding box center [425, 241] width 850 height 482
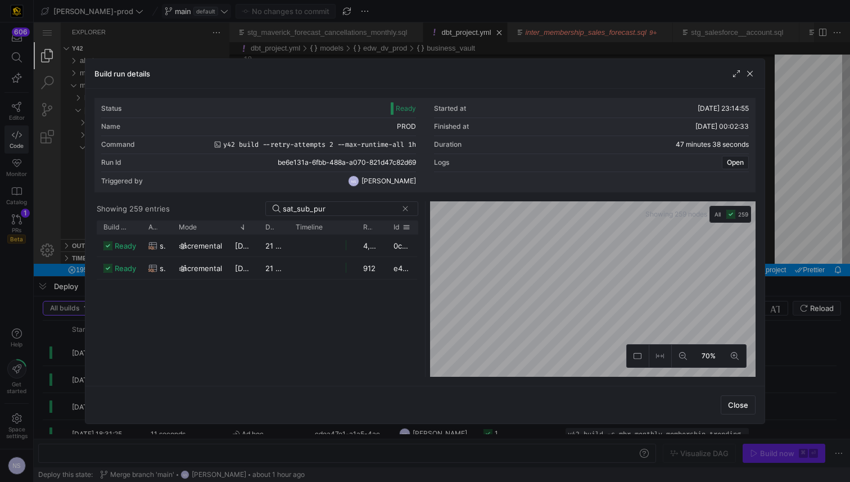
click at [388, 227] on div "Id" at bounding box center [402, 226] width 30 height 13
drag, startPoint x: 386, startPoint y: 227, endPoint x: 412, endPoint y: 230, distance: 26.7
click at [412, 230] on div at bounding box center [413, 226] width 4 height 13
drag, startPoint x: 786, startPoint y: 253, endPoint x: 720, endPoint y: 229, distance: 70.1
click at [786, 253] on div at bounding box center [425, 241] width 850 height 482
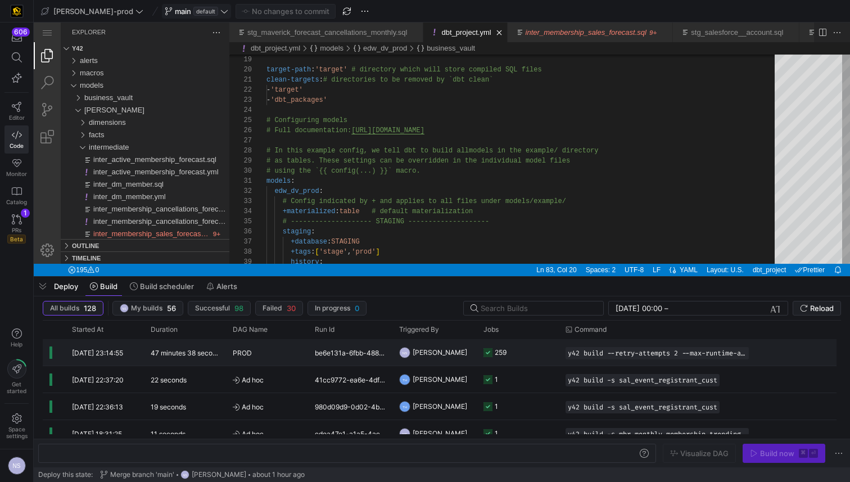
click at [561, 348] on div "y42 build --retry-attempts 2 --max-runtime-all 1h" at bounding box center [657, 352] width 197 height 26
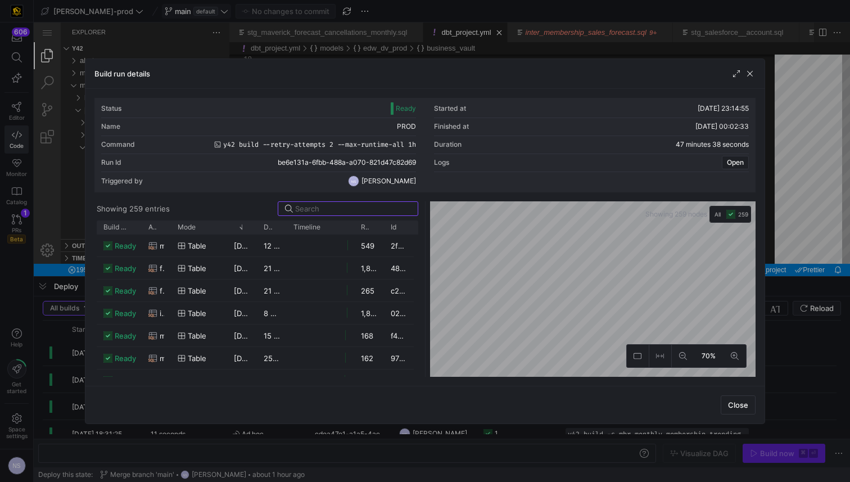
scroll to position [3855, 0]
type input "f"
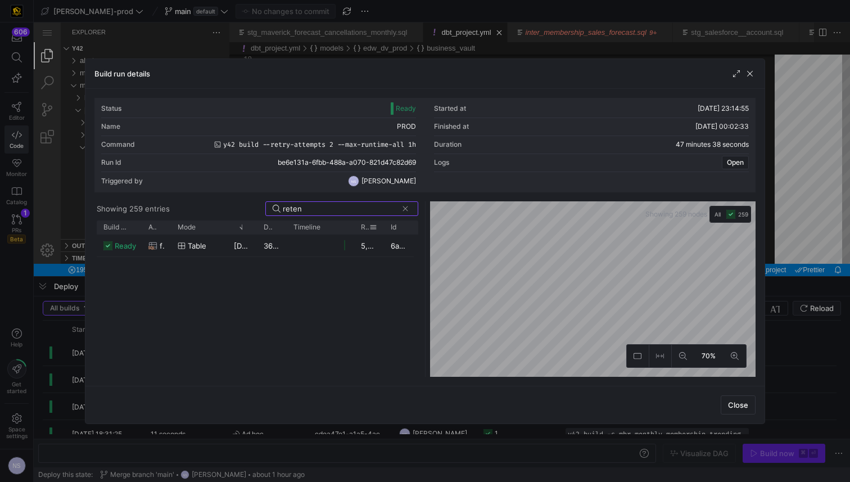
type input "reten"
drag, startPoint x: 382, startPoint y: 226, endPoint x: 408, endPoint y: 223, distance: 26.1
click at [408, 223] on div at bounding box center [410, 226] width 4 height 13
click at [406, 208] on span at bounding box center [405, 208] width 11 height 11
type input "ft_acti"
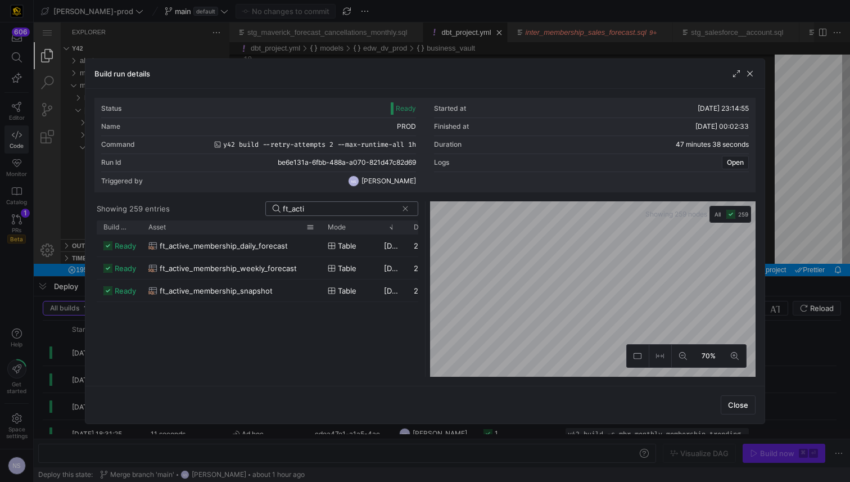
drag, startPoint x: 169, startPoint y: 226, endPoint x: 319, endPoint y: 230, distance: 150.2
click at [319, 230] on div at bounding box center [321, 226] width 4 height 13
click at [276, 243] on span "ft_active_membership_daily_forecast" at bounding box center [224, 246] width 128 height 22
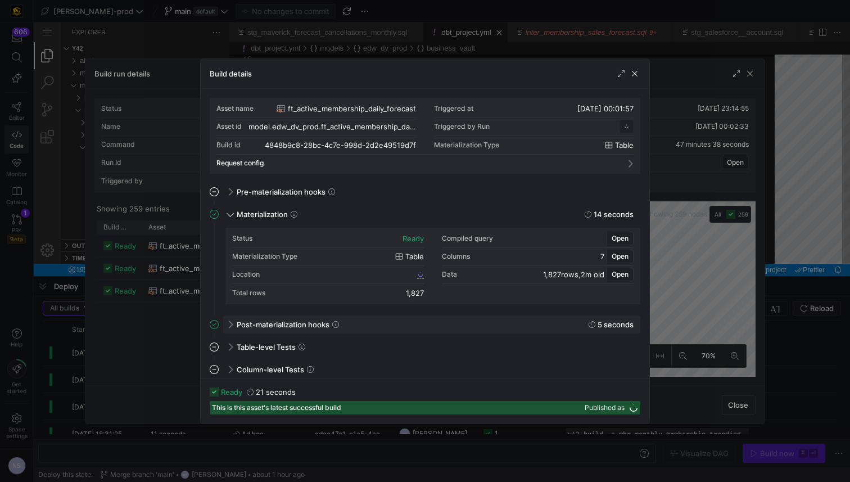
scroll to position [101, 0]
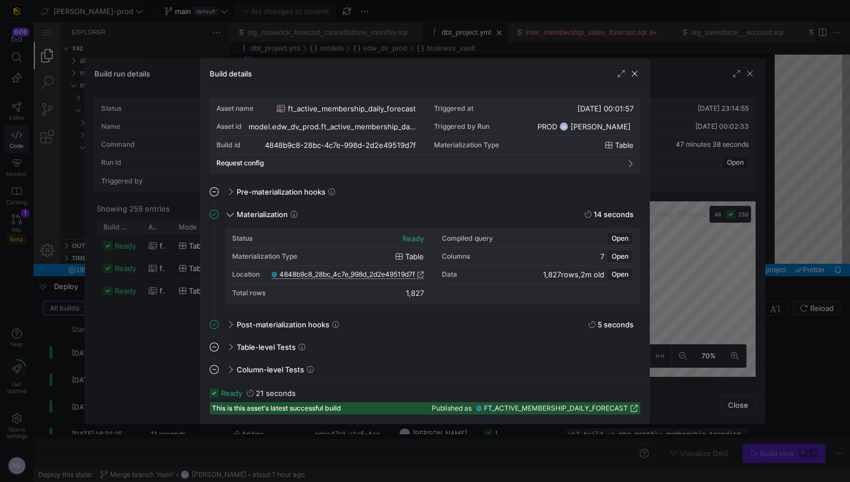
click at [386, 274] on span "4848b9c8_28bc_4c7e_998d_2d2e49519d7f" at bounding box center [348, 275] width 136 height 8
click at [530, 29] on div at bounding box center [425, 241] width 850 height 482
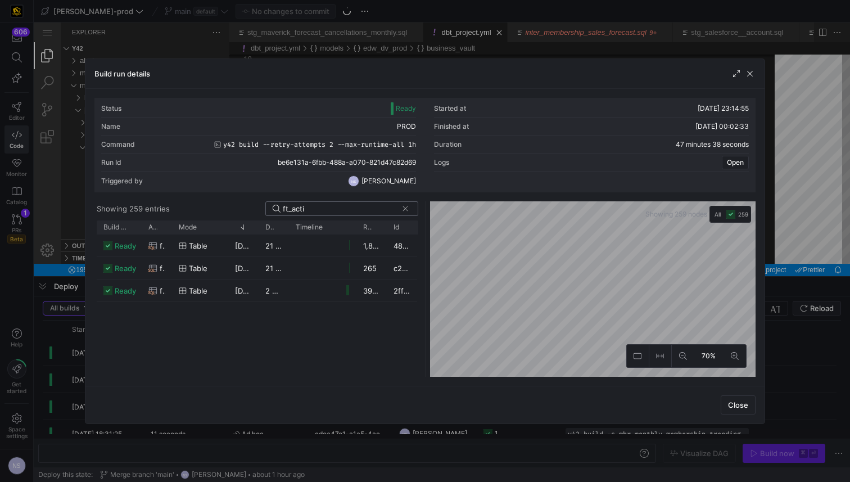
click at [747, 50] on div at bounding box center [425, 241] width 850 height 482
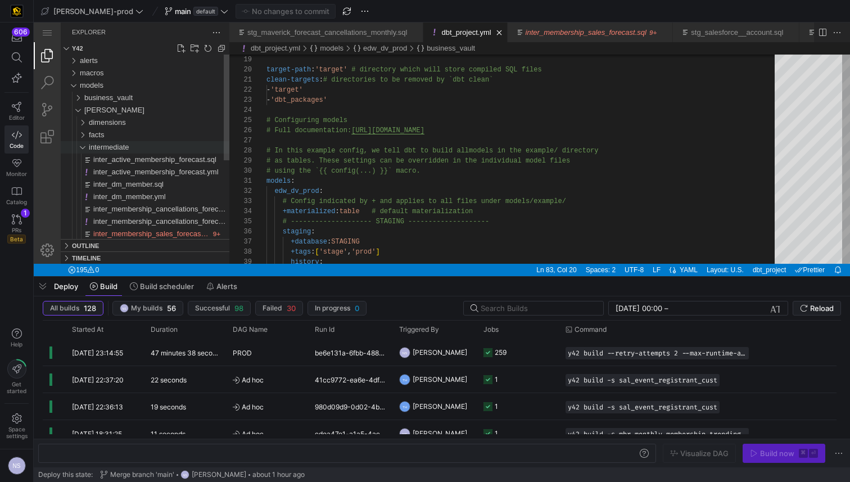
click at [96, 148] on span "intermediate" at bounding box center [109, 147] width 40 height 8
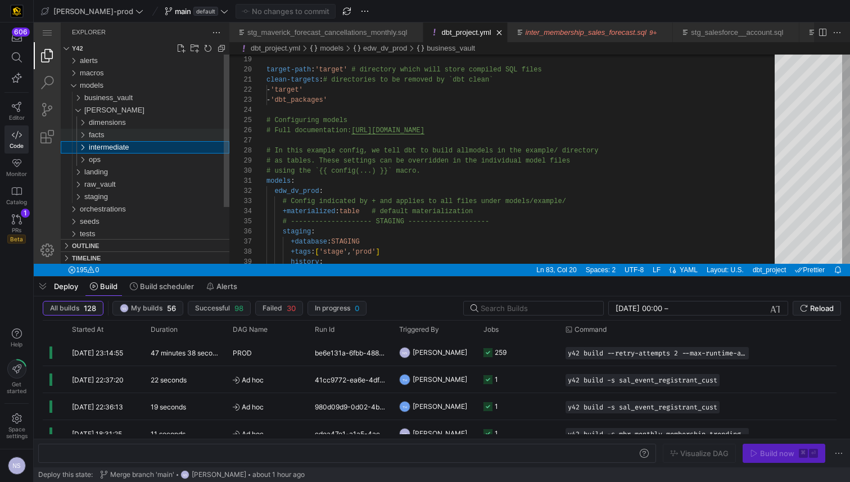
click at [107, 136] on div "facts" at bounding box center [159, 135] width 141 height 12
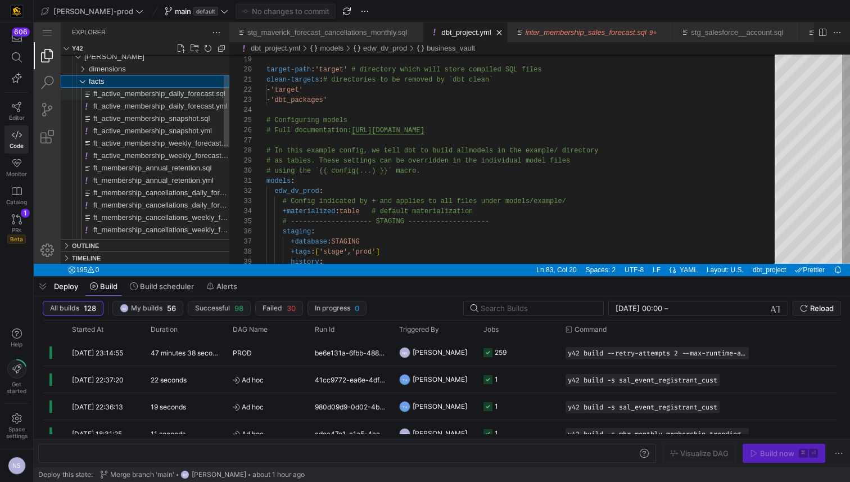
click at [175, 98] on div "ft_active_membership_daily_forecast.sql" at bounding box center [161, 94] width 136 height 12
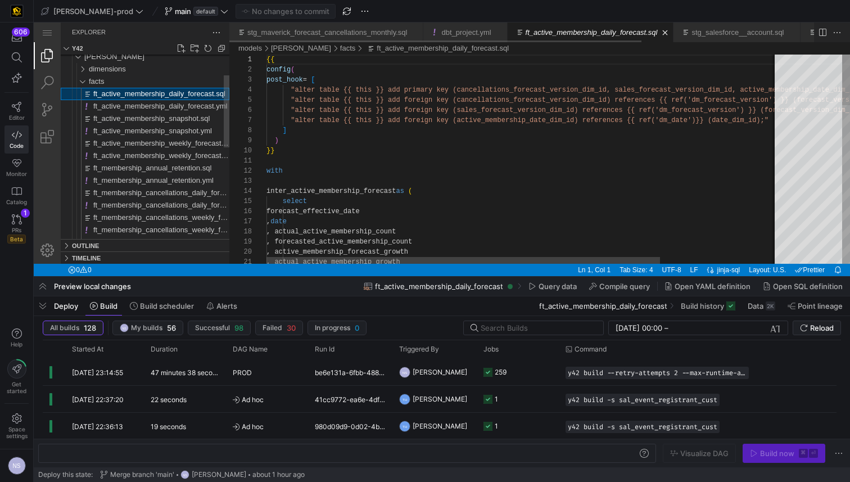
scroll to position [61, 0]
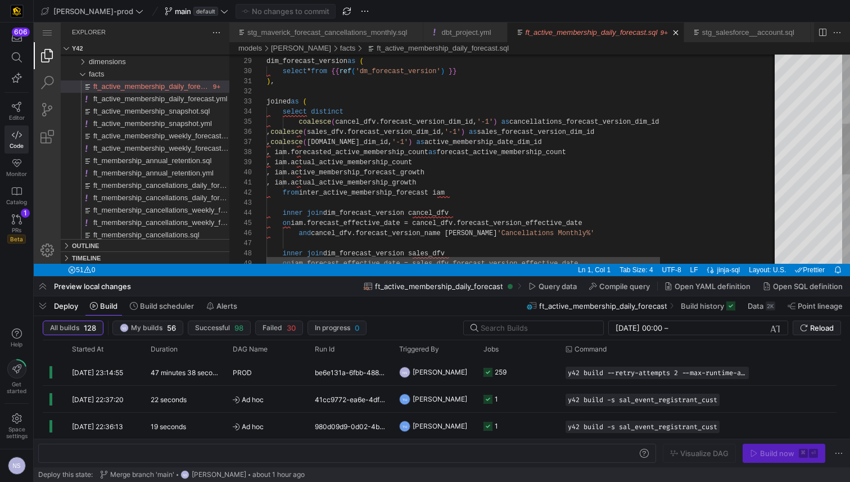
click at [416, 183] on div ", coalesce ( sales_dfv.forecast_version_dim_id, '-1' ) as sales_forecast_versio…" at bounding box center [600, 201] width 666 height 857
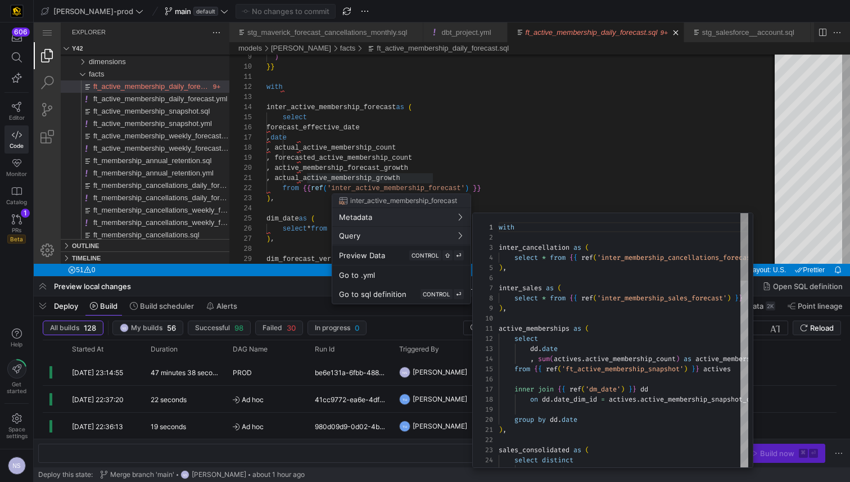
scroll to position [101, 0]
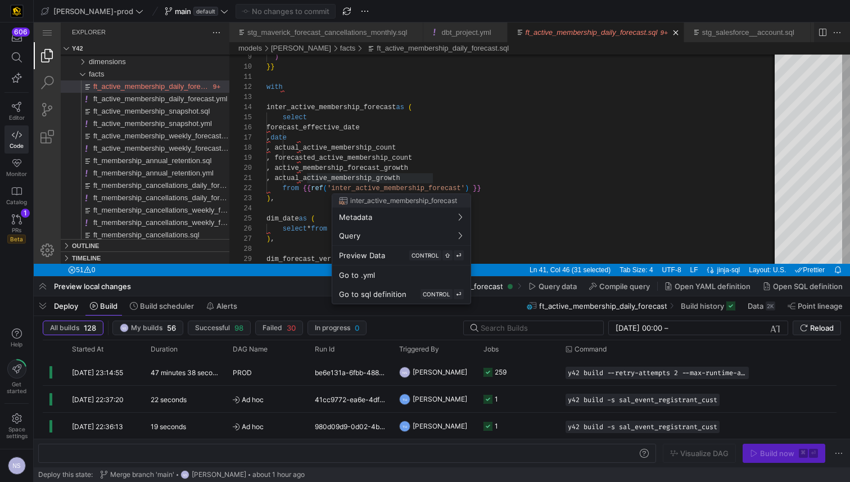
click at [544, 156] on div at bounding box center [425, 241] width 850 height 482
click at [512, 163] on div at bounding box center [425, 241] width 850 height 482
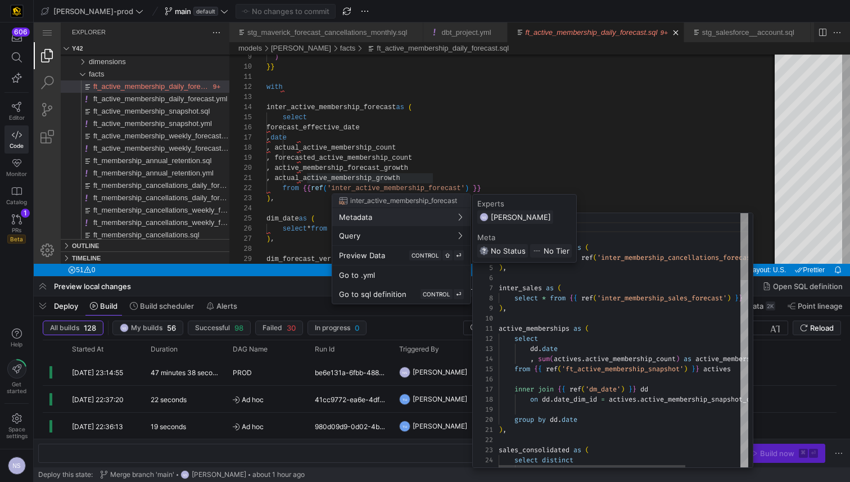
scroll to position [0, 0]
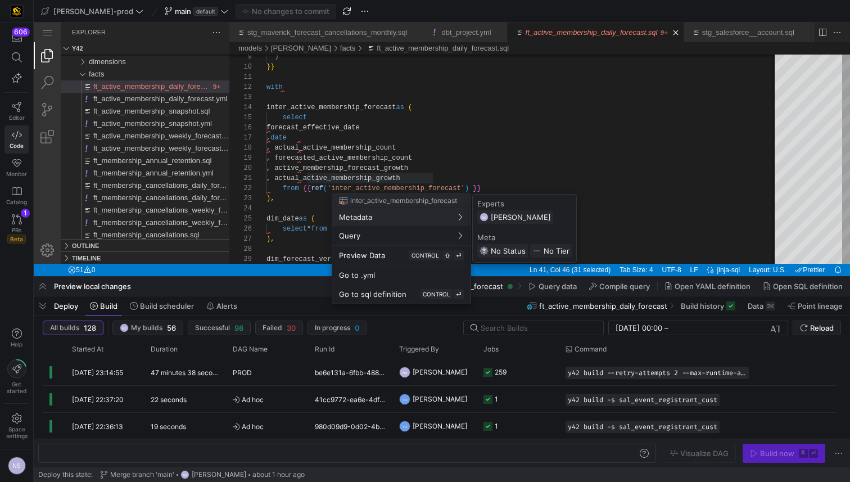
click at [375, 146] on div at bounding box center [425, 241] width 850 height 482
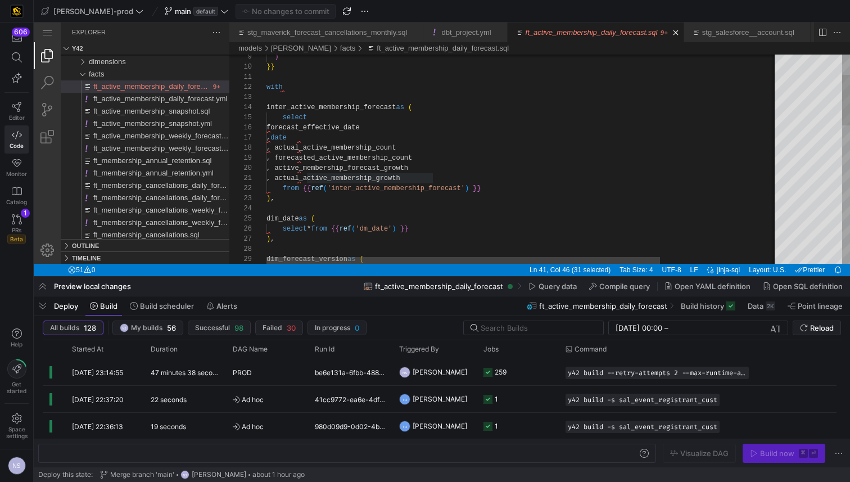
type textarea ", actual_active_membership_growth from {{ ref('inter_active_membership_forecast…"
click at [400, 186] on div "dim_forecast_version as ( ) , select * from {{ ref ( 'dm_date' ) }} dim_date as…" at bounding box center [600, 399] width 666 height 857
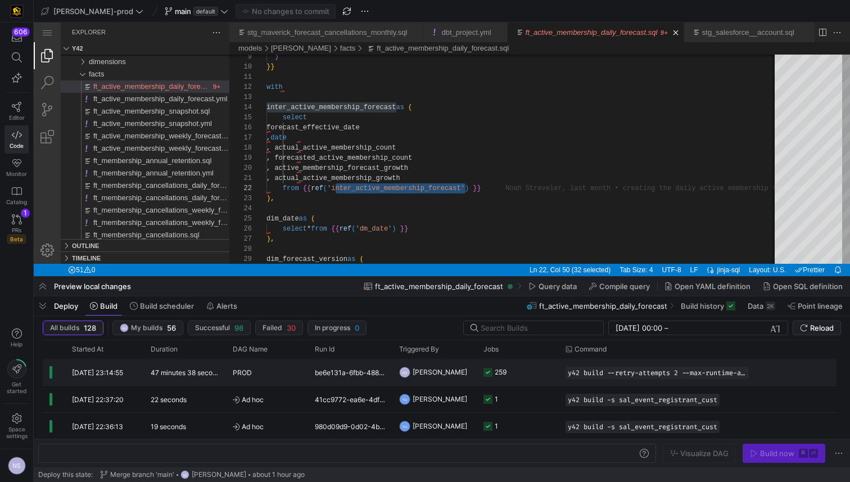
click at [502, 364] on div "259" at bounding box center [501, 372] width 12 height 26
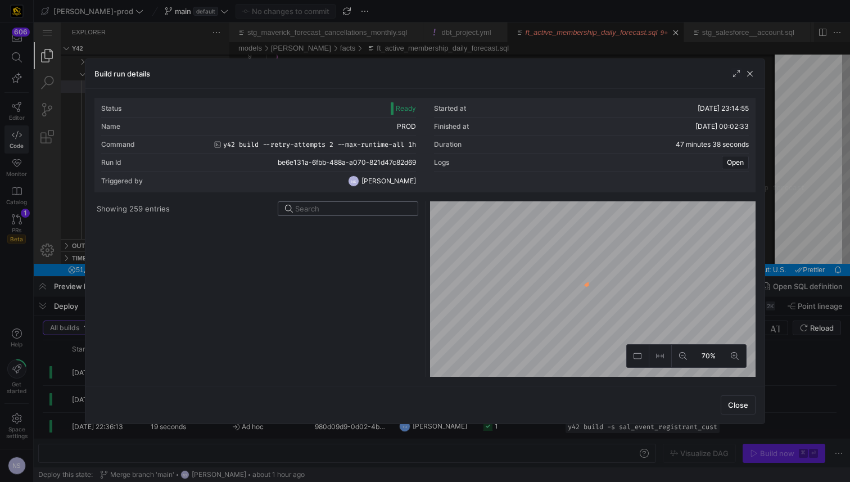
click at [328, 209] on input at bounding box center [353, 208] width 116 height 9
click at [319, 208] on input at bounding box center [353, 208] width 116 height 9
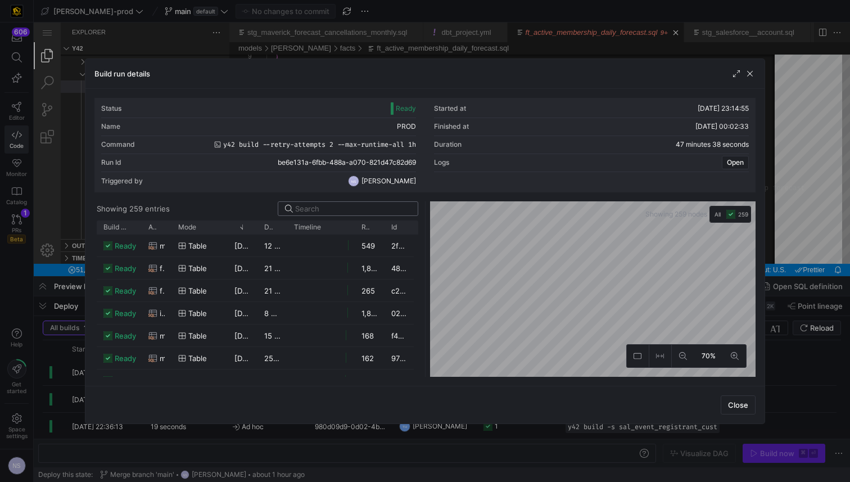
click at [343, 208] on input at bounding box center [353, 208] width 116 height 9
paste input "inter_active_membership_forecast"
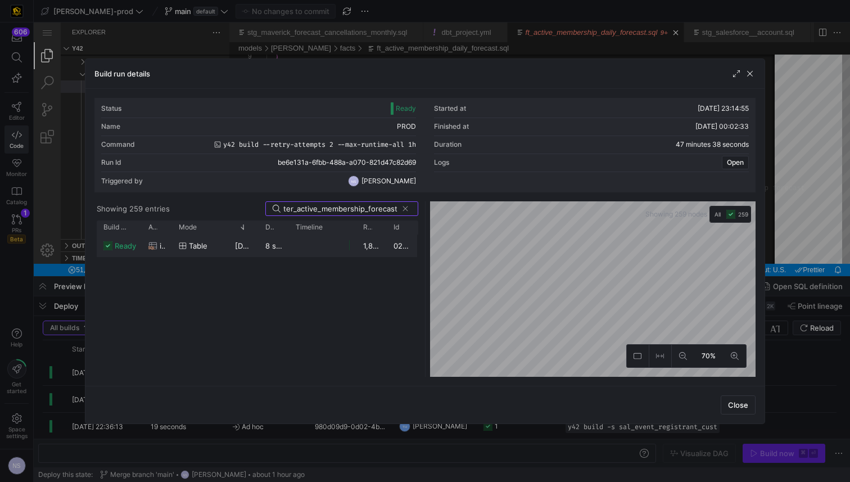
type input "inter_active_membership_forecast"
click at [317, 250] on y42-job-duration-timeline-cell-renderer at bounding box center [323, 245] width 54 height 21
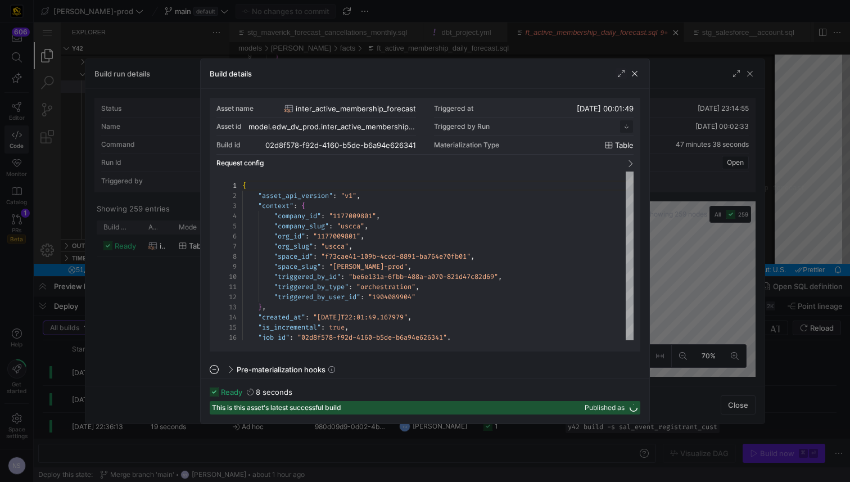
scroll to position [101, 0]
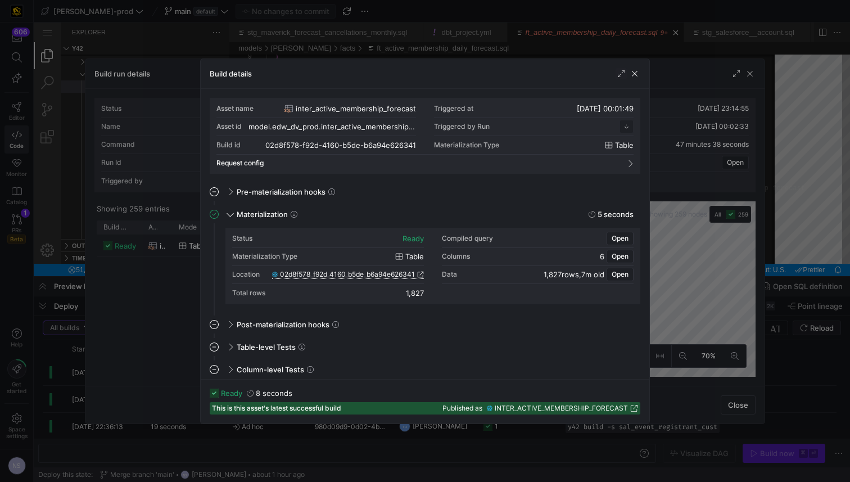
click at [400, 274] on span "02d8f578_f92d_4160_b5de_b6a94e626341" at bounding box center [347, 275] width 135 height 8
click at [714, 227] on div at bounding box center [425, 241] width 850 height 482
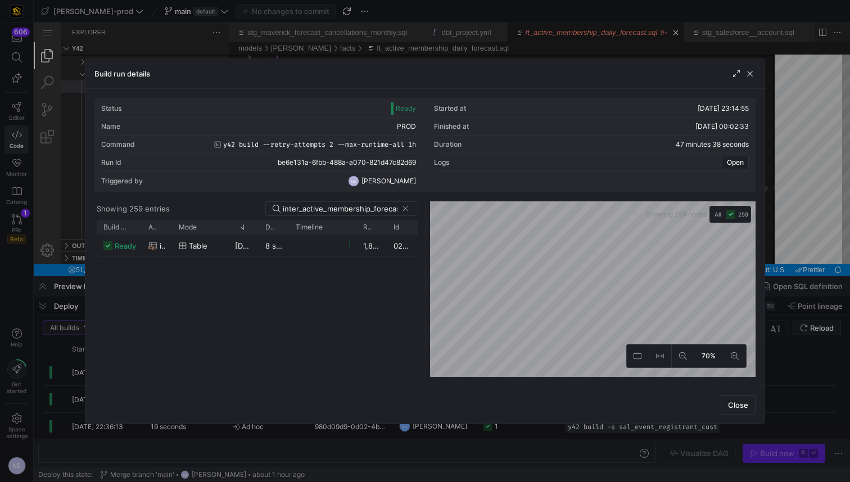
click at [778, 195] on div at bounding box center [425, 241] width 850 height 482
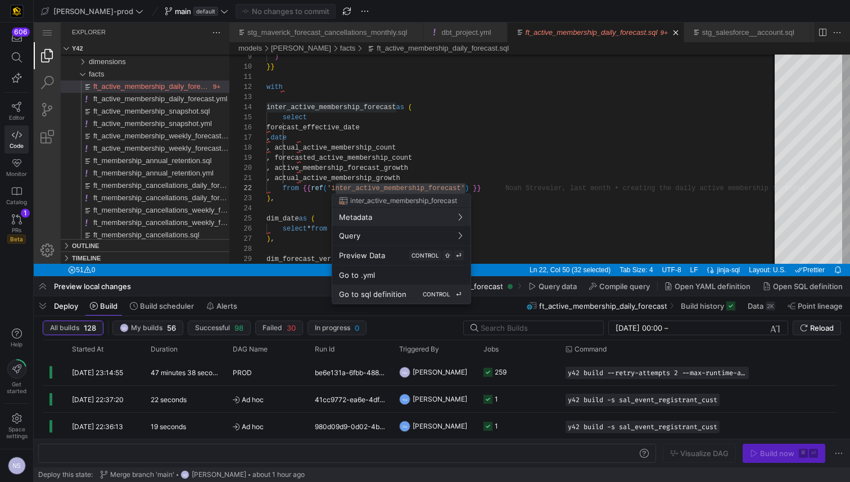
click at [399, 289] on div "Go to sql definition CONTROL ⏎" at bounding box center [401, 294] width 125 height 10
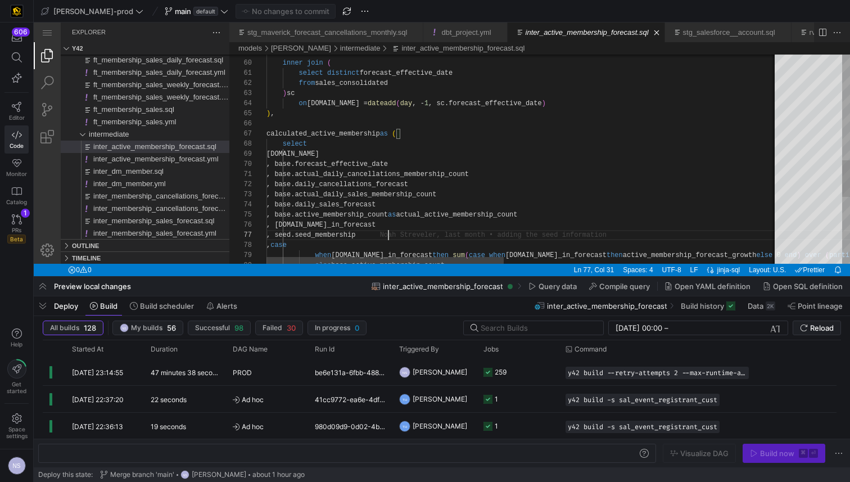
scroll to position [61, 122]
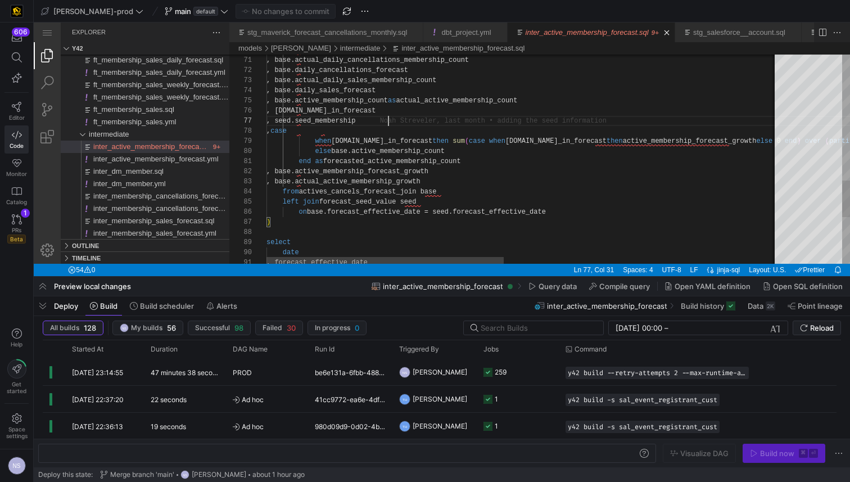
type textarea "end as forecasted_active_membership_count , base.active_membership_forecast_gro…"
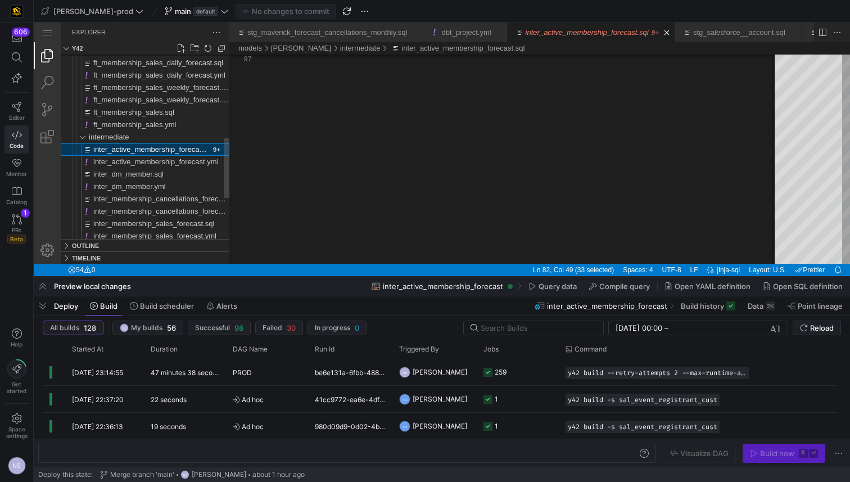
click at [143, 151] on span "inter_active_membership_forecast.sql" at bounding box center [154, 149] width 123 height 8
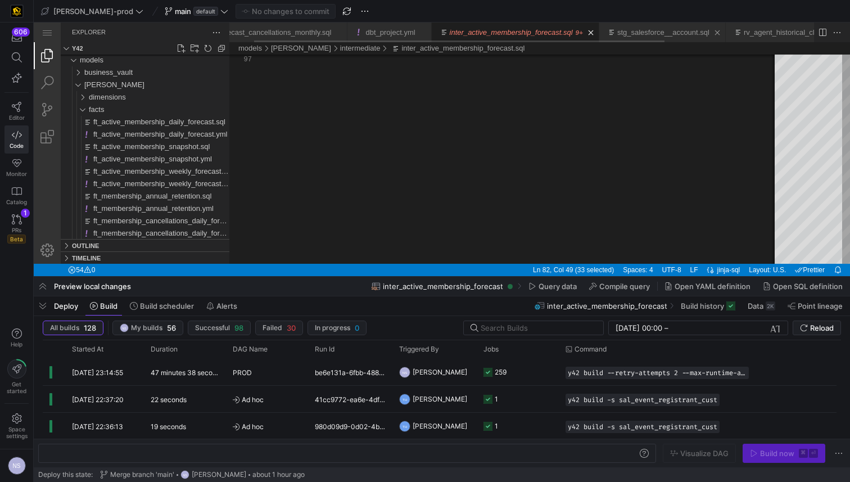
scroll to position [0, 248]
click at [132, 124] on span "ft_active_membership_daily_forecast.sql" at bounding box center [159, 122] width 132 height 8
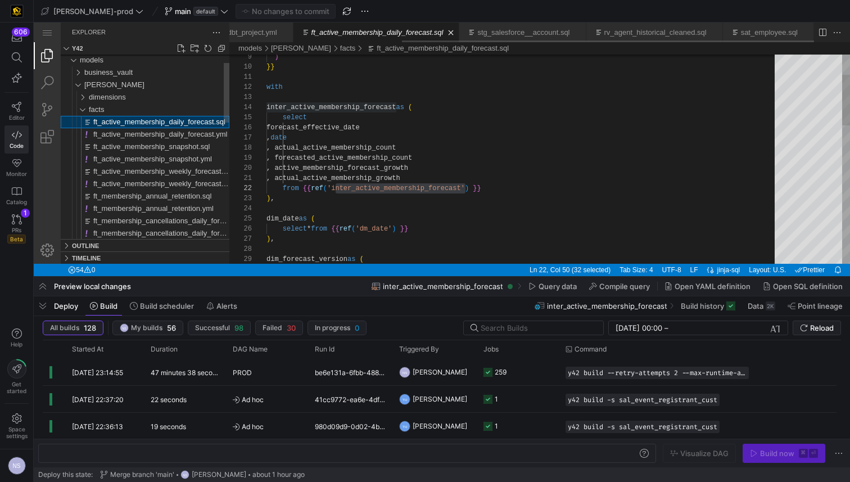
scroll to position [0, 245]
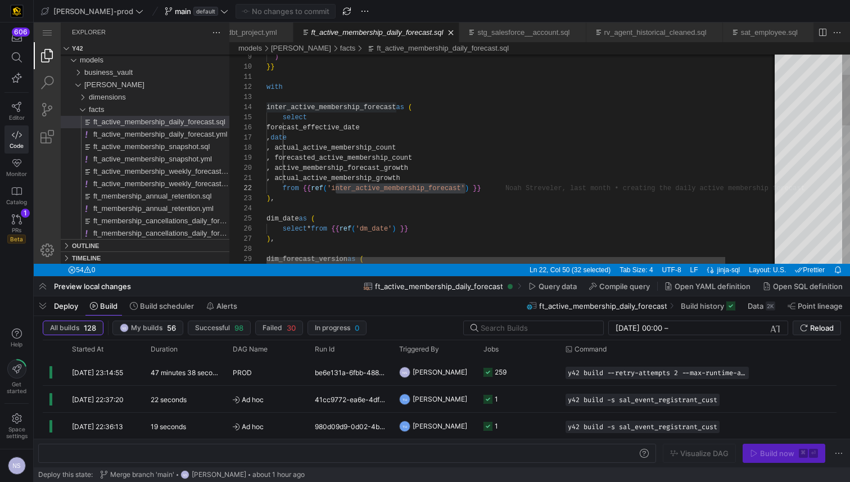
type textarea "with inter_active_membership_forecast as ( select forecast_effective_date , dat…"
click at [433, 163] on div ") }} with inter_active_membership_forecast as ( select forecast_effective_date …" at bounding box center [553, 399] width 572 height 857
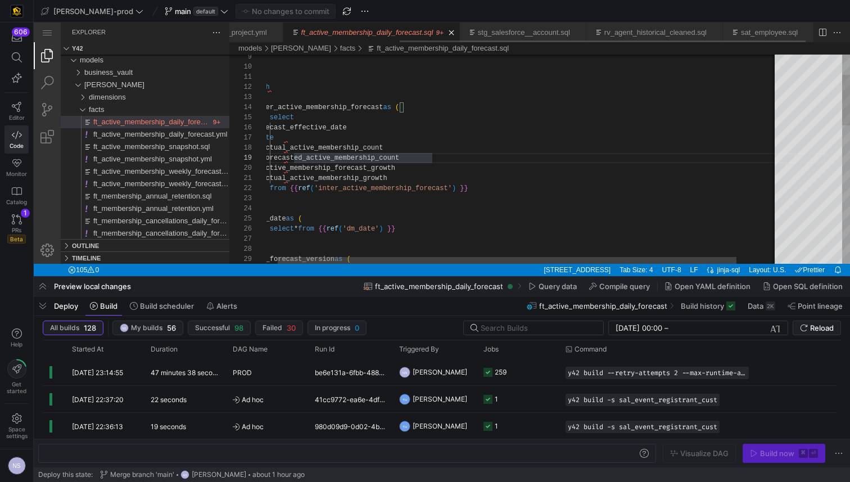
click at [330, 101] on div ") }} with inter_active_membership_forecast as ( select forecast_effective_date …" at bounding box center [540, 399] width 572 height 857
click at [325, 108] on div ") }} with inter_active_membership_forecast as ( select forecast_effective_date …" at bounding box center [543, 399] width 572 height 857
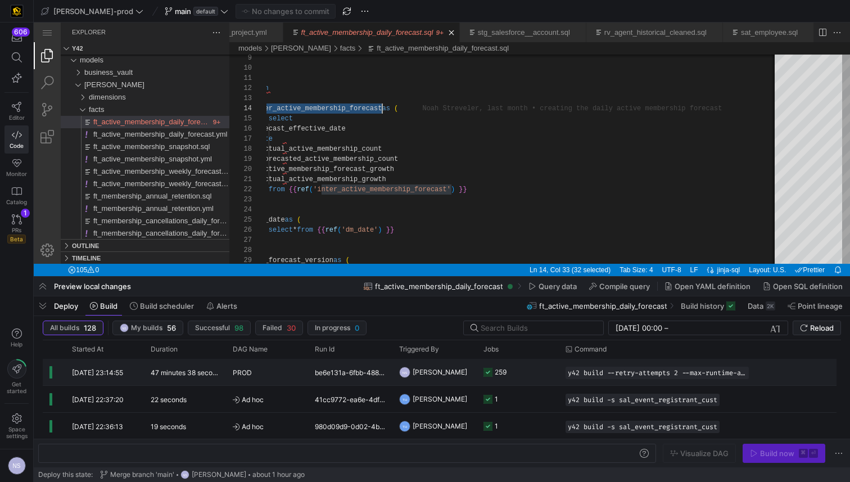
click at [517, 361] on y42-job-status-cell-renderer "259" at bounding box center [518, 371] width 69 height 25
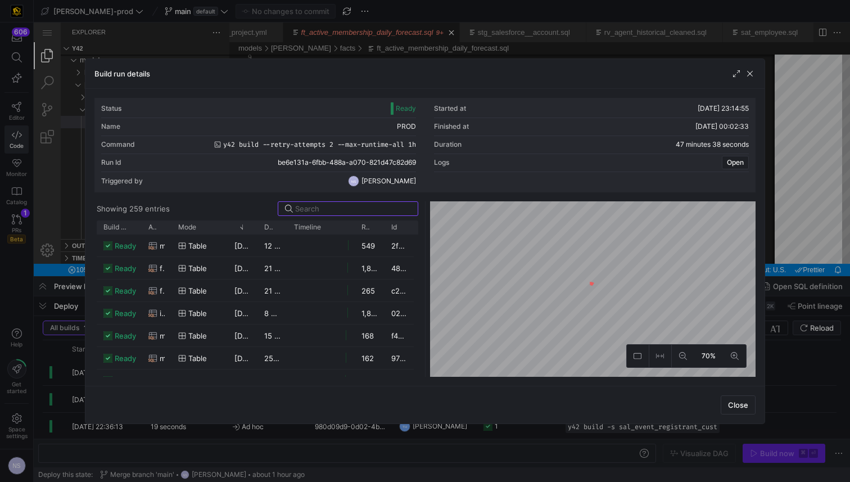
click at [340, 208] on input at bounding box center [353, 208] width 116 height 9
paste input "inter_active_membership_forecast"
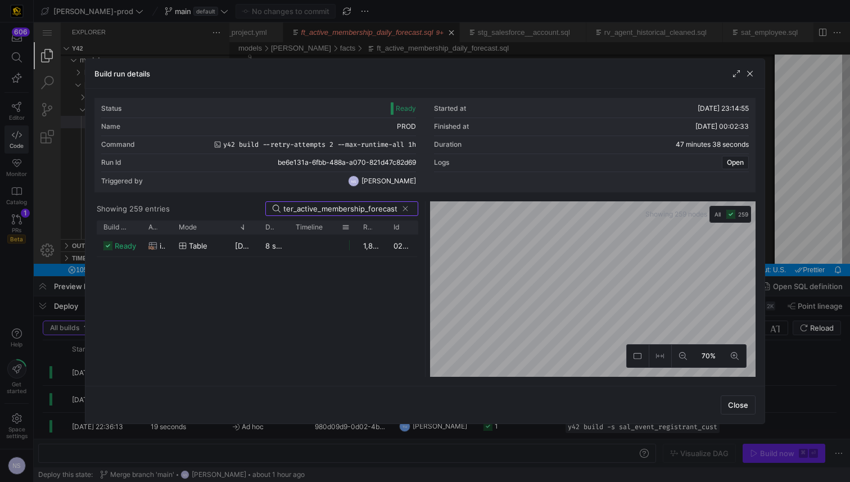
type input "inter_active_membership_forecast"
click at [291, 241] on div at bounding box center [322, 246] width 67 height 22
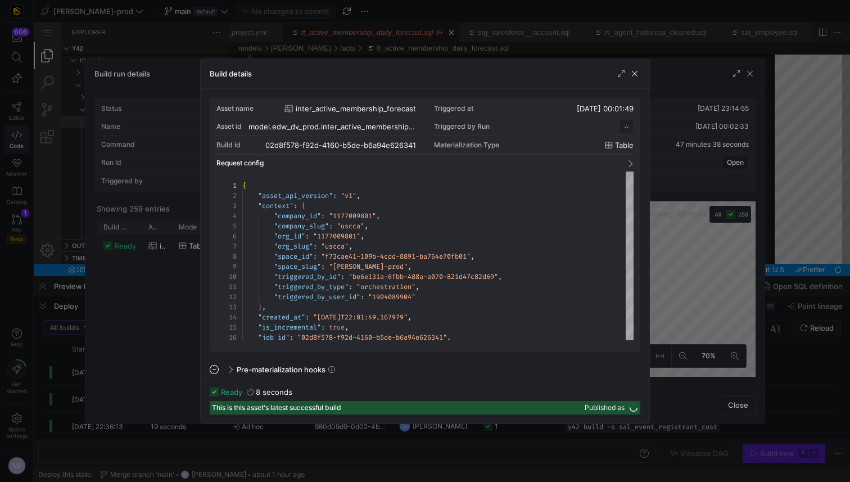
scroll to position [101, 0]
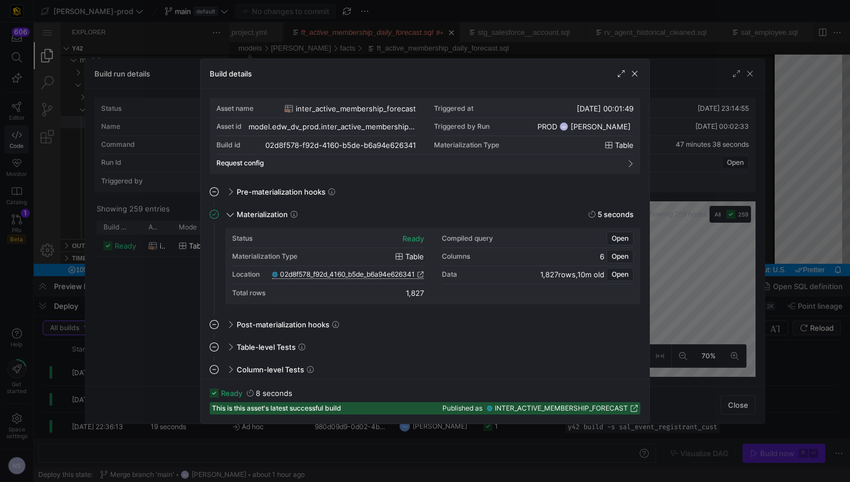
click at [412, 277] on span "02d8f578_f92d_4160_b5de_b6a94e626341" at bounding box center [347, 275] width 135 height 8
click at [616, 238] on span "Open" at bounding box center [620, 239] width 17 height 8
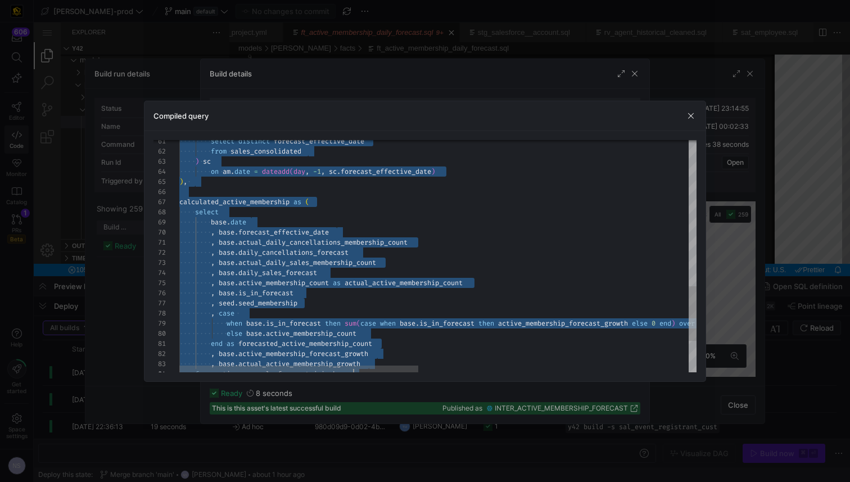
type textarea "CREATE TABLE "02d8f578_f92d_4160_b5de_b6a94e626341" AS with inter_cancellation …"
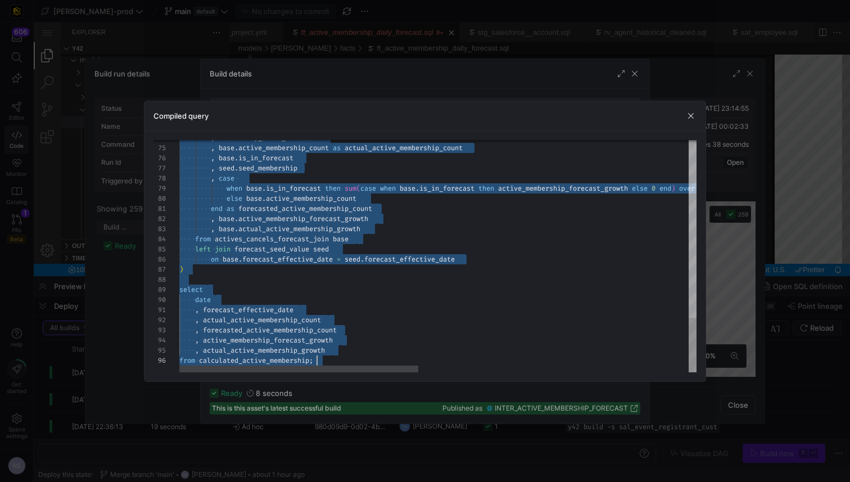
drag, startPoint x: 402, startPoint y: 154, endPoint x: 508, endPoint y: 481, distance: 343.5
click at [782, 222] on div at bounding box center [425, 241] width 850 height 482
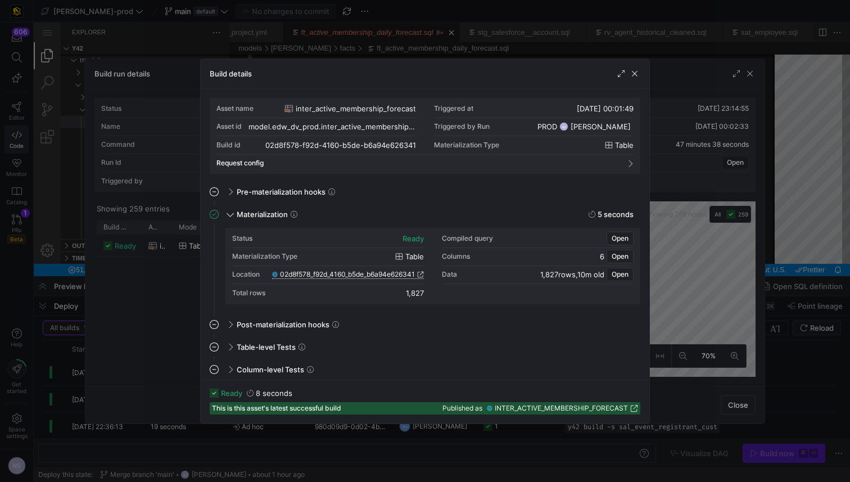
click at [744, 227] on div at bounding box center [425, 241] width 850 height 482
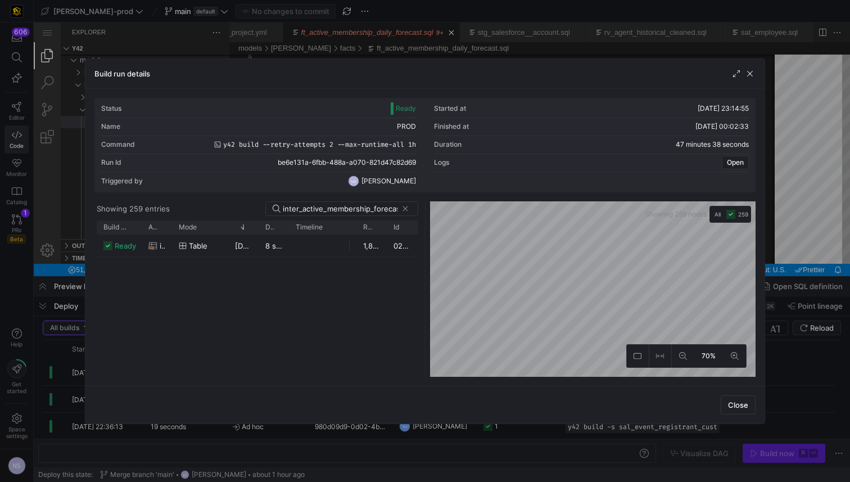
click at [812, 217] on div at bounding box center [425, 241] width 850 height 482
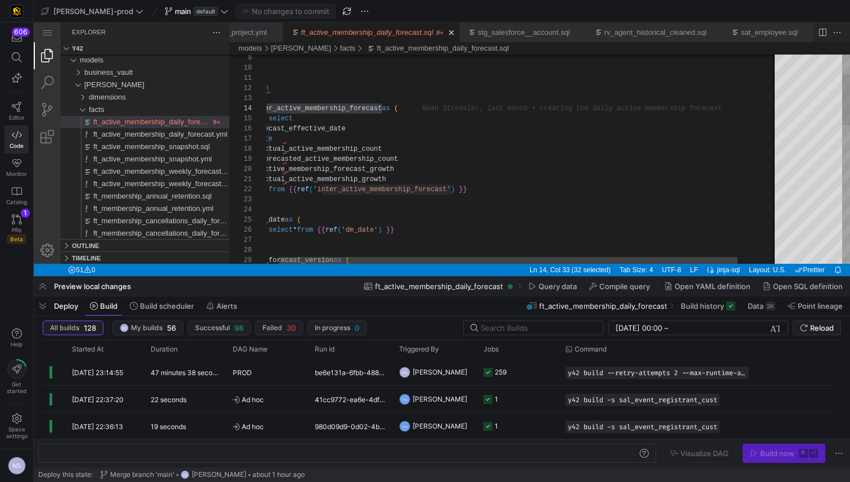
type textarea ", actual_active_membership_growth from {{ ref('inter_active_membership_forecast…"
click at [522, 184] on div ") }} with inter_active_membership_forecast as ( select forecast_effective_date …" at bounding box center [539, 400] width 572 height 857
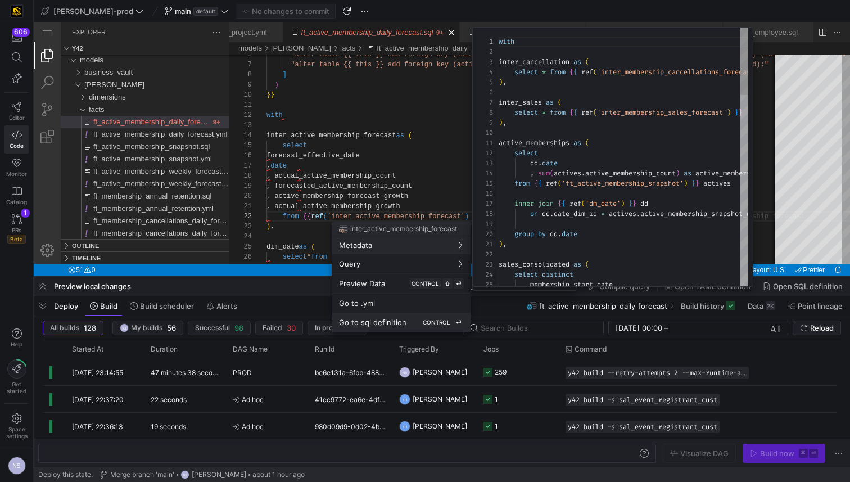
scroll to position [0, 0]
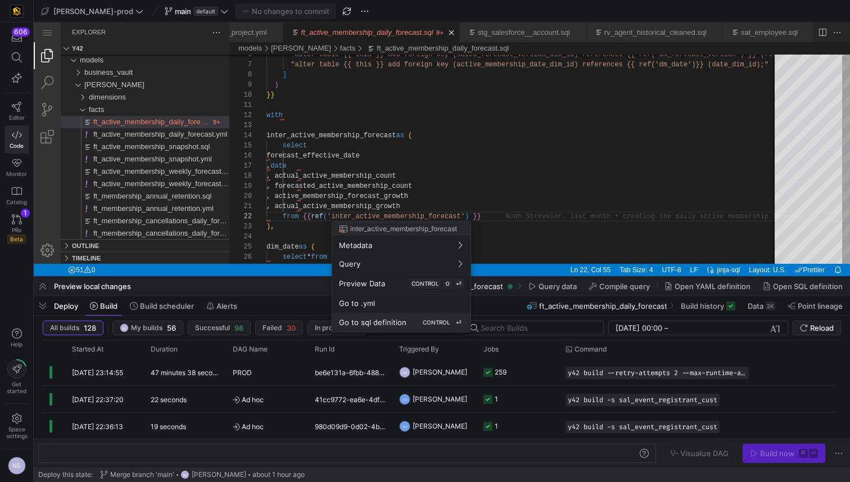
click at [418, 324] on div "Go to sql definition CONTROL ⏎" at bounding box center [401, 322] width 125 height 10
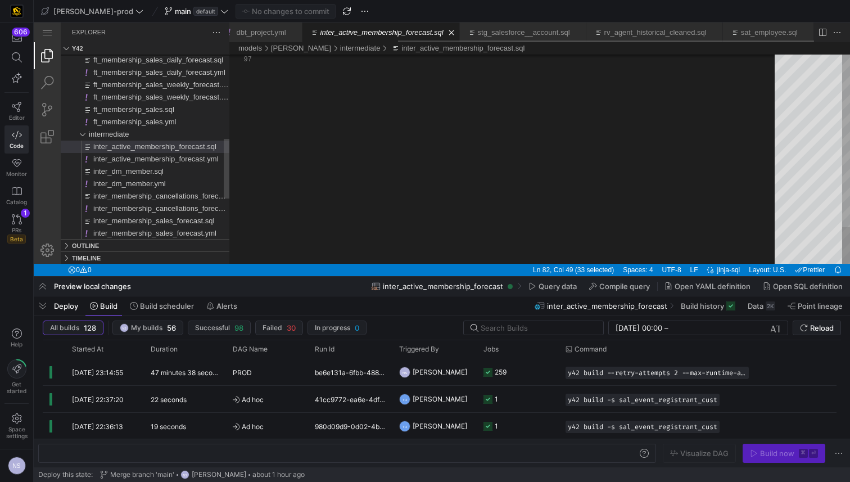
scroll to position [0, 236]
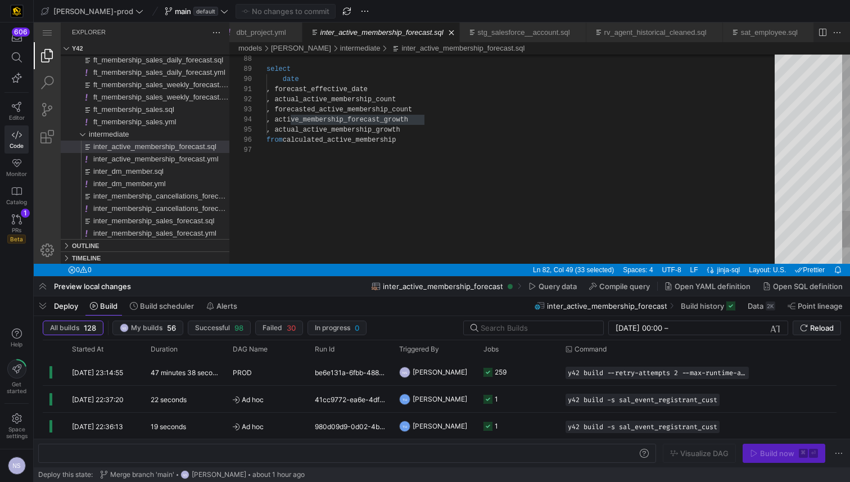
scroll to position [10, 195]
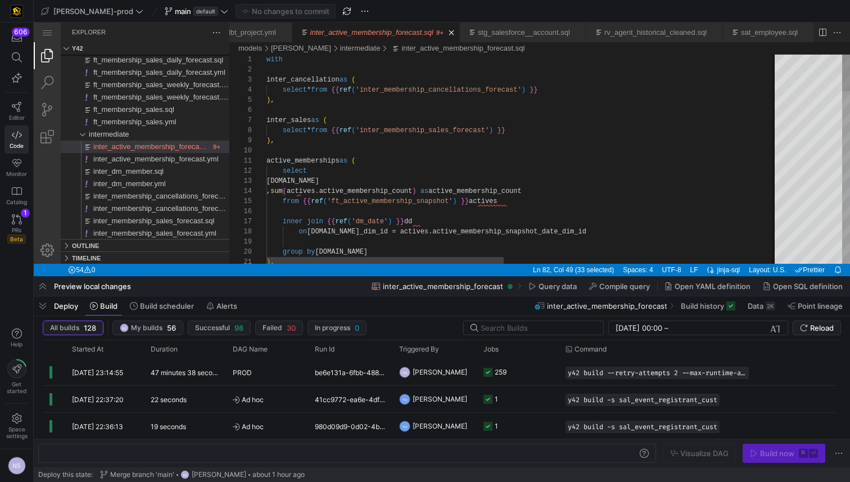
type textarea "with inter_cancellation as ( select * from {{ ref('inter_membership_cancellatio…"
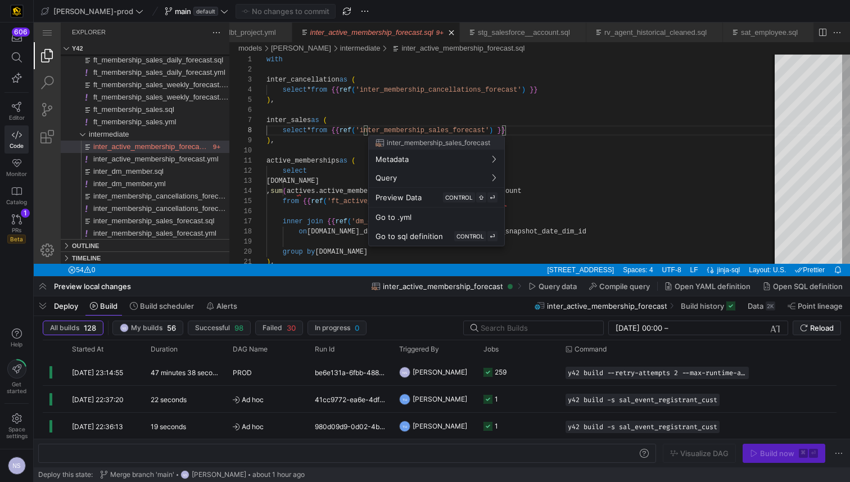
click at [424, 132] on div at bounding box center [425, 241] width 850 height 482
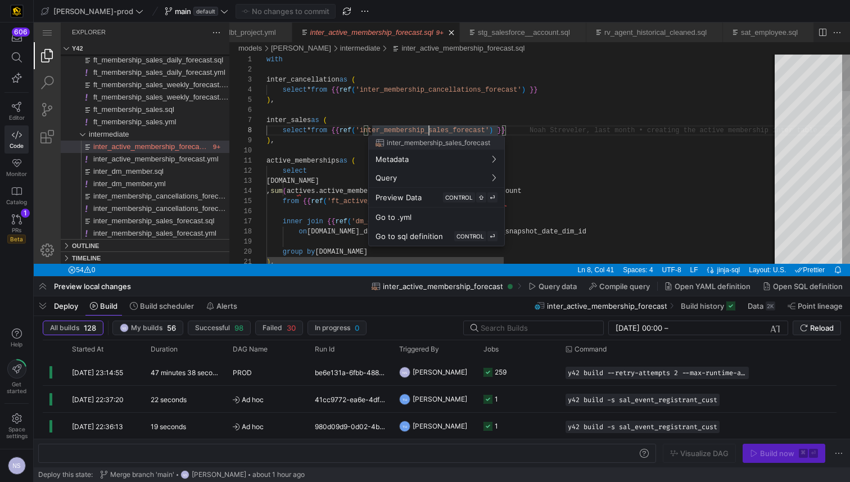
click at [430, 133] on div at bounding box center [425, 241] width 850 height 482
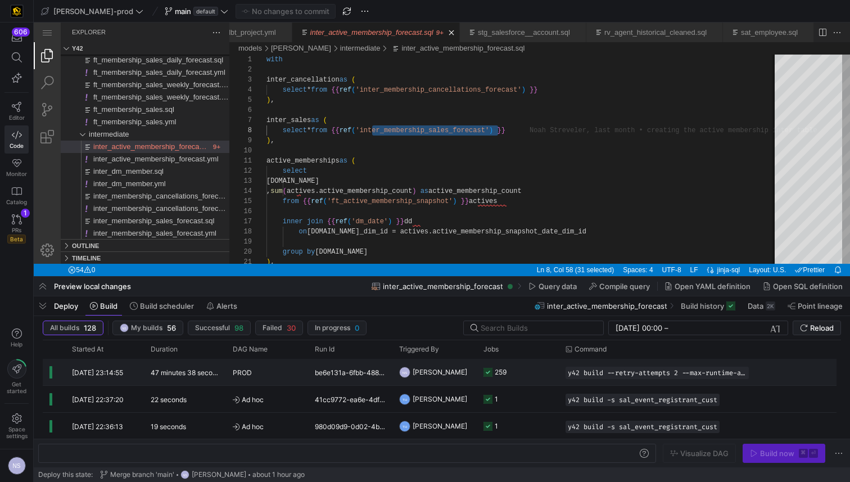
click at [527, 375] on y42-job-status-cell-renderer "259" at bounding box center [518, 371] width 69 height 25
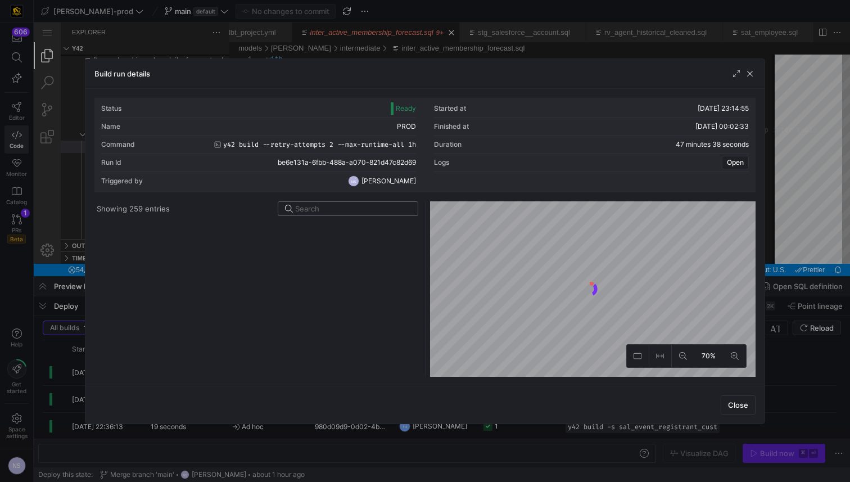
click at [331, 206] on input at bounding box center [353, 208] width 116 height 9
click at [350, 210] on input at bounding box center [353, 208] width 116 height 9
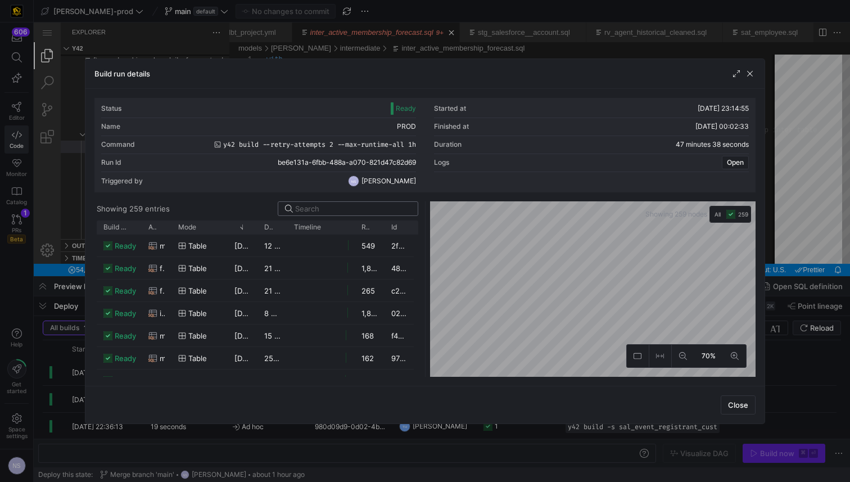
click at [343, 209] on input at bounding box center [353, 208] width 116 height 9
paste input "inter_membership_sales_forecast"
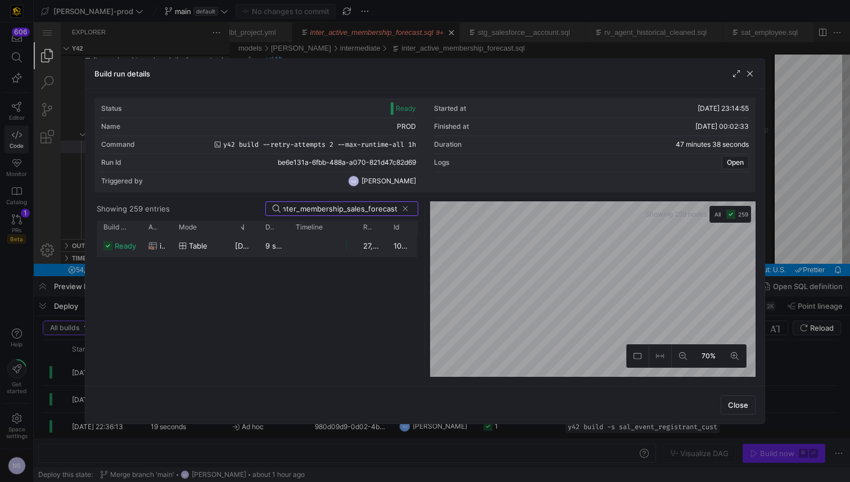
type input "inter_membership_sales_forecast"
click at [303, 250] on y42-job-duration-timeline-cell-renderer at bounding box center [323, 245] width 54 height 21
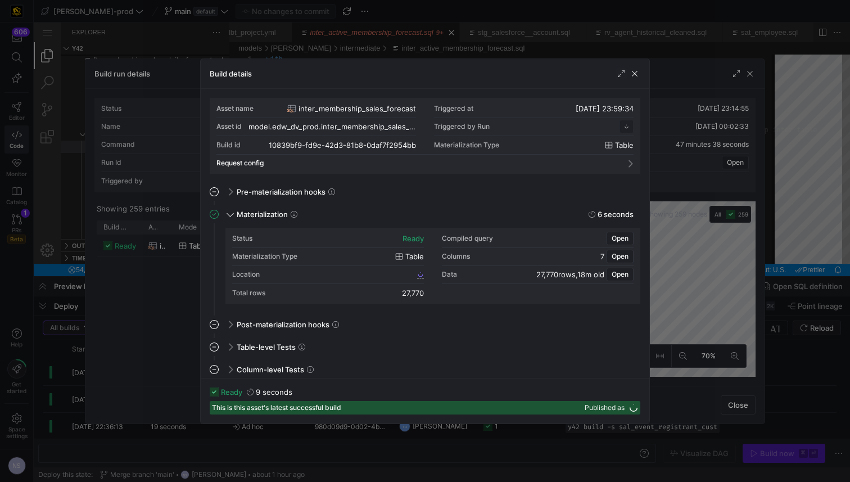
scroll to position [101, 0]
click at [407, 273] on div "Location" at bounding box center [328, 275] width 192 height 18
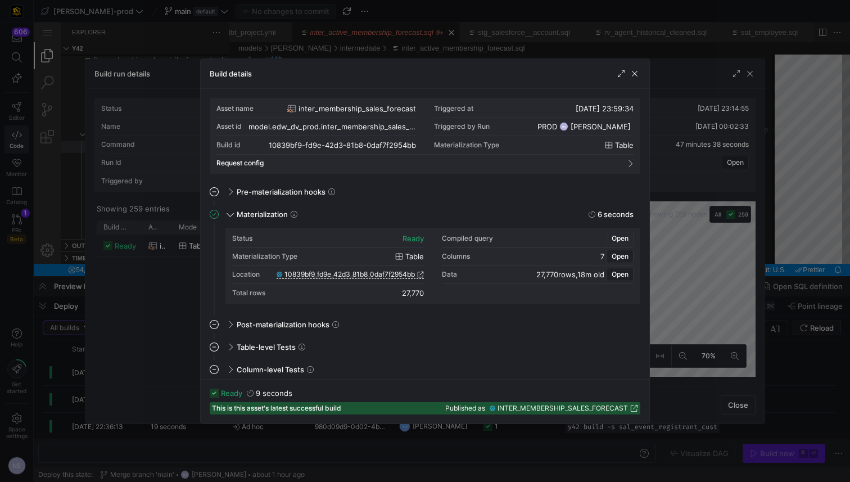
click at [616, 239] on span "Open" at bounding box center [620, 239] width 17 height 8
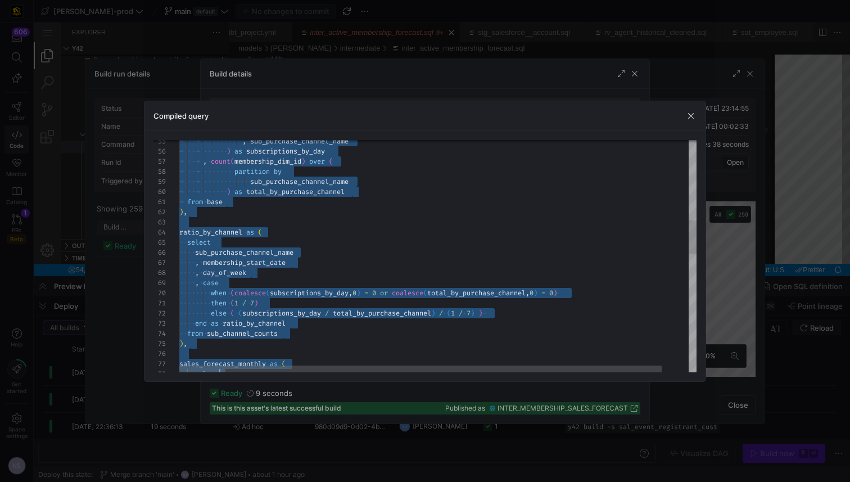
type textarea "CREATE TABLE "10839bf9_fd9e_42d3_81b8_0daf7f2954bb" AS with fct_membership as (…"
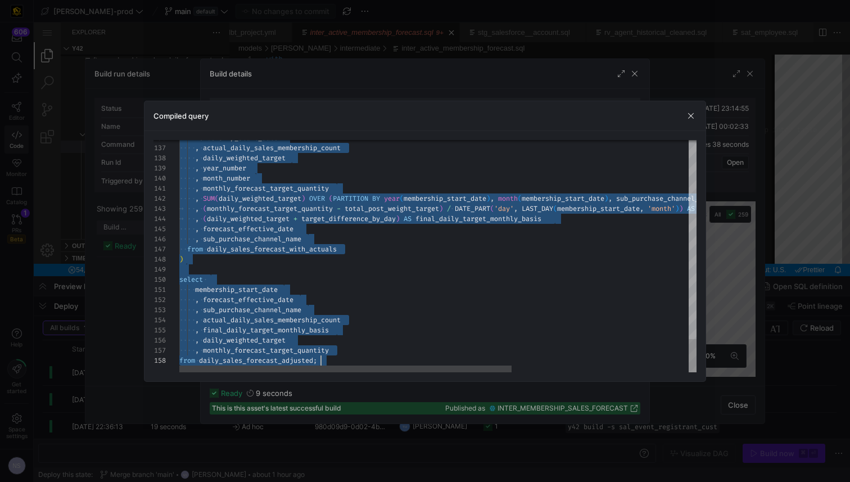
scroll to position [0, 142]
drag, startPoint x: 403, startPoint y: 155, endPoint x: 460, endPoint y: 465, distance: 315.6
